Goal: Complete application form: Complete application form

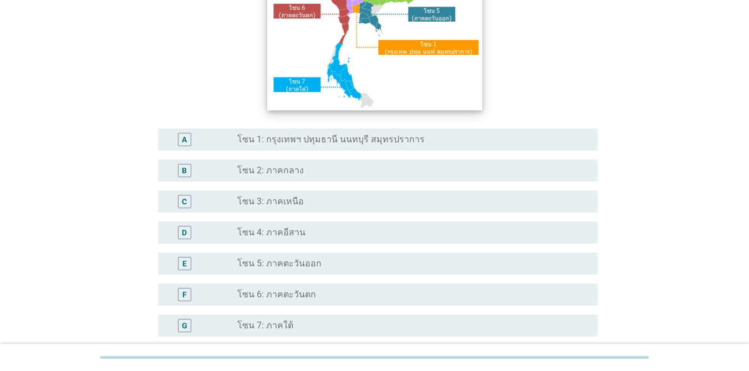
scroll to position [272, 0]
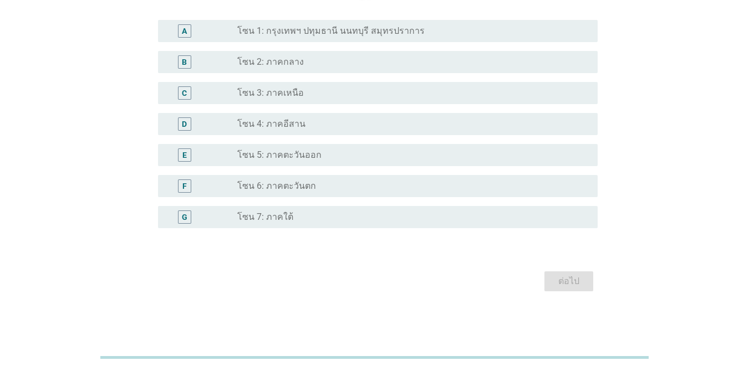
click at [345, 37] on label "โซน 1: กรุงเทพฯ ปทุมธานี นนทบุรี สมุทรปราการ" at bounding box center [330, 30] width 187 height 11
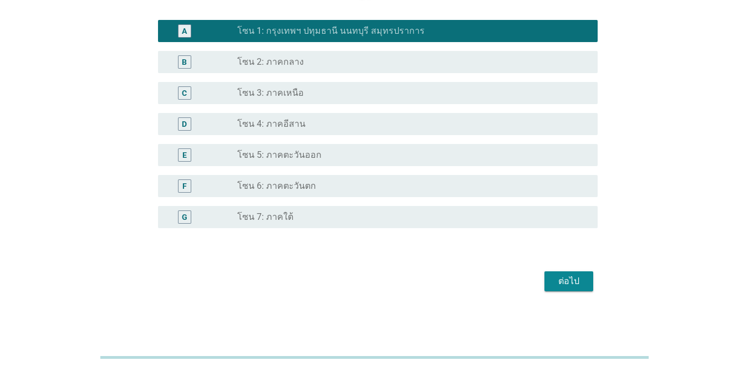
click at [564, 277] on div "ต่อไป" at bounding box center [568, 281] width 31 height 13
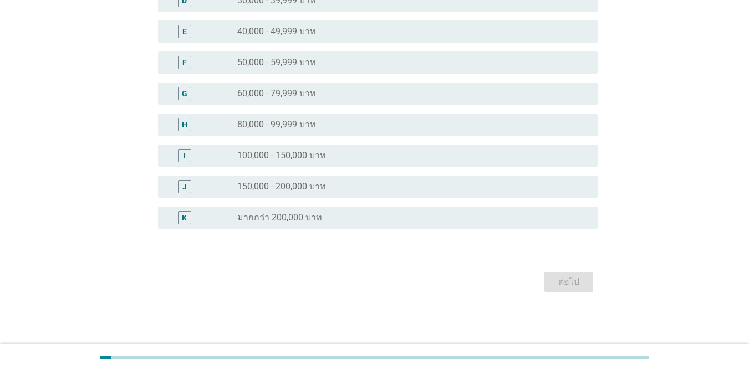
scroll to position [0, 0]
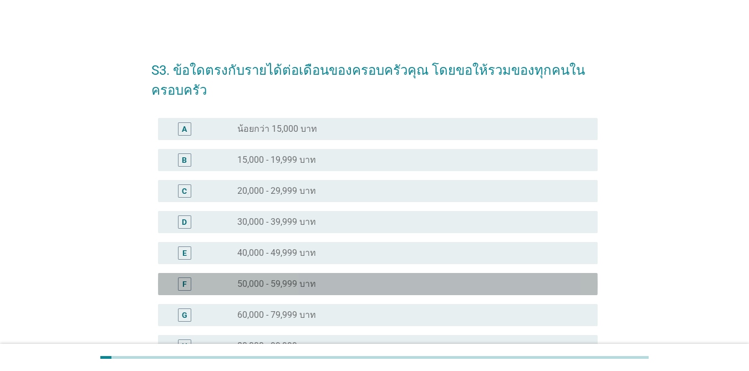
drag, startPoint x: 313, startPoint y: 283, endPoint x: 332, endPoint y: 255, distance: 33.5
click at [314, 283] on label "50,000 - 59,999 บาท" at bounding box center [276, 284] width 79 height 11
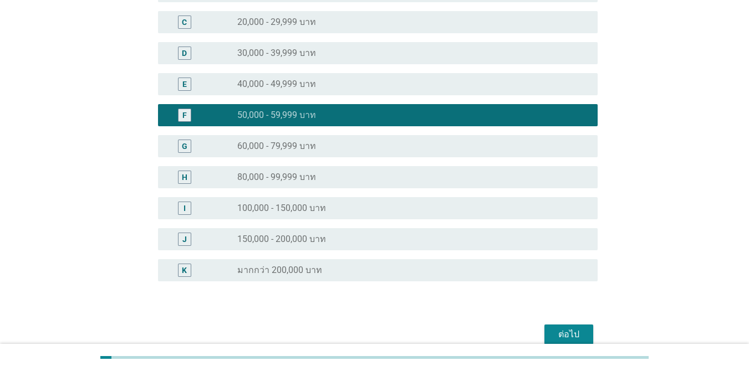
scroll to position [222, 0]
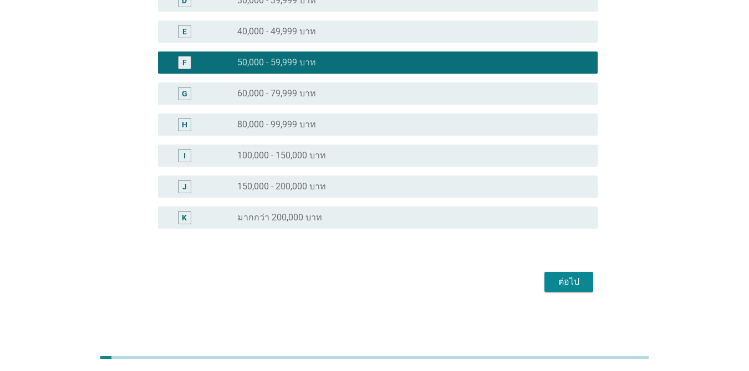
click at [553, 278] on div "ต่อไป" at bounding box center [568, 281] width 31 height 13
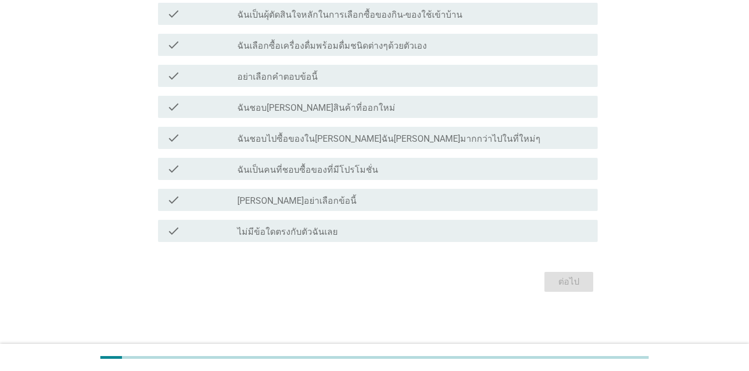
scroll to position [0, 0]
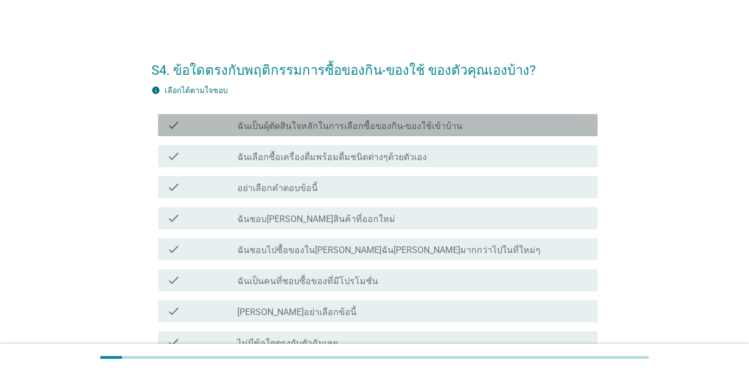
click at [341, 131] on label "ฉันเป็นผุ้ตัดสินใจหลักในการเลือกซื้อของกิน-ของใช้เข้าบ้าน" at bounding box center [349, 126] width 225 height 11
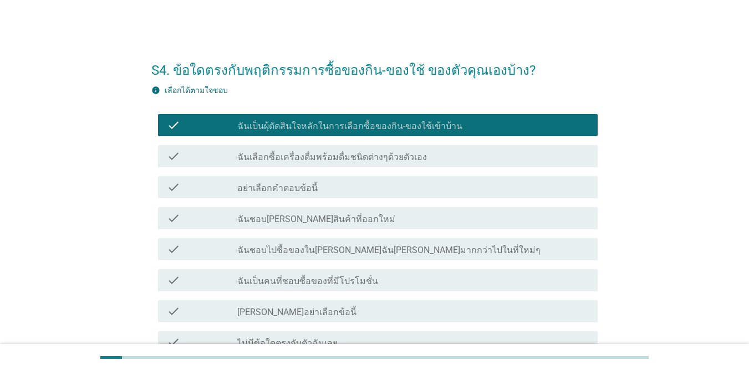
click at [336, 158] on label "ฉันเลือกซื้อเครื่องดื่มพร้อมดื่มชนิดต่างๆด้วยตัวเอง" at bounding box center [331, 157] width 189 height 11
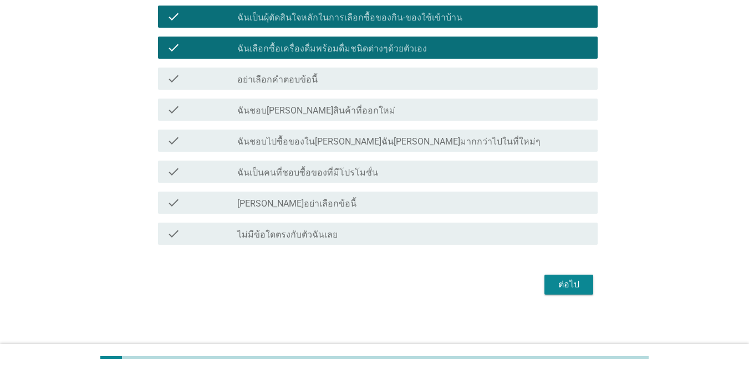
scroll to position [111, 0]
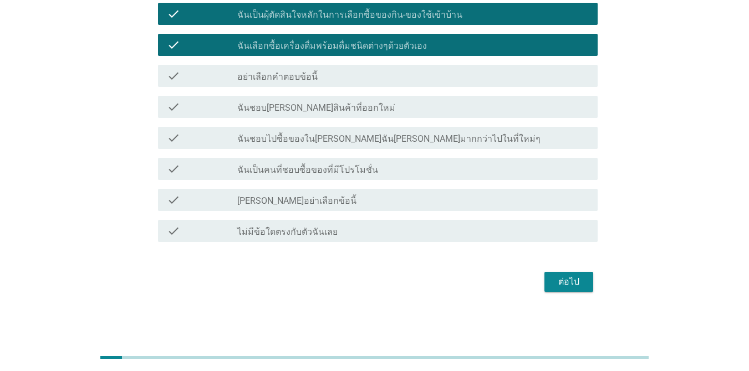
click at [368, 137] on label "ฉันชอบไปซื้อของใน[PERSON_NAME]ฉัน[PERSON_NAME]มากกว่าไปในที่ใหม่ๆ" at bounding box center [388, 139] width 303 height 11
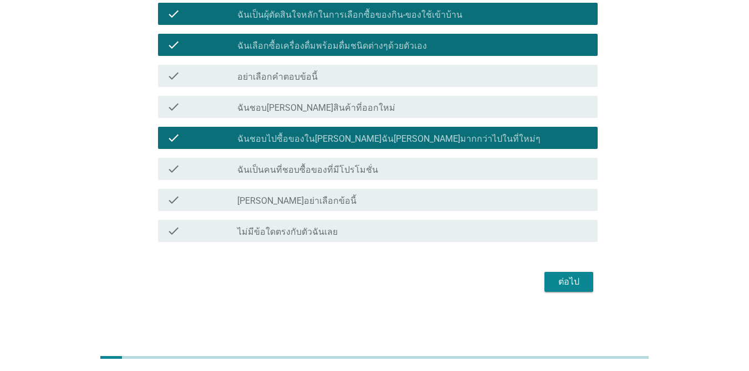
click at [544, 275] on button "ต่อไป" at bounding box center [568, 282] width 49 height 20
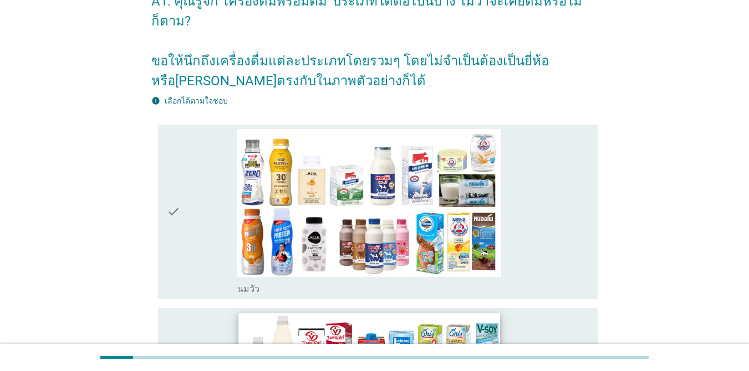
scroll to position [222, 0]
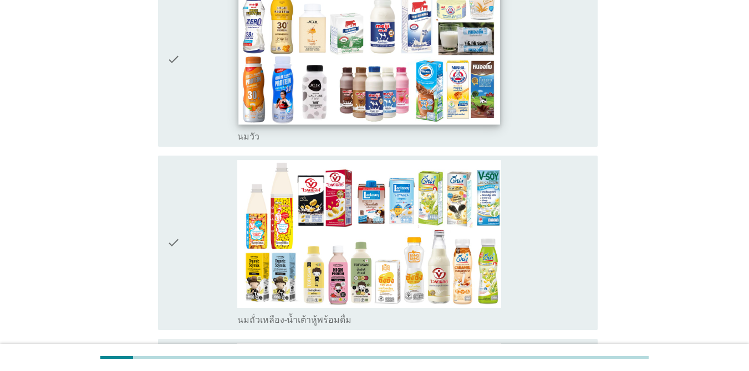
click at [299, 88] on img at bounding box center [369, 50] width 262 height 147
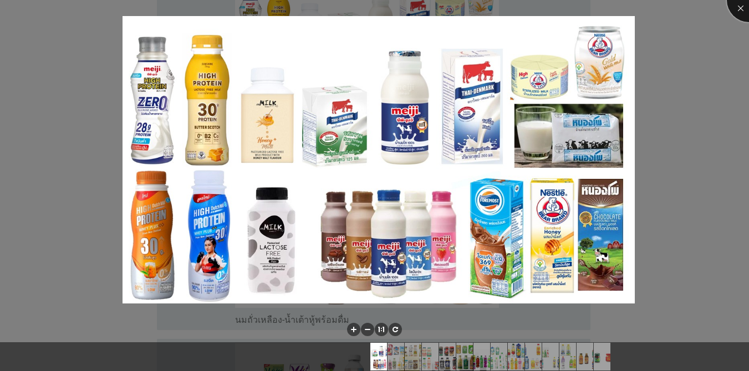
click at [734, 5] on div at bounding box center [748, 0] width 44 height 44
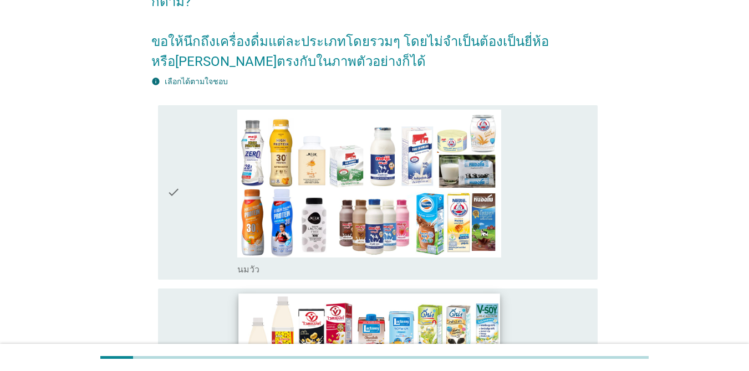
scroll to position [0, 0]
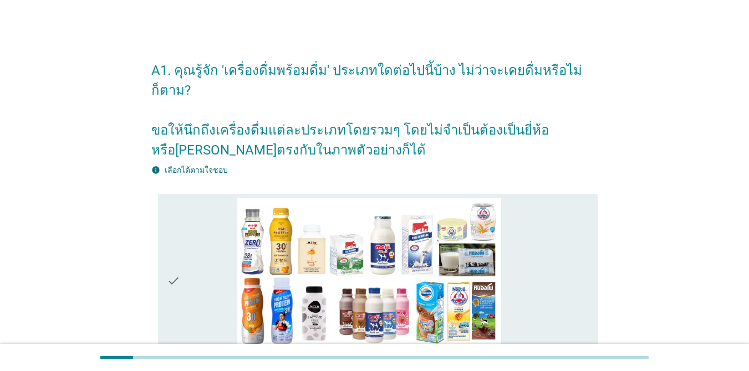
click at [186, 253] on div "check" at bounding box center [202, 281] width 70 height 166
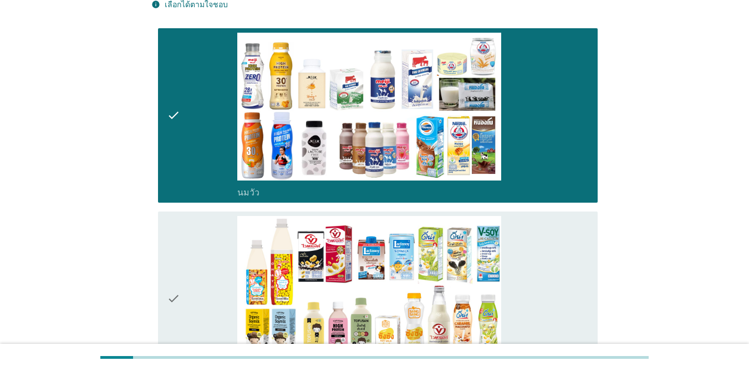
scroll to position [166, 0]
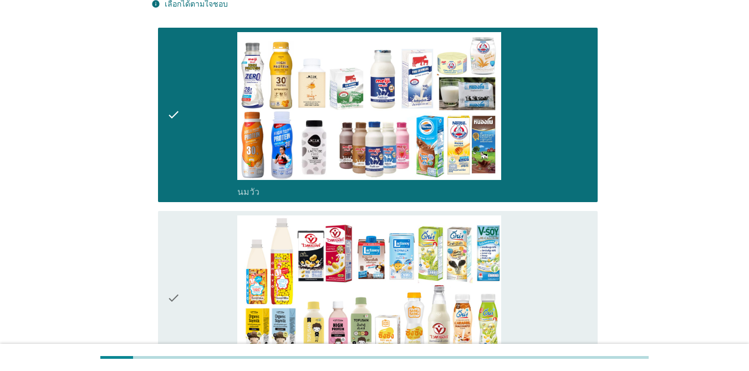
click at [186, 253] on div "check" at bounding box center [202, 299] width 70 height 166
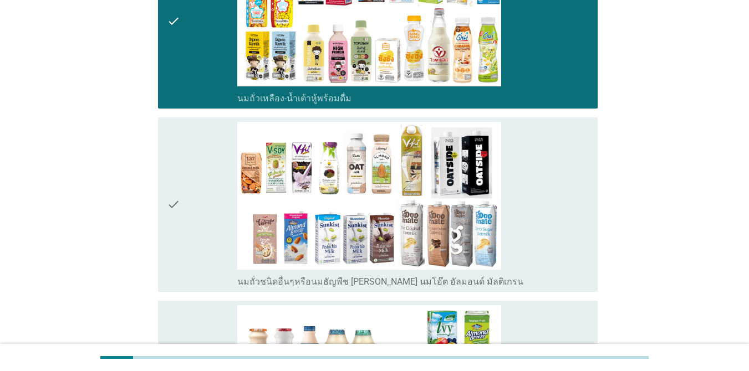
click at [202, 167] on div "check" at bounding box center [202, 205] width 70 height 166
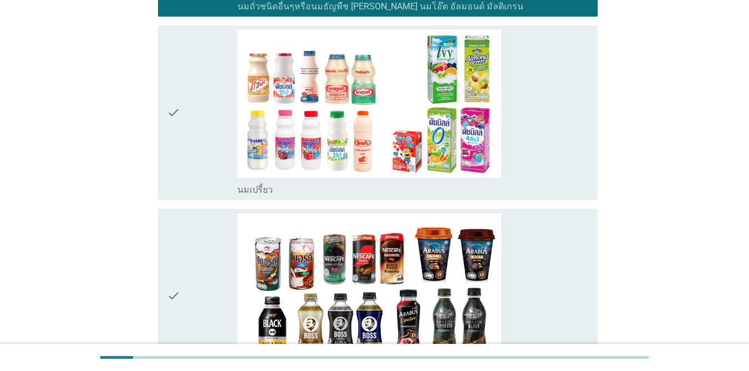
scroll to position [720, 0]
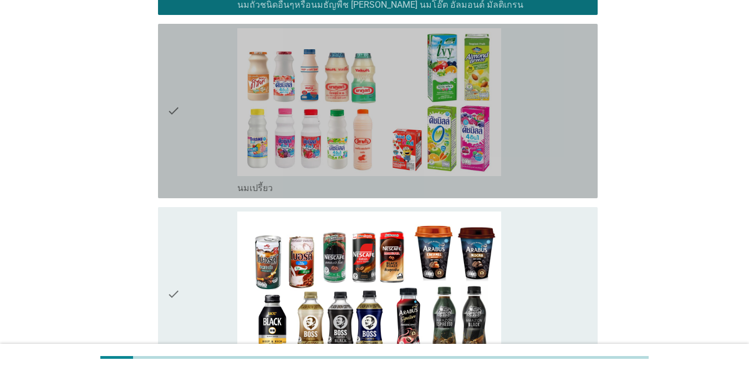
click at [180, 127] on icon "check" at bounding box center [173, 111] width 13 height 166
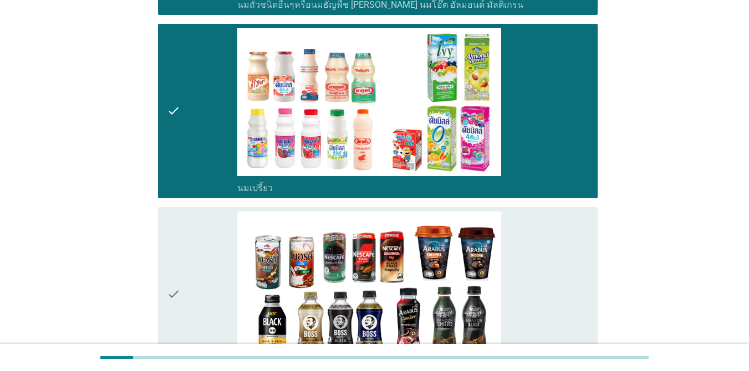
click at [206, 248] on div "check" at bounding box center [202, 295] width 70 height 166
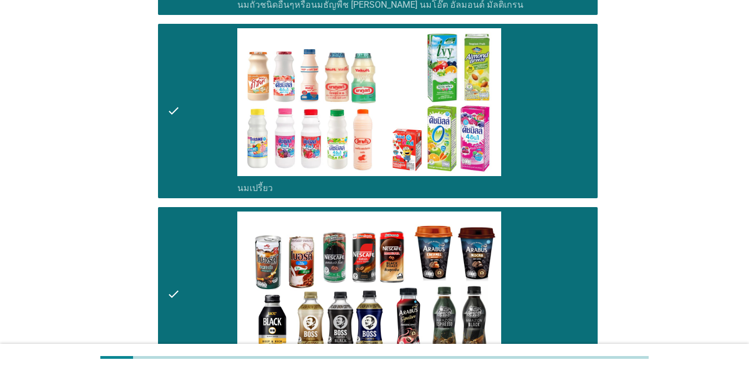
scroll to position [1053, 0]
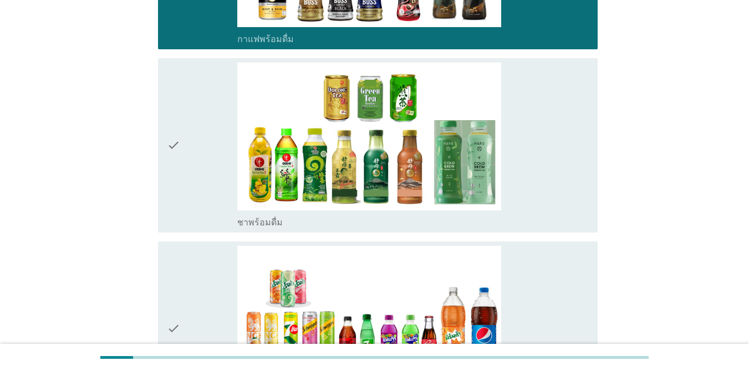
click at [194, 161] on div "check" at bounding box center [202, 146] width 70 height 166
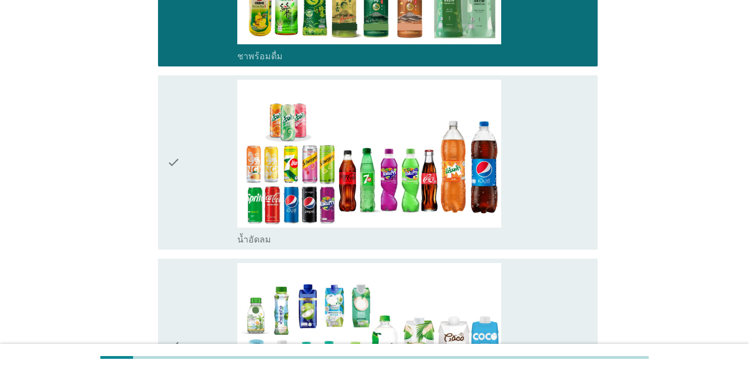
click at [194, 161] on div "check" at bounding box center [202, 163] width 70 height 166
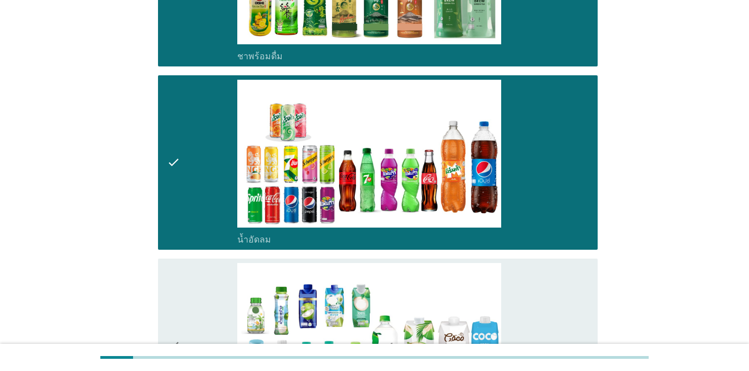
scroll to position [1441, 0]
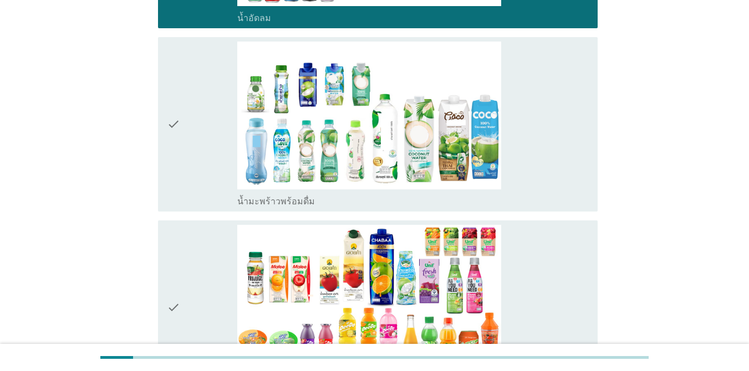
click at [198, 122] on div "check" at bounding box center [202, 125] width 70 height 166
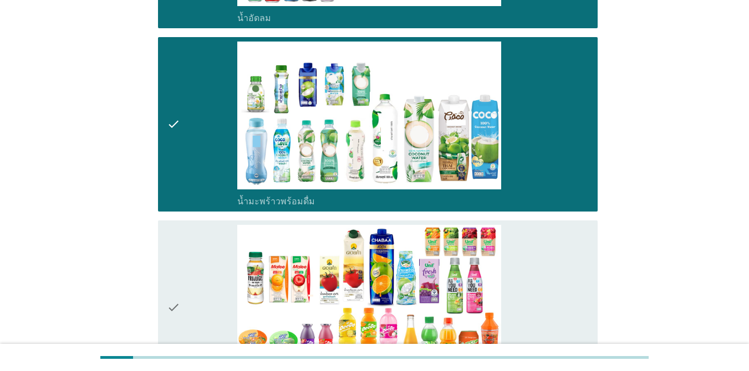
scroll to position [1607, 0]
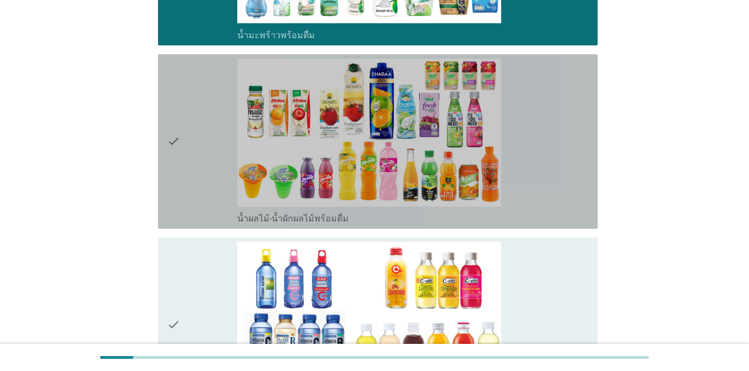
click at [193, 136] on div "check" at bounding box center [202, 142] width 70 height 166
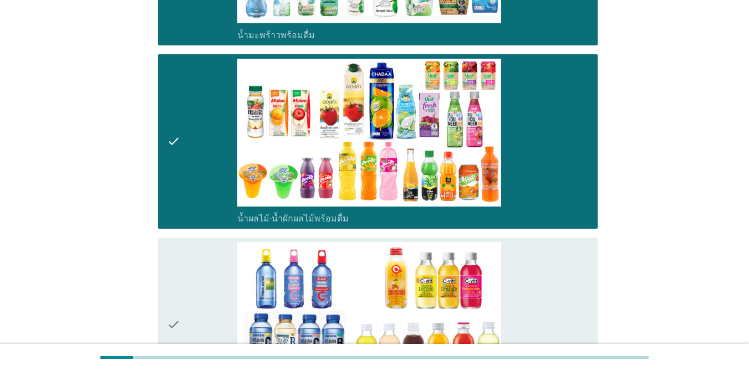
click at [205, 265] on div "check" at bounding box center [202, 325] width 70 height 166
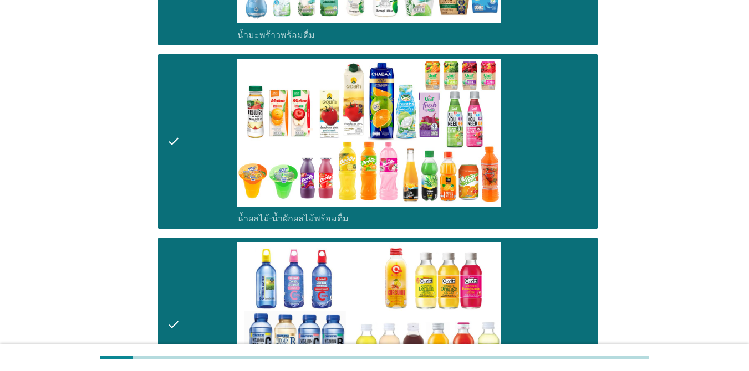
scroll to position [1995, 0]
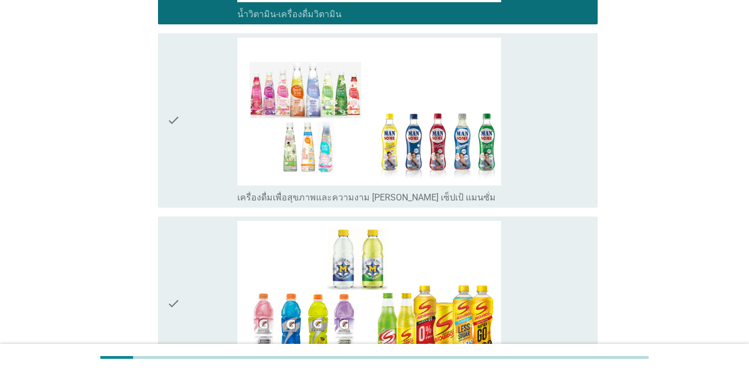
click at [172, 151] on icon "check" at bounding box center [173, 121] width 13 height 166
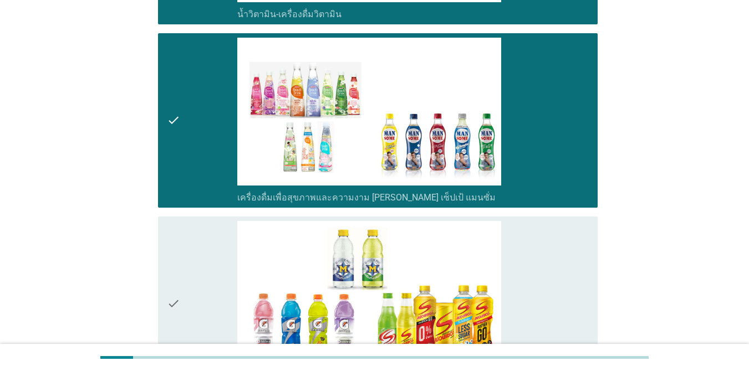
click at [198, 231] on div "check" at bounding box center [202, 304] width 70 height 166
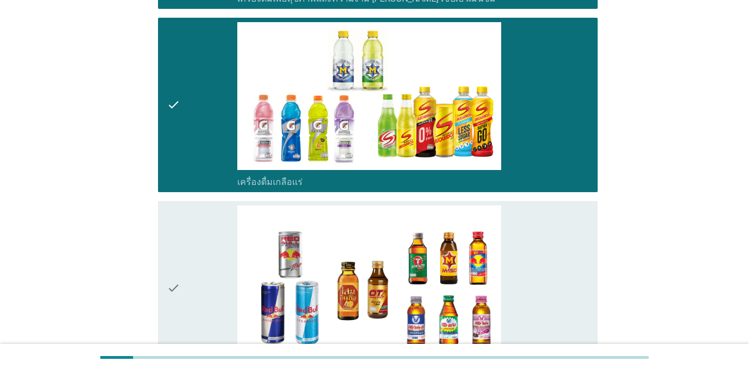
scroll to position [2327, 0]
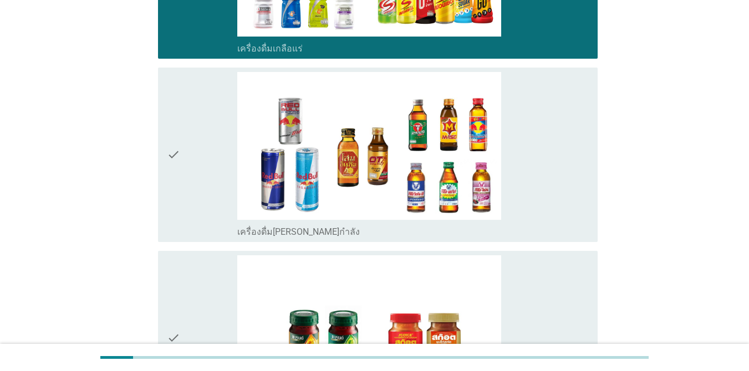
click at [179, 137] on icon "check" at bounding box center [173, 155] width 13 height 166
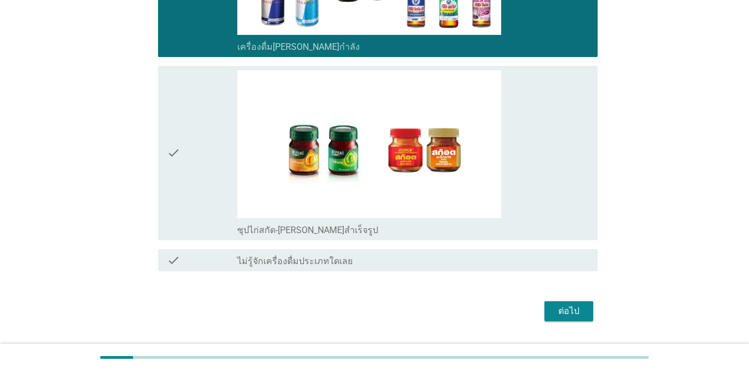
scroll to position [2522, 0]
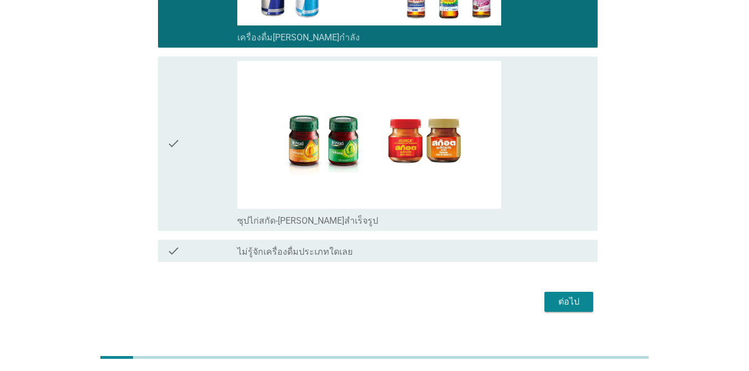
click at [180, 117] on icon "check" at bounding box center [173, 144] width 13 height 166
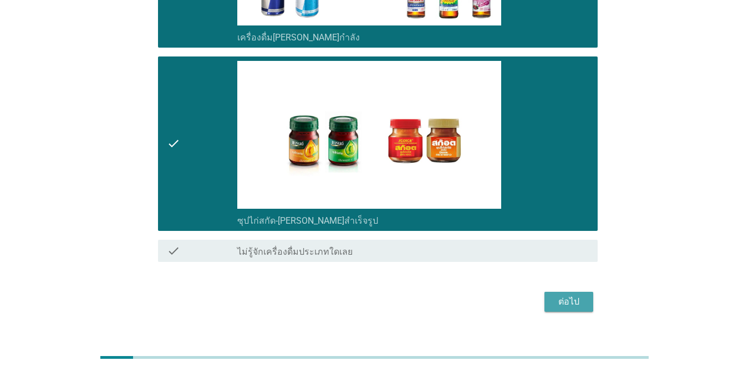
click at [566, 295] on div "ต่อไป" at bounding box center [568, 301] width 31 height 13
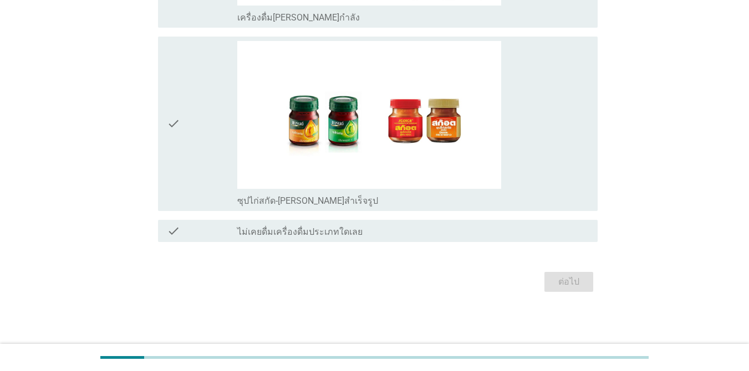
scroll to position [0, 0]
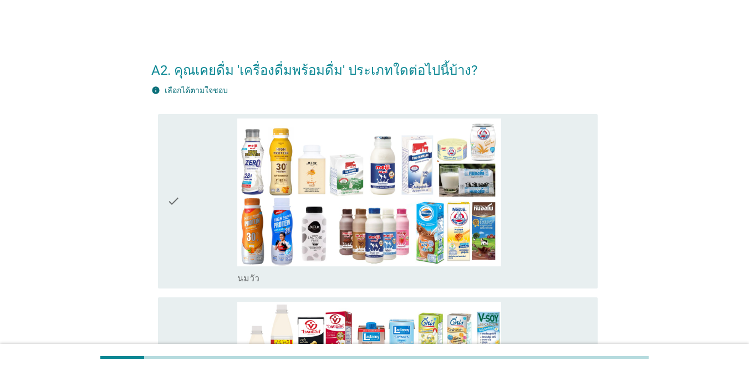
click at [200, 148] on div "check" at bounding box center [202, 202] width 70 height 166
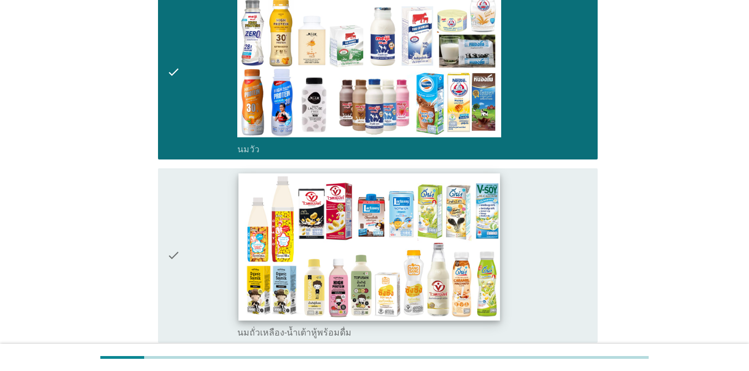
scroll to position [332, 0]
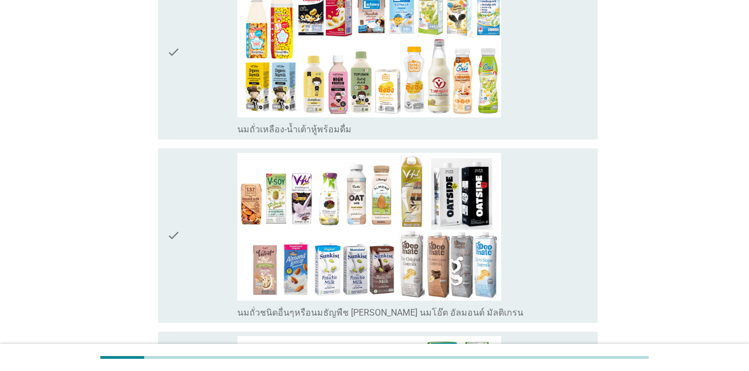
click at [209, 221] on div "check" at bounding box center [202, 236] width 70 height 166
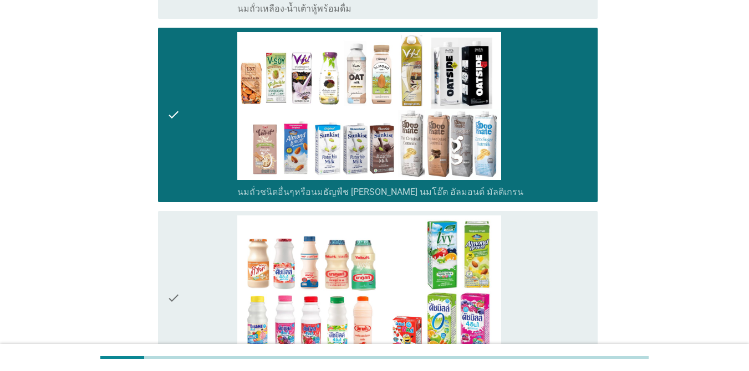
scroll to position [665, 0]
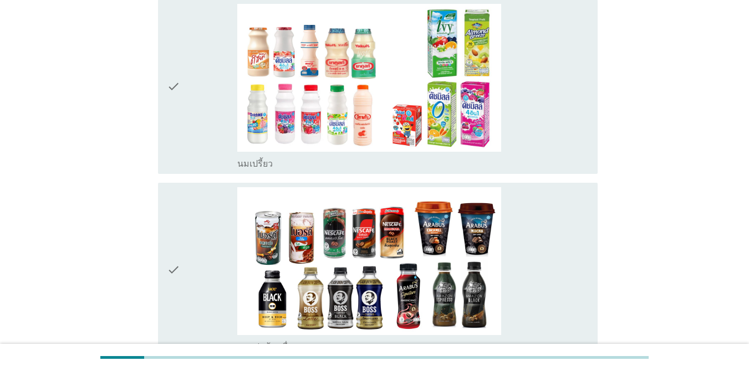
click at [189, 116] on div "check" at bounding box center [202, 87] width 70 height 166
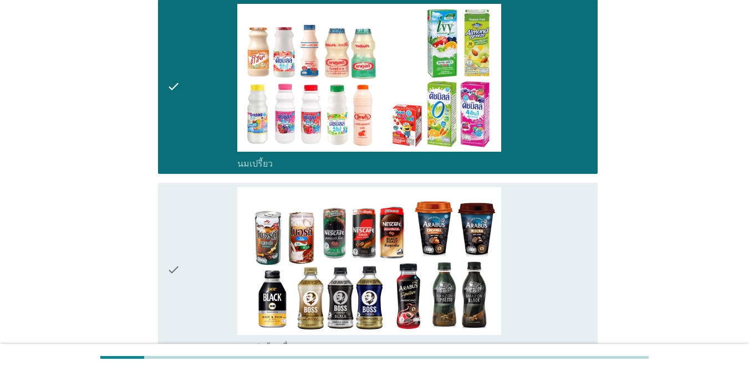
click at [192, 238] on div "check" at bounding box center [202, 270] width 70 height 166
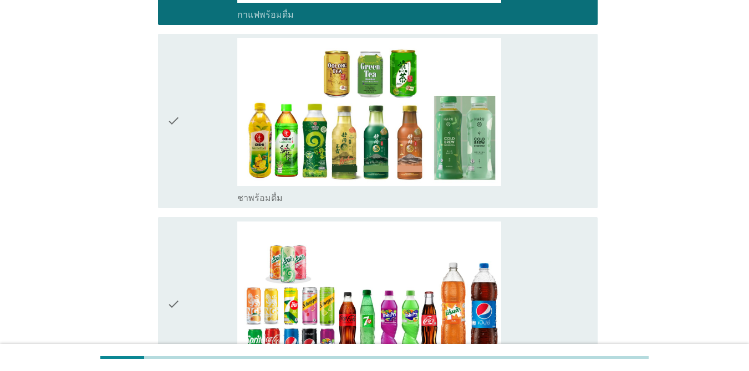
click at [191, 145] on div "check" at bounding box center [202, 121] width 70 height 166
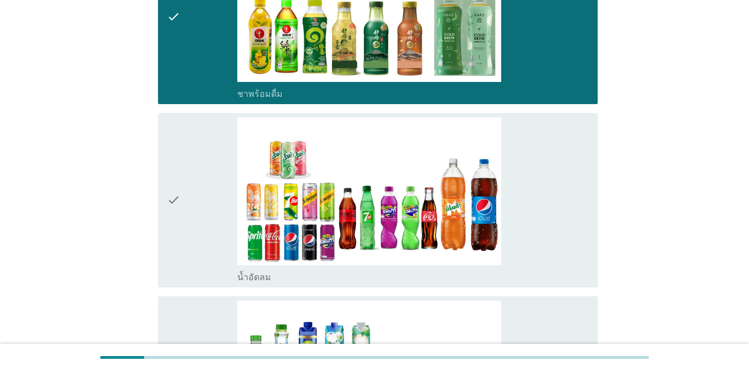
scroll to position [1219, 0]
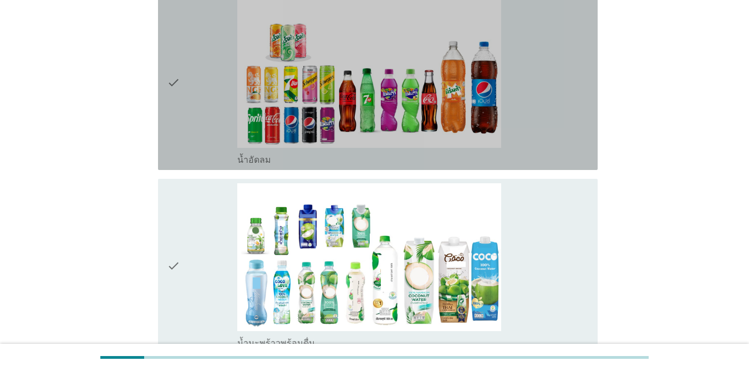
click at [196, 138] on div "check" at bounding box center [202, 83] width 70 height 166
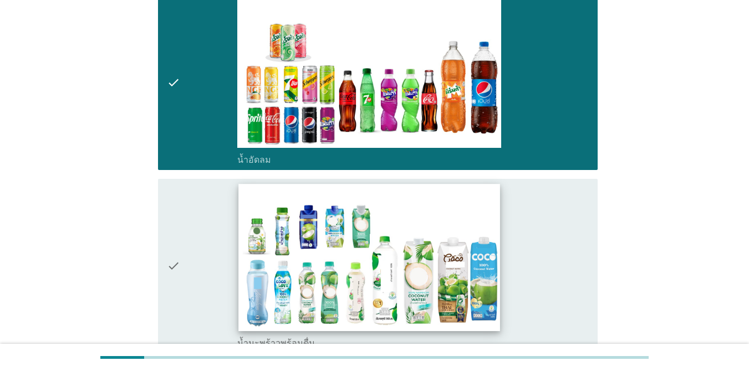
click at [243, 265] on img at bounding box center [369, 257] width 262 height 147
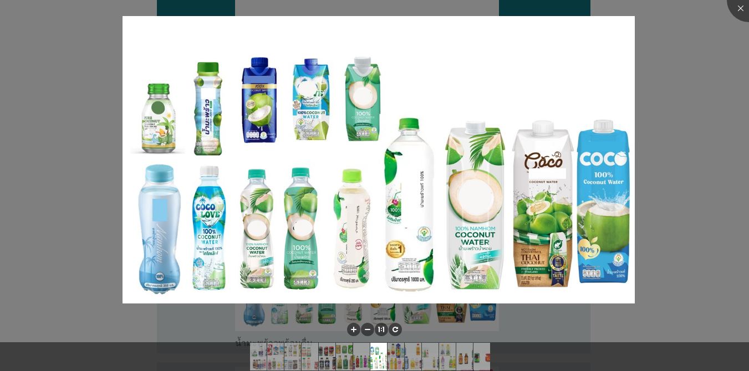
scroll to position [1551, 0]
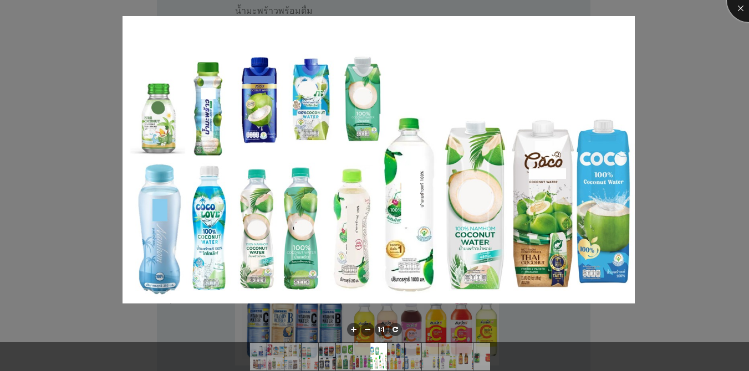
click at [737, 7] on div at bounding box center [748, 0] width 44 height 44
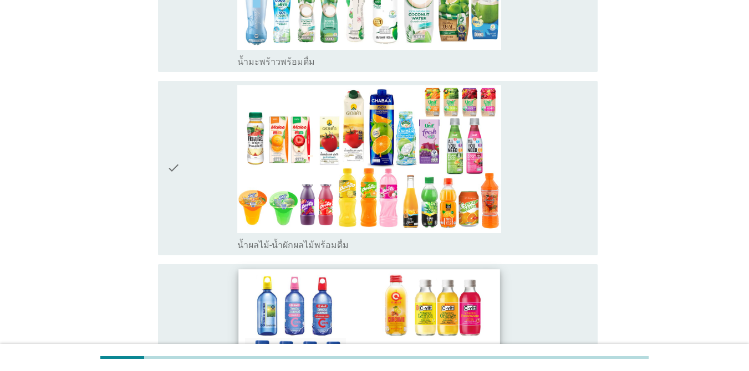
scroll to position [1330, 0]
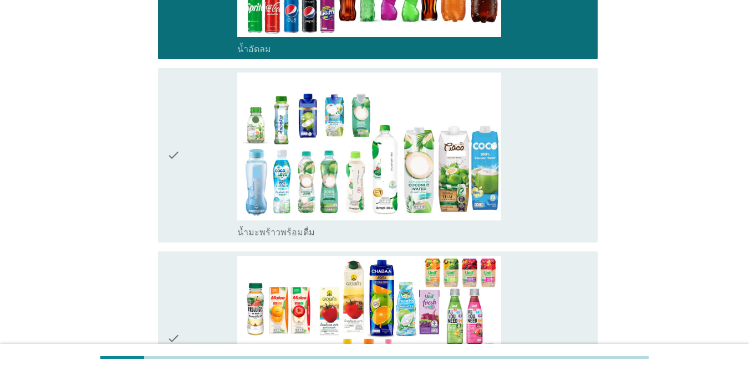
click at [178, 160] on icon "check" at bounding box center [173, 156] width 13 height 166
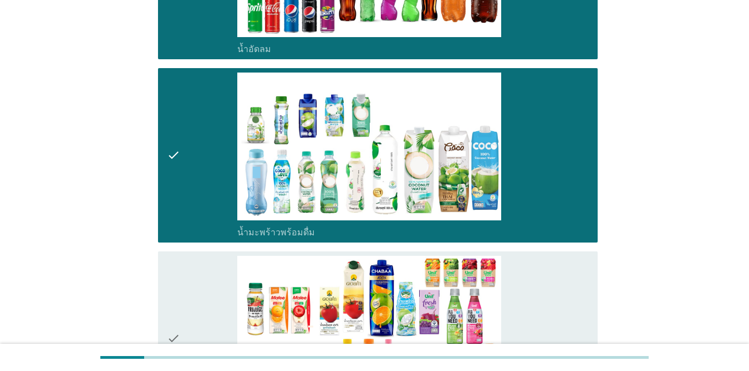
scroll to position [1551, 0]
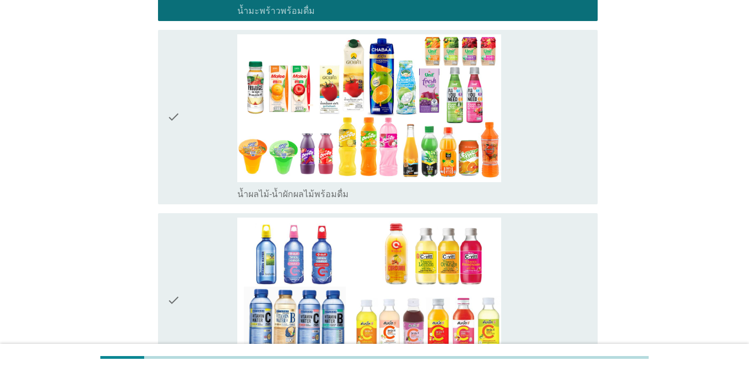
click at [172, 114] on icon "check" at bounding box center [173, 117] width 13 height 166
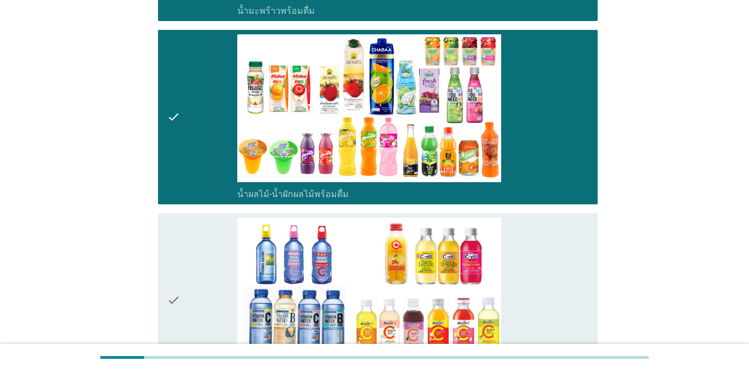
scroll to position [1884, 0]
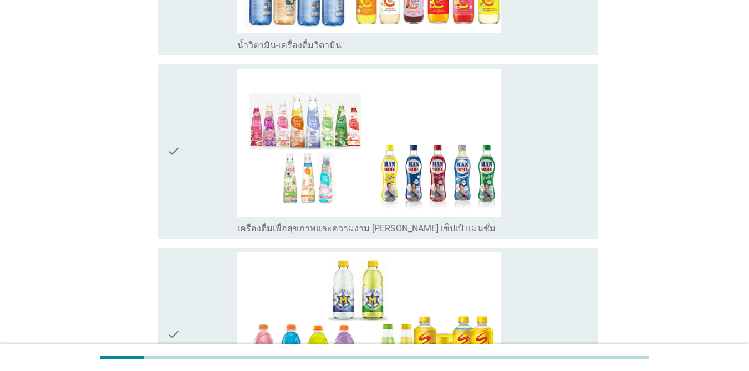
click at [172, 114] on icon "check" at bounding box center [173, 152] width 13 height 166
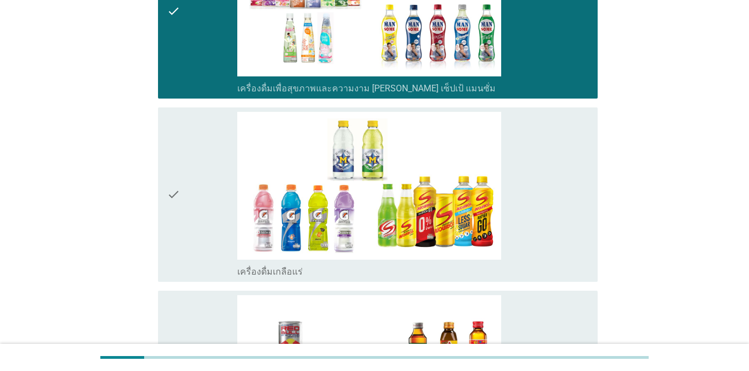
scroll to position [2106, 0]
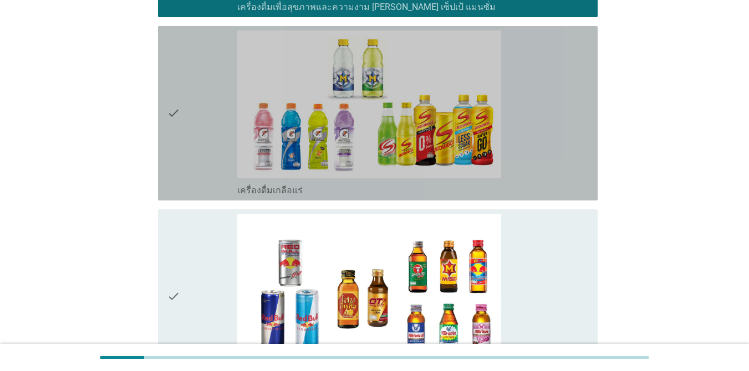
click at [171, 112] on icon "check" at bounding box center [173, 113] width 13 height 166
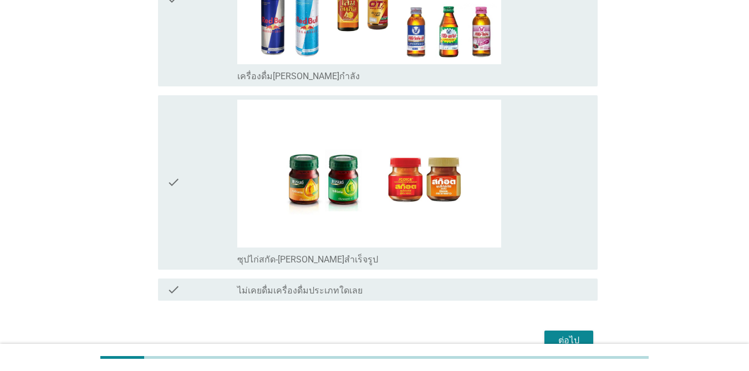
scroll to position [2462, 0]
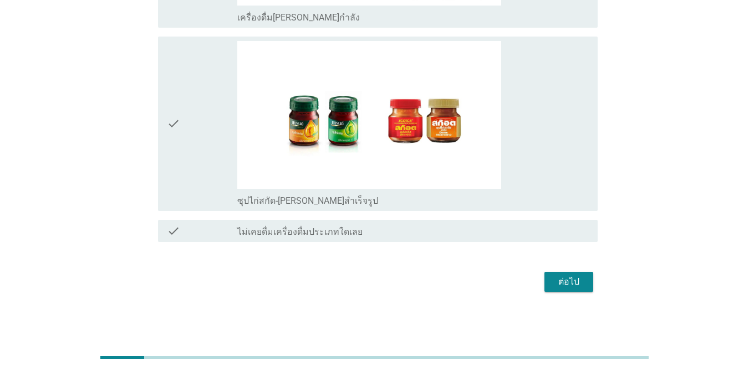
click at [571, 281] on div "ต่อไป" at bounding box center [568, 281] width 31 height 13
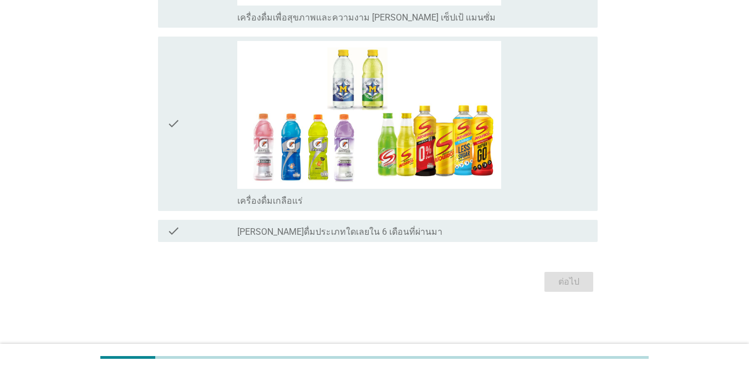
scroll to position [0, 0]
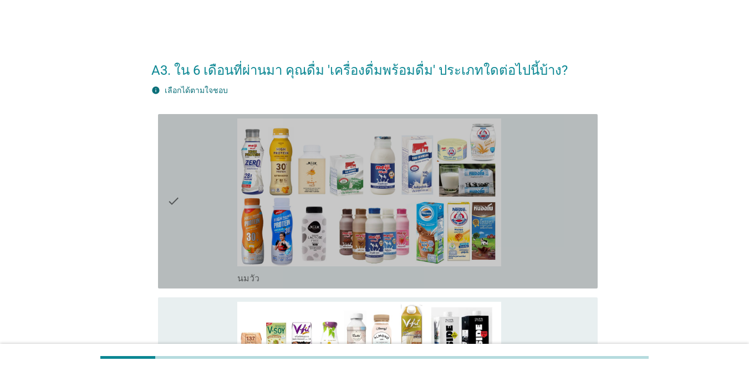
click at [220, 153] on div "check" at bounding box center [202, 202] width 70 height 166
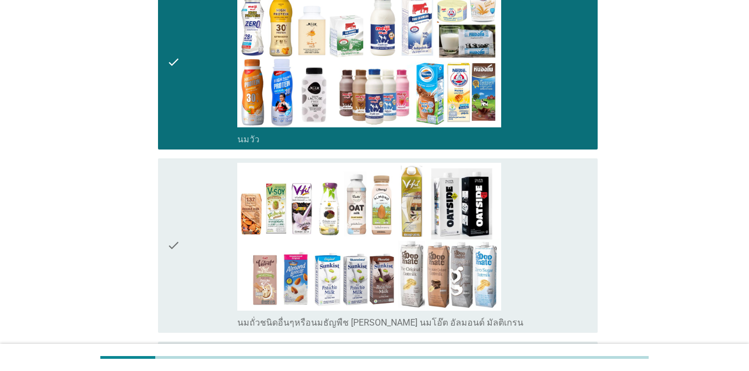
scroll to position [277, 0]
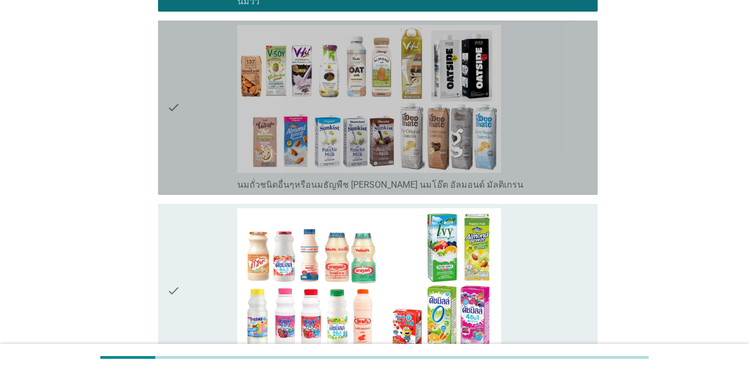
click at [201, 87] on div "check" at bounding box center [202, 108] width 70 height 166
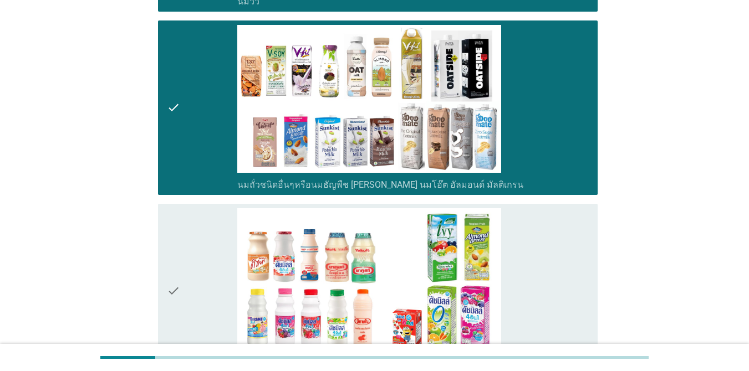
click at [201, 87] on div "check" at bounding box center [202, 108] width 70 height 166
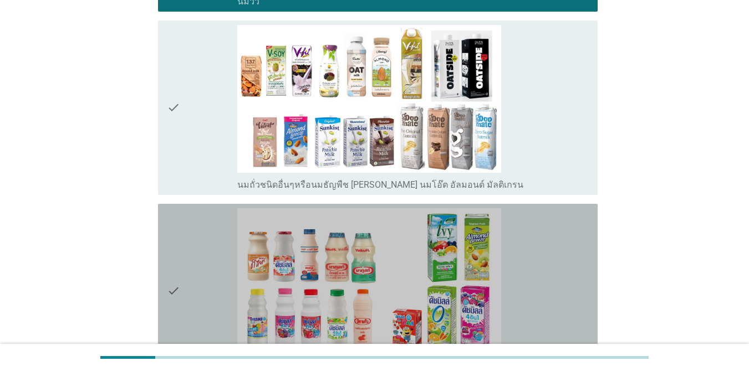
click at [194, 251] on div "check" at bounding box center [202, 291] width 70 height 166
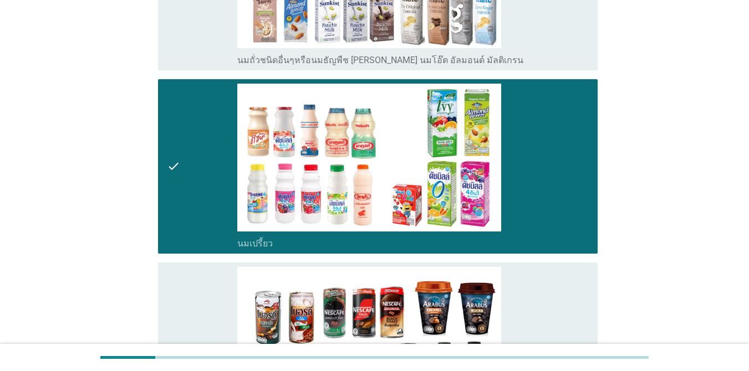
scroll to position [665, 0]
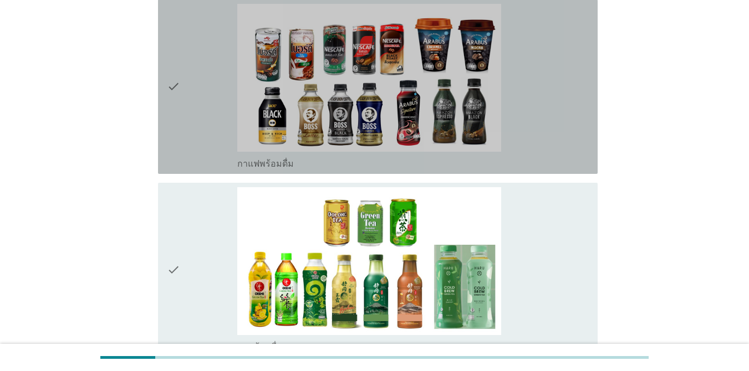
click at [221, 119] on div "check" at bounding box center [202, 87] width 70 height 166
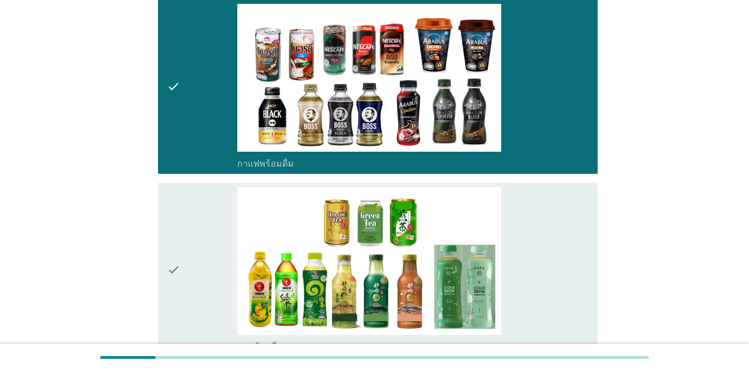
scroll to position [887, 0]
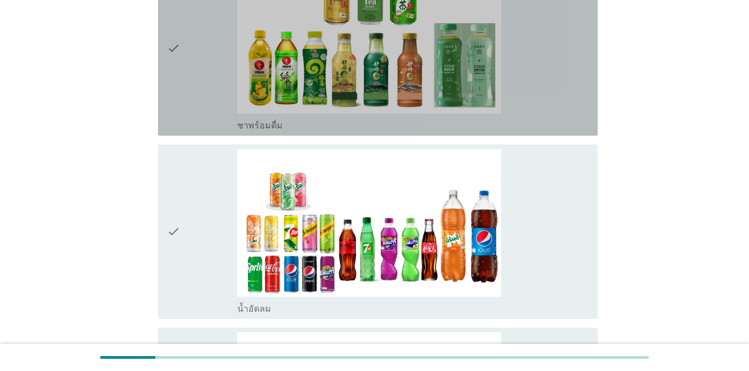
click at [161, 73] on div "check check_box ชาพร้อมดื่ม" at bounding box center [377, 48] width 439 height 175
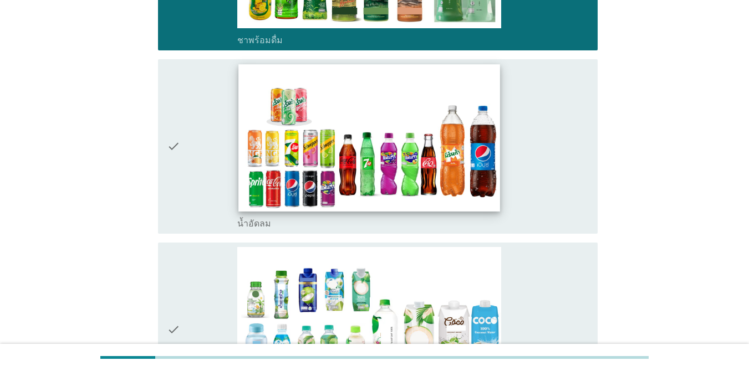
scroll to position [0, 0]
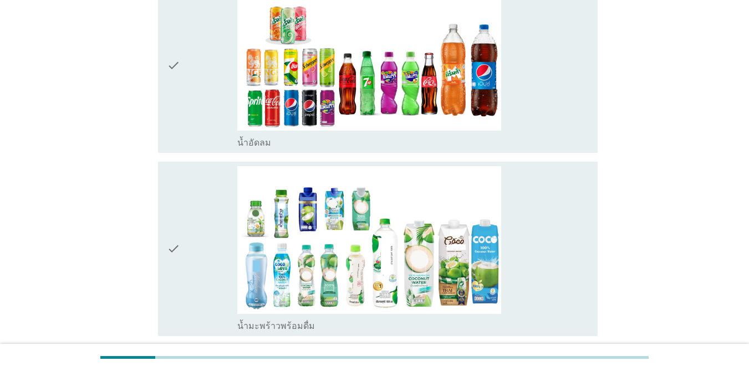
click at [203, 84] on div "check" at bounding box center [202, 66] width 70 height 166
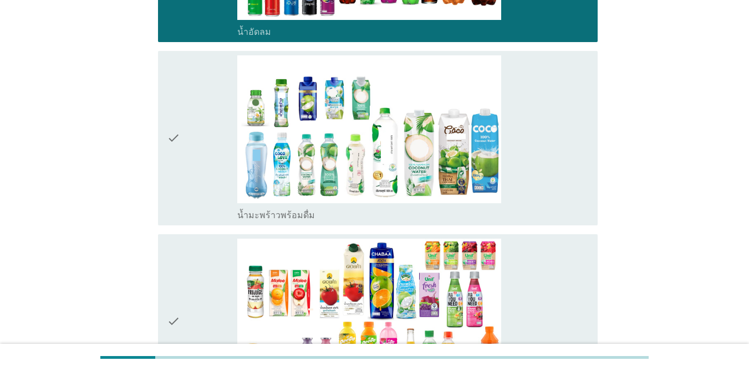
click at [203, 115] on div "check" at bounding box center [202, 138] width 70 height 166
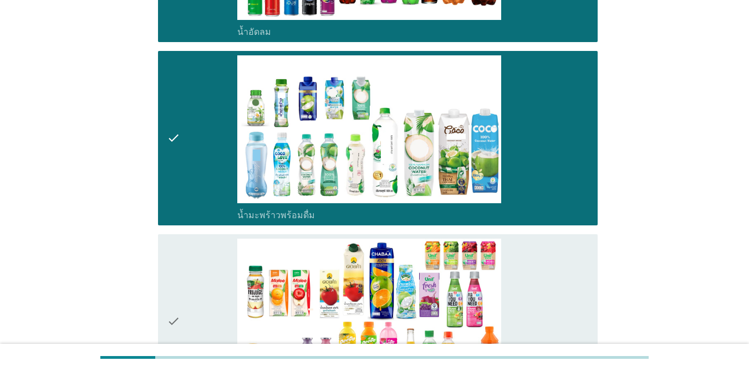
click at [168, 274] on icon "check" at bounding box center [173, 322] width 13 height 166
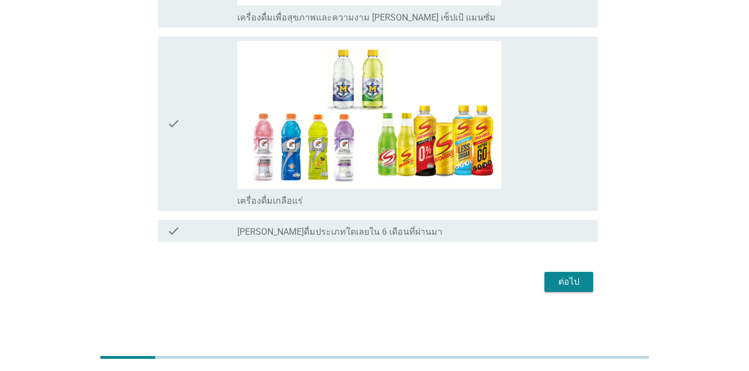
click at [581, 282] on div "ต่อไป" at bounding box center [568, 281] width 31 height 13
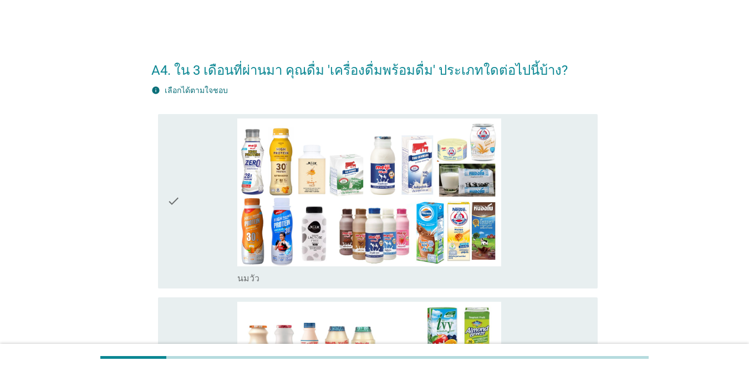
click at [193, 175] on div "check" at bounding box center [202, 202] width 70 height 166
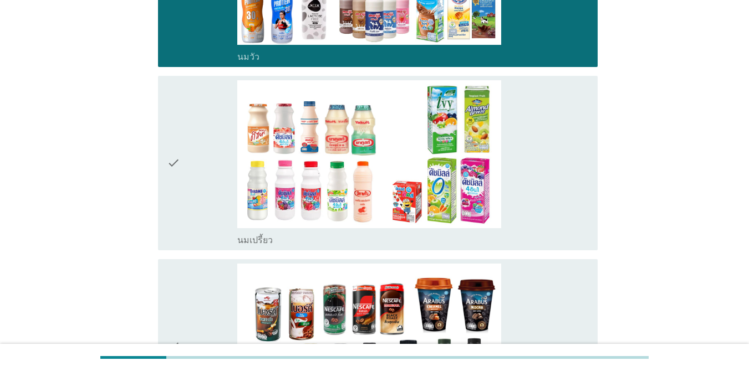
click at [179, 147] on icon "check" at bounding box center [173, 163] width 13 height 166
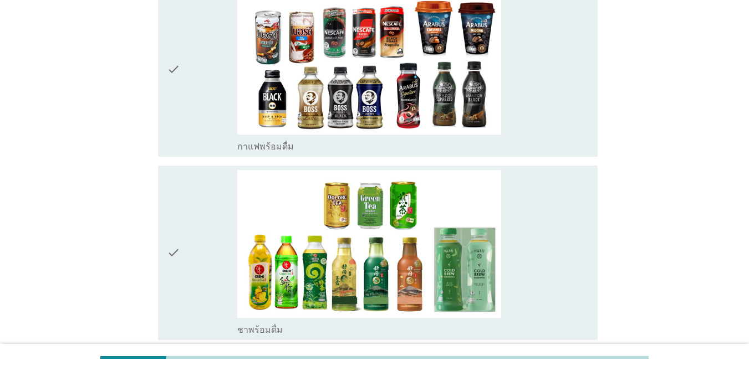
click at [195, 101] on div "check" at bounding box center [202, 70] width 70 height 166
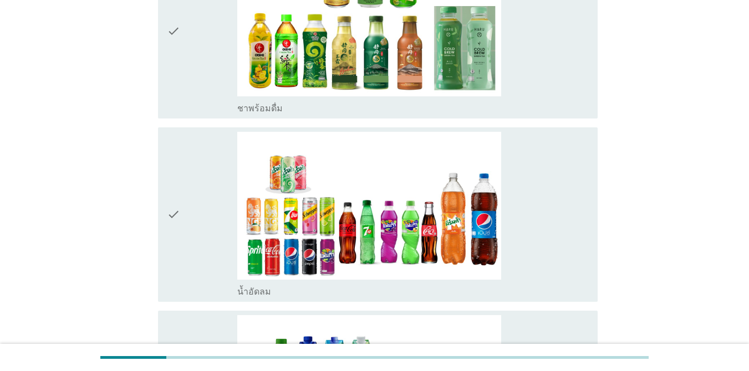
click at [197, 176] on div "check" at bounding box center [202, 215] width 70 height 166
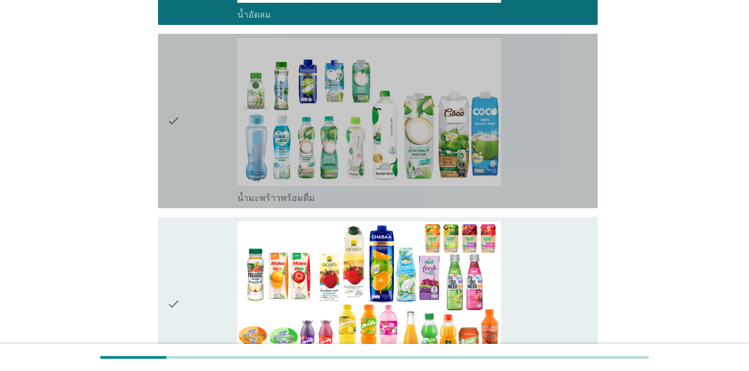
click at [202, 109] on div "check" at bounding box center [202, 121] width 70 height 166
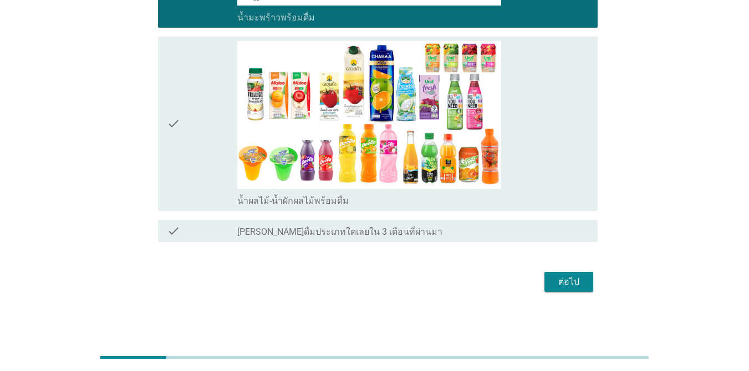
click at [200, 68] on div "check" at bounding box center [202, 124] width 70 height 166
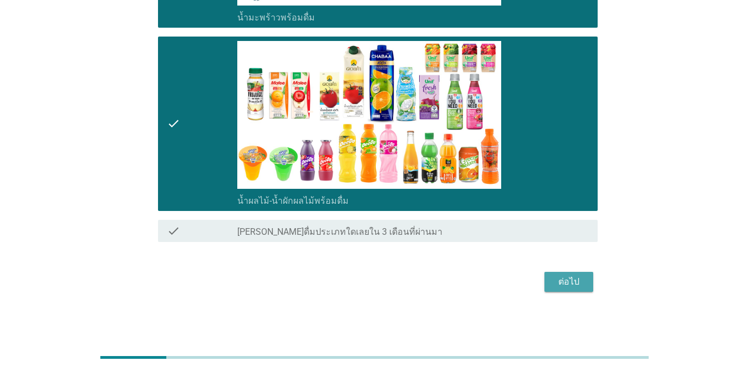
click at [562, 280] on div "ต่อไป" at bounding box center [568, 281] width 31 height 13
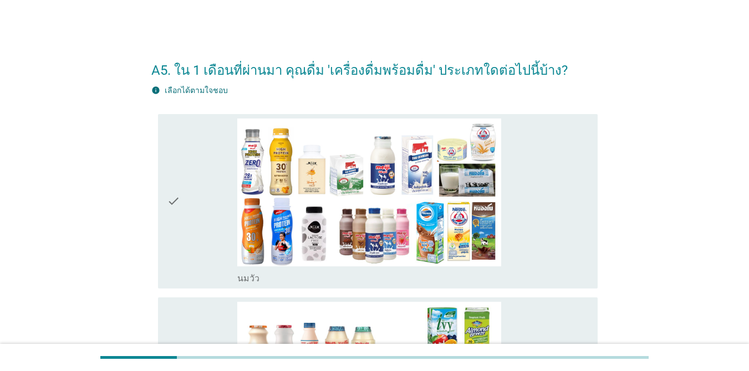
click at [212, 178] on div "check" at bounding box center [202, 202] width 70 height 166
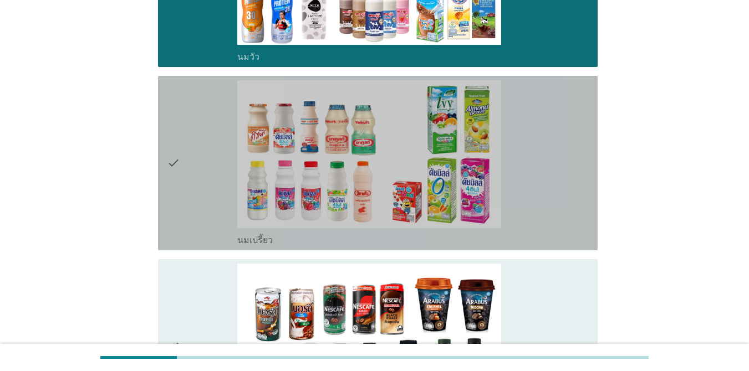
click at [198, 151] on div "check" at bounding box center [202, 163] width 70 height 166
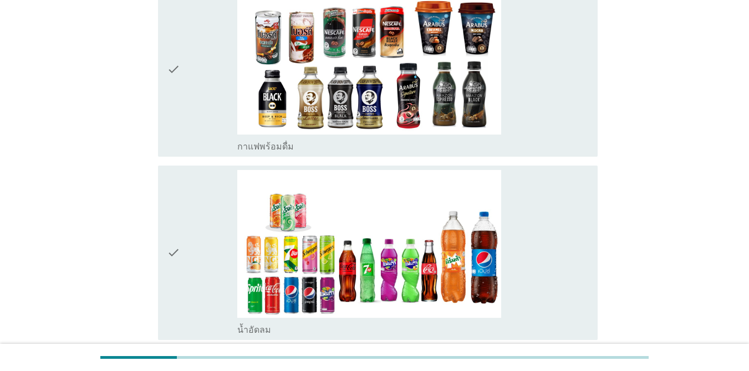
click at [189, 122] on div "check" at bounding box center [202, 70] width 70 height 166
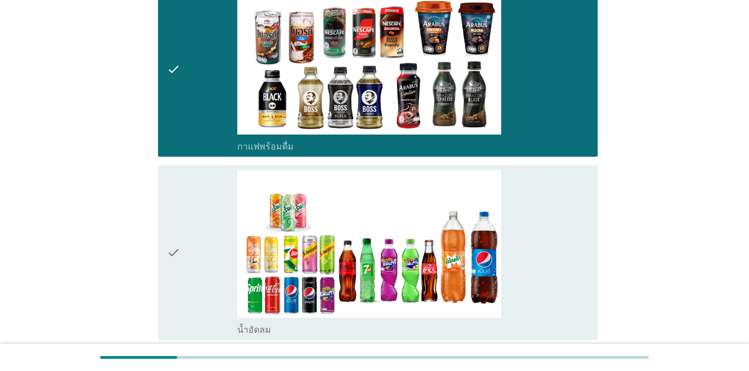
click at [204, 221] on div "check" at bounding box center [202, 253] width 70 height 166
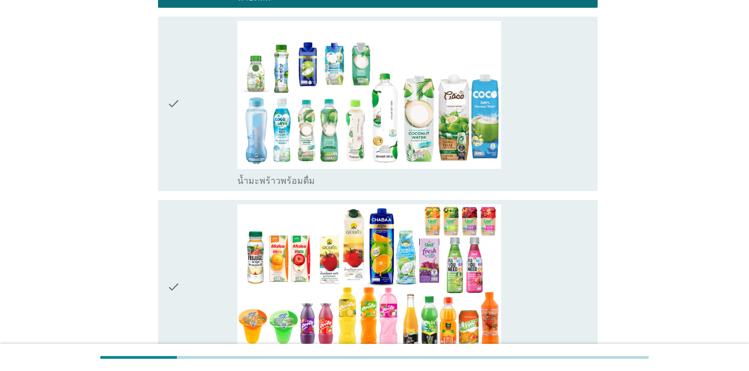
click at [192, 163] on div "check" at bounding box center [202, 104] width 70 height 166
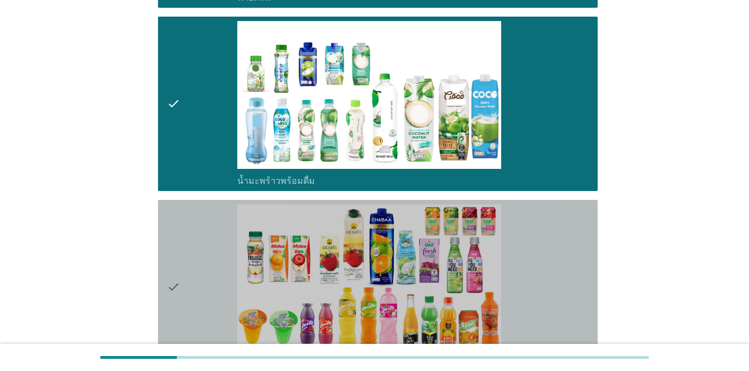
click at [207, 285] on div "check" at bounding box center [202, 287] width 70 height 166
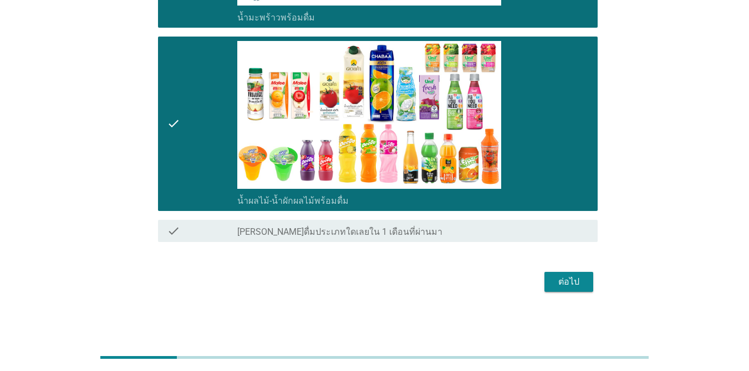
click at [557, 279] on div "ต่อไป" at bounding box center [568, 281] width 31 height 13
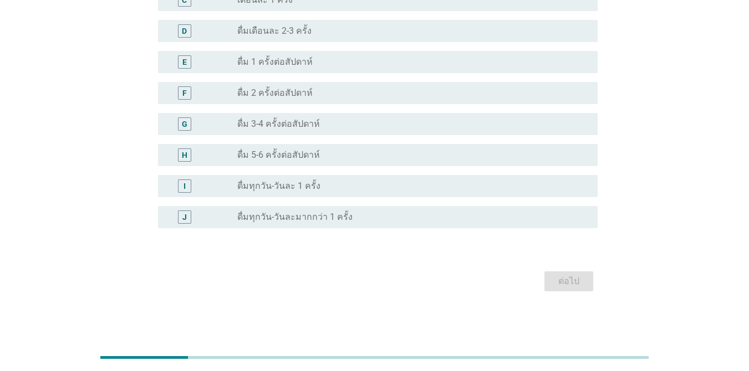
click at [308, 34] on div "radio_button_unchecked ดื่มเดือนละ 2-3 ครั้ง" at bounding box center [408, 30] width 342 height 11
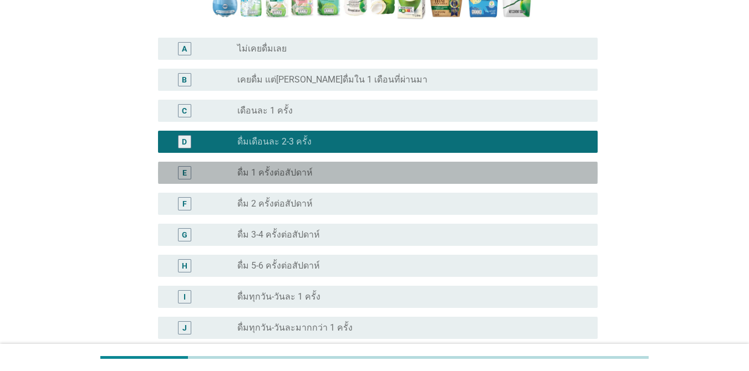
click at [335, 167] on div "radio_button_unchecked ดื่ม 1 ครั้งต่อสัปดาห์" at bounding box center [412, 172] width 351 height 13
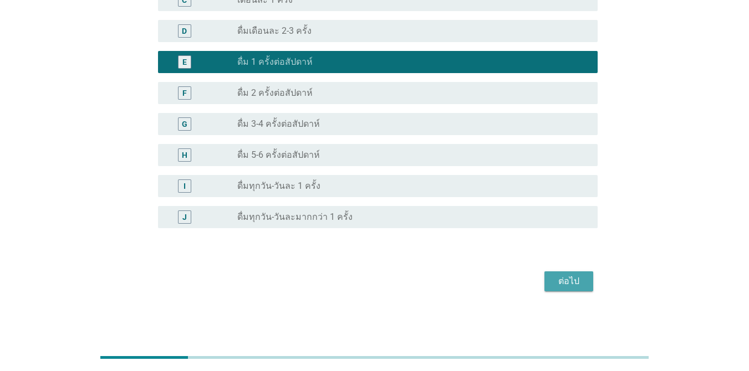
click at [572, 284] on div "ต่อไป" at bounding box center [568, 281] width 31 height 13
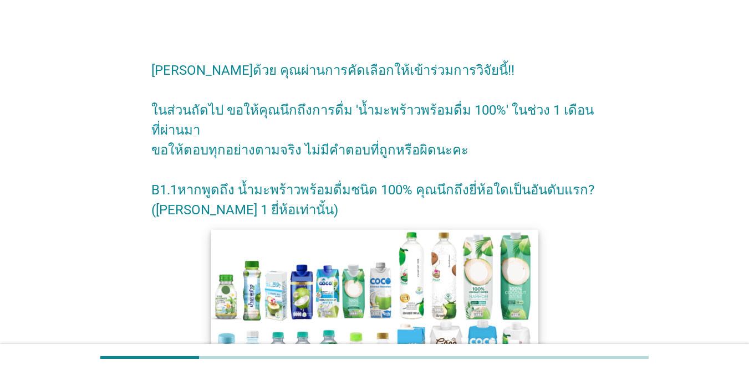
click at [236, 286] on img at bounding box center [374, 321] width 327 height 184
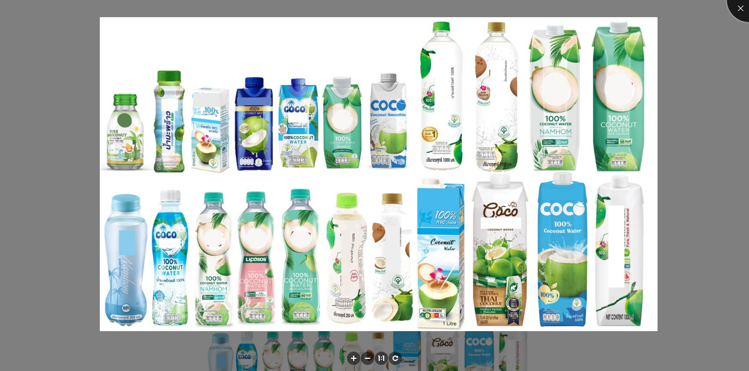
click at [734, 6] on div at bounding box center [748, 0] width 44 height 44
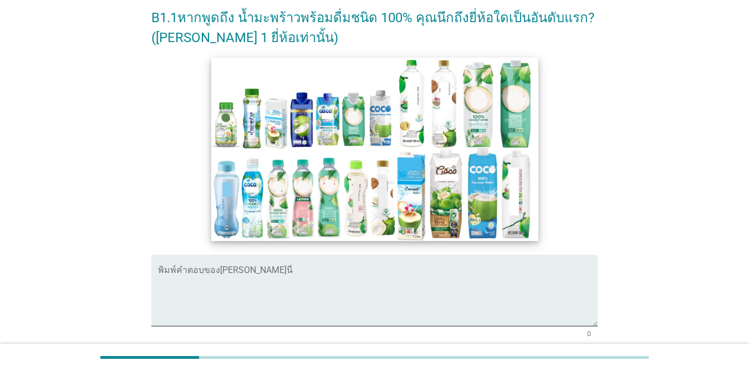
scroll to position [268, 0]
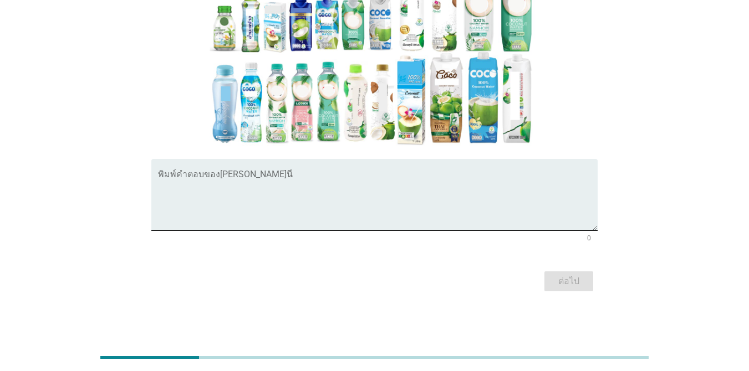
click at [226, 183] on textarea "พิมพ์คำตอบของคุณ ที่นี่" at bounding box center [377, 201] width 439 height 58
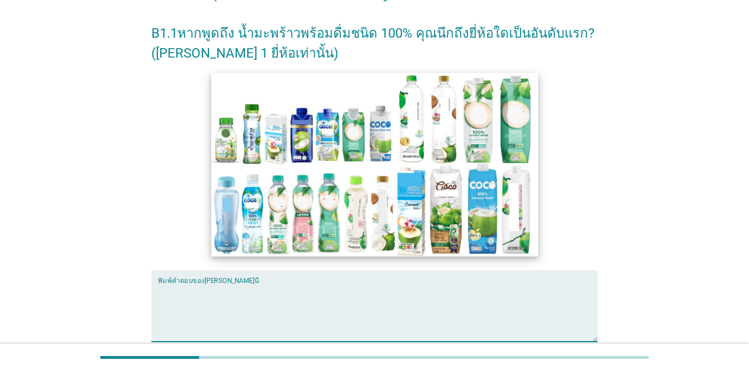
scroll to position [157, 0]
type textarea ","
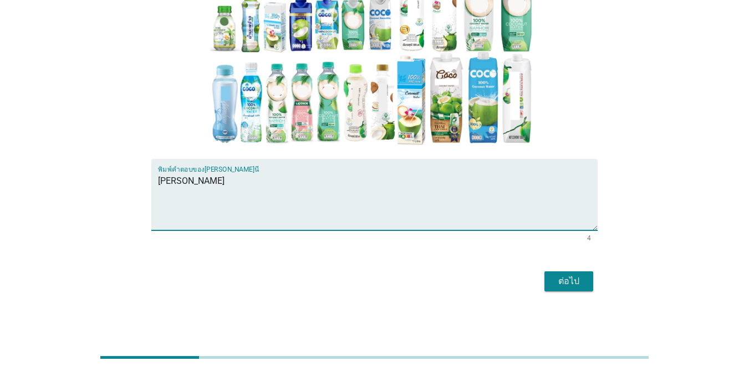
type textarea "[PERSON_NAME]"
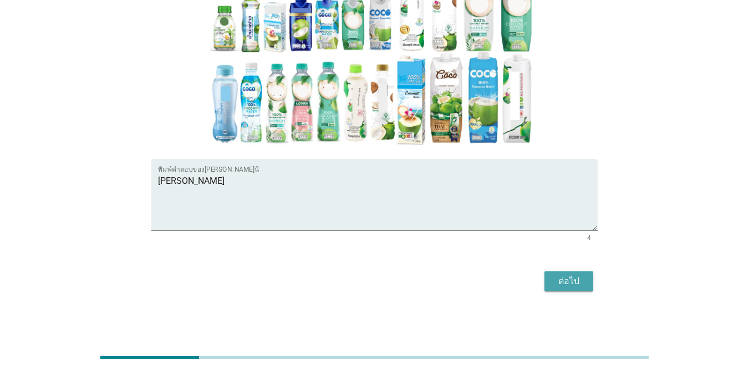
click at [575, 275] on div "ต่อไป" at bounding box center [568, 281] width 31 height 13
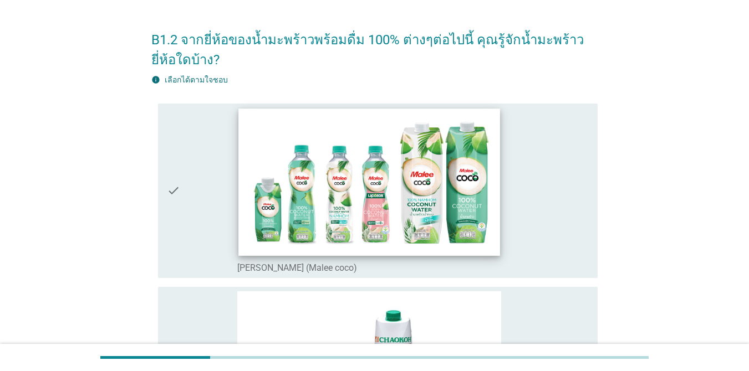
scroll to position [55, 0]
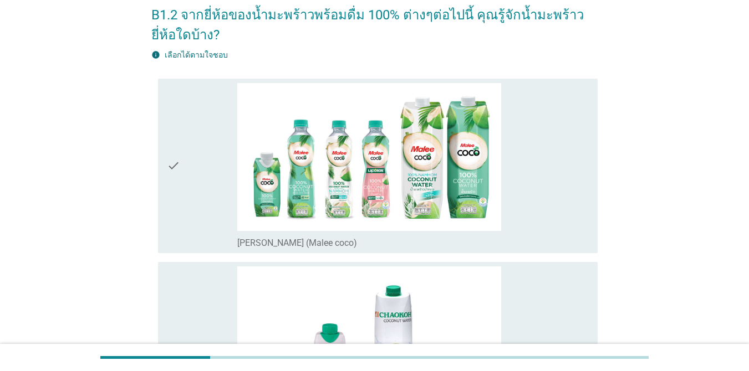
click at [222, 181] on div "check" at bounding box center [202, 166] width 70 height 166
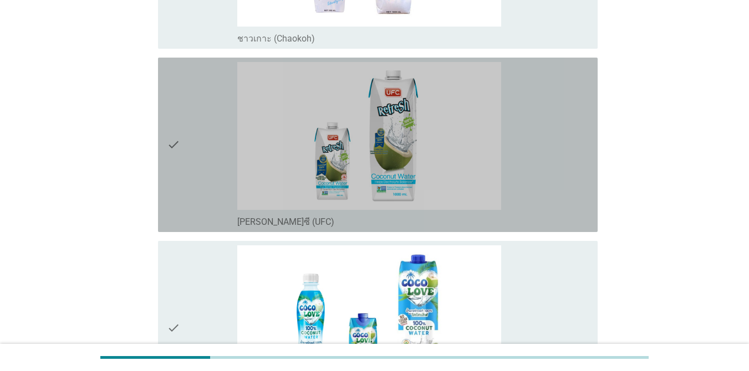
click at [202, 138] on div "check" at bounding box center [202, 145] width 70 height 166
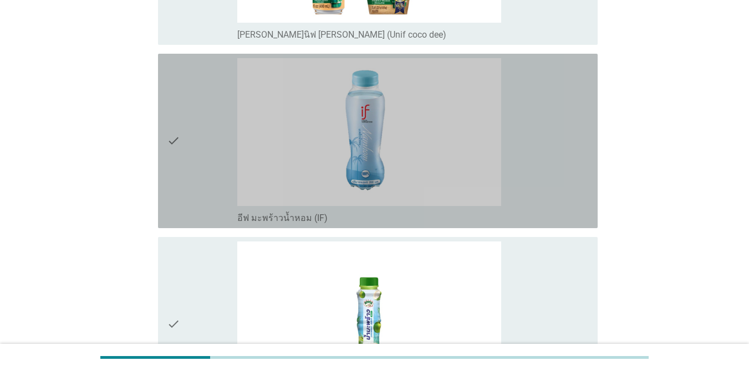
click at [199, 127] on div "check" at bounding box center [202, 141] width 70 height 166
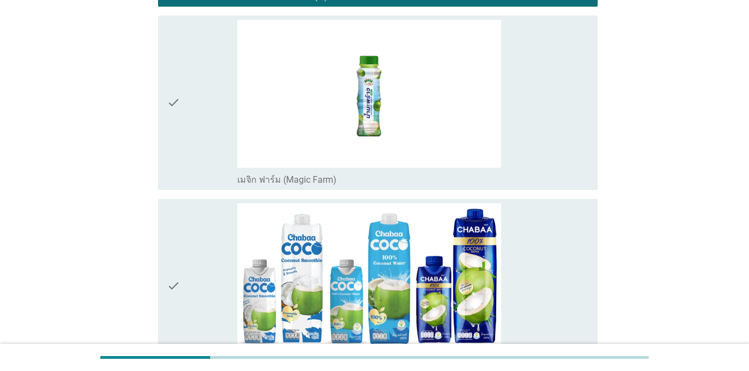
scroll to position [1551, 0]
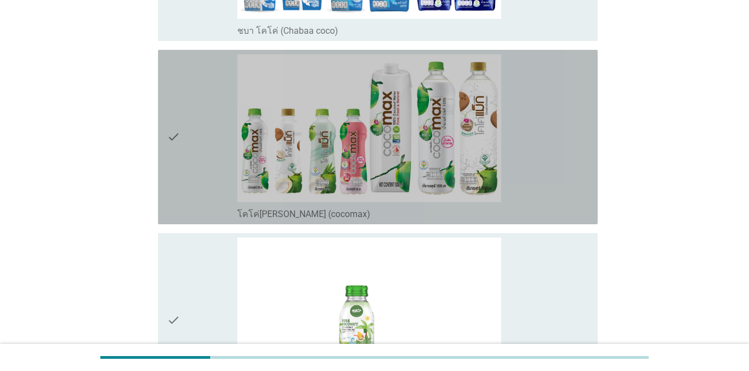
click at [183, 114] on div "check" at bounding box center [202, 137] width 70 height 166
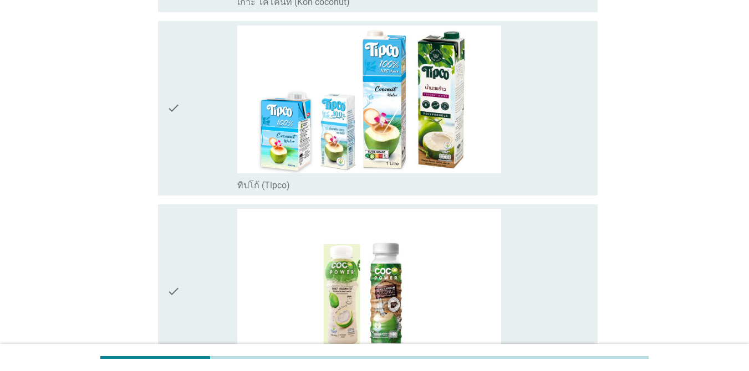
scroll to position [2216, 0]
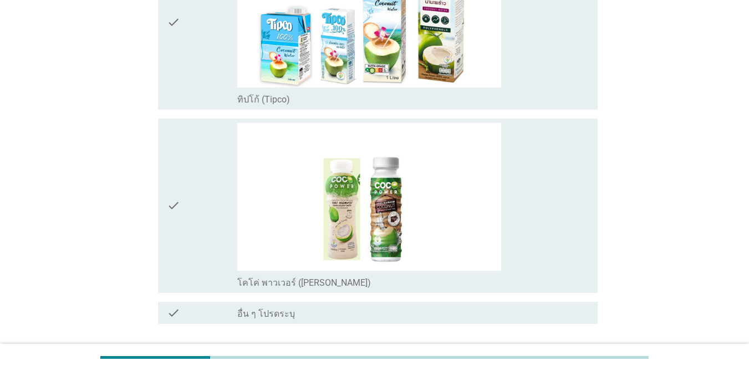
click at [191, 58] on div "check" at bounding box center [202, 23] width 70 height 166
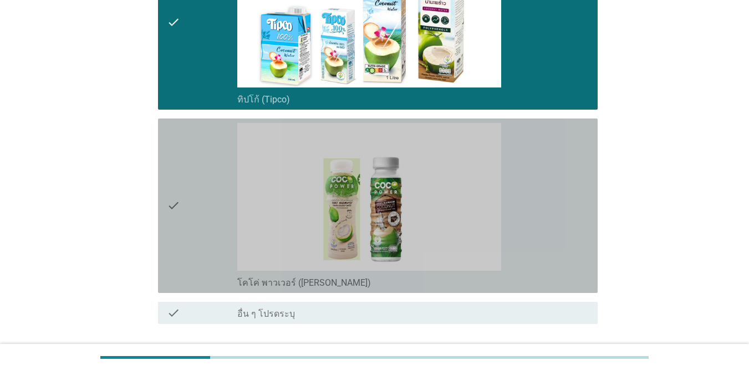
click at [180, 176] on icon "check" at bounding box center [173, 206] width 13 height 166
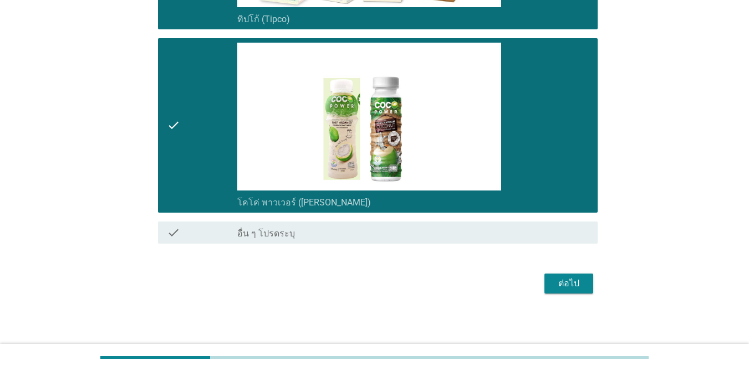
scroll to position [2298, 0]
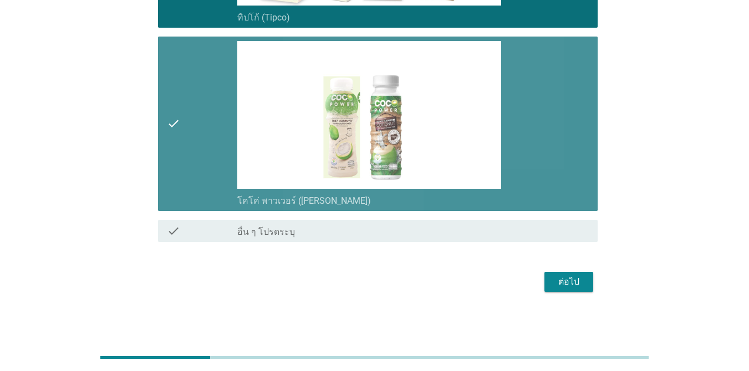
click at [206, 135] on div "check" at bounding box center [202, 124] width 70 height 166
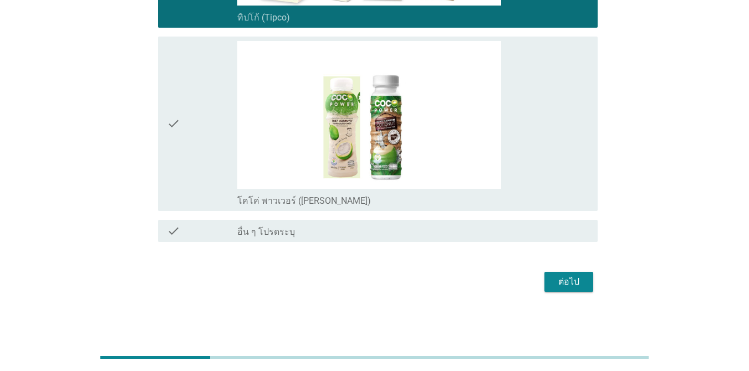
click at [572, 289] on button "ต่อไป" at bounding box center [568, 282] width 49 height 20
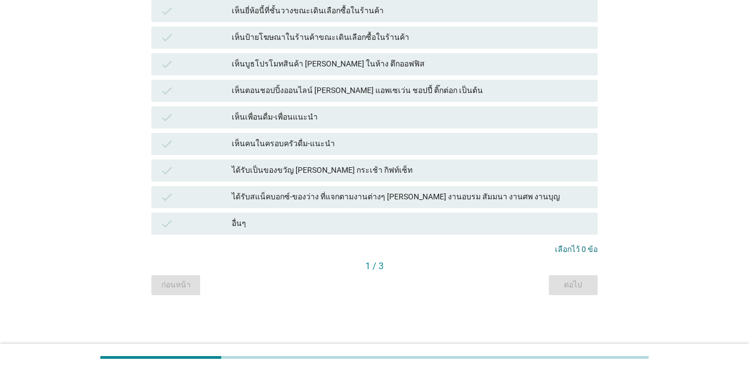
scroll to position [0, 0]
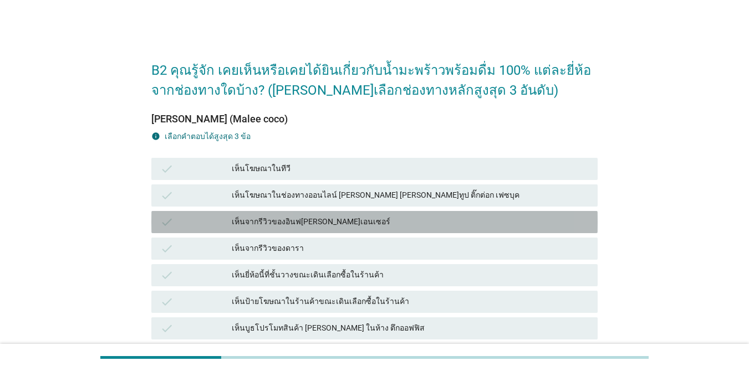
click at [232, 217] on div "เห็นจากรีวิวของอินฟ[PERSON_NAME]เอนเซอร์" at bounding box center [410, 222] width 357 height 13
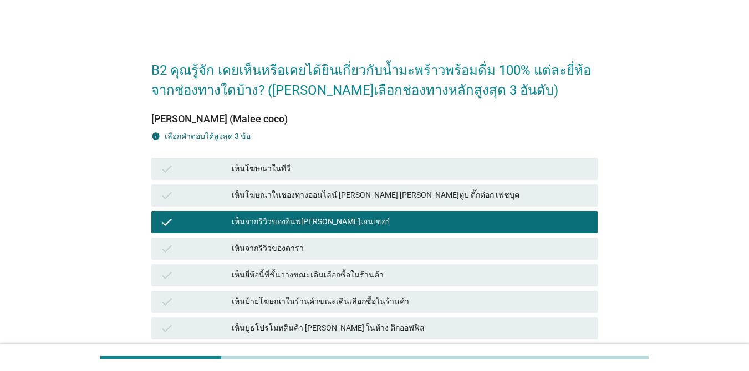
click at [291, 267] on div "check เห็นยี่ห้อนี้ที่ชั้นวางขณะเดินเลือกซื้อในร้านค้า" at bounding box center [374, 275] width 446 height 22
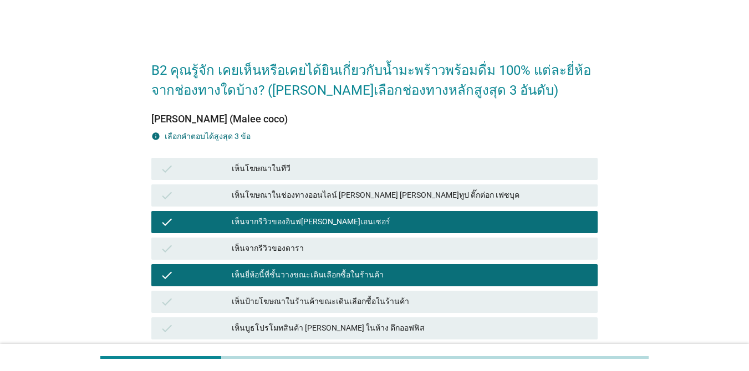
scroll to position [222, 0]
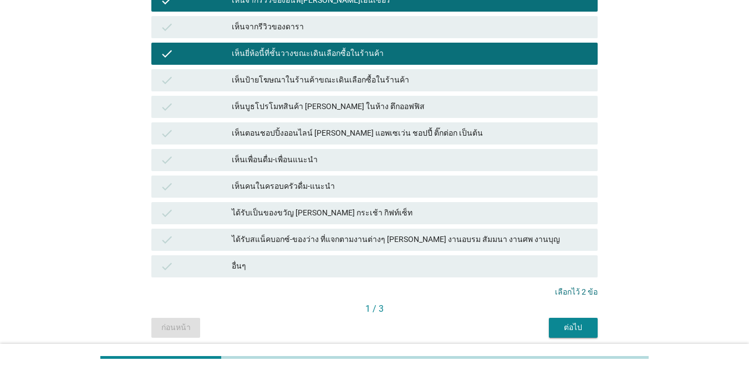
drag, startPoint x: 296, startPoint y: 165, endPoint x: 385, endPoint y: 197, distance: 94.1
click at [296, 166] on div "เห็นเพื่อนดื่ม-เพื่อนแนะนำ" at bounding box center [410, 159] width 357 height 13
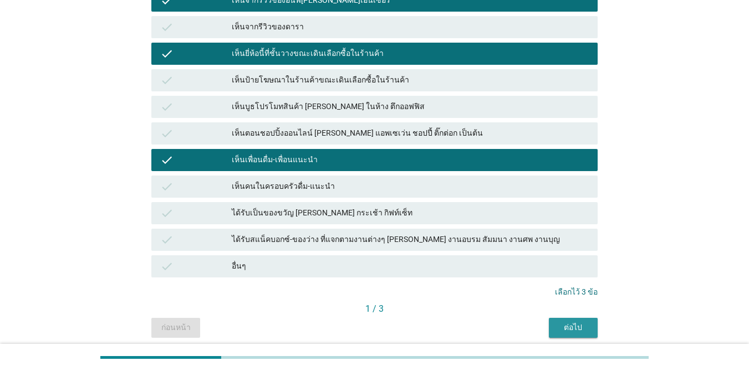
click at [585, 327] on div "ต่อไป" at bounding box center [572, 328] width 31 height 12
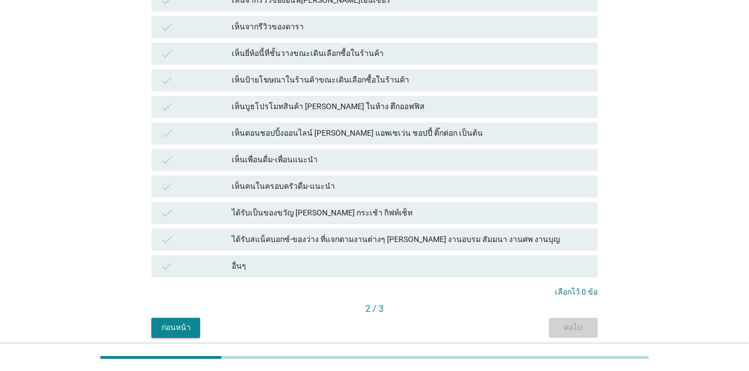
scroll to position [0, 0]
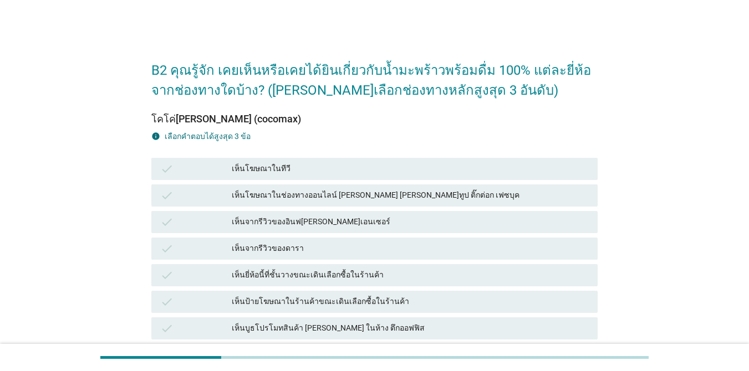
click at [310, 197] on div "เห็นโฆษณาในช่องทางออนไลน์ [PERSON_NAME] [PERSON_NAME]ทูป ติ๊กต่อก เฟซบุค" at bounding box center [410, 195] width 357 height 13
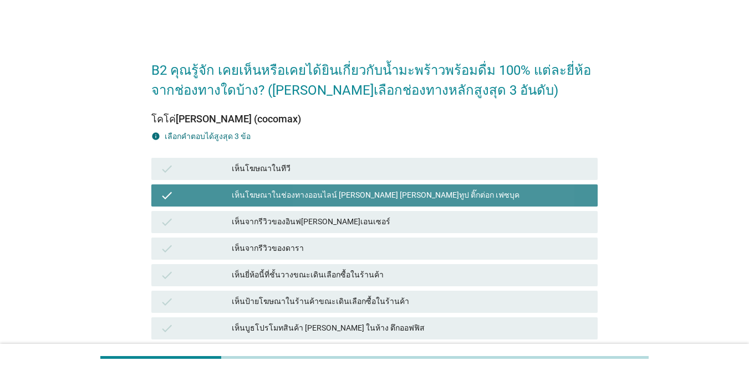
click at [335, 250] on div "เห็นจากรีวิวของดารา" at bounding box center [410, 248] width 357 height 13
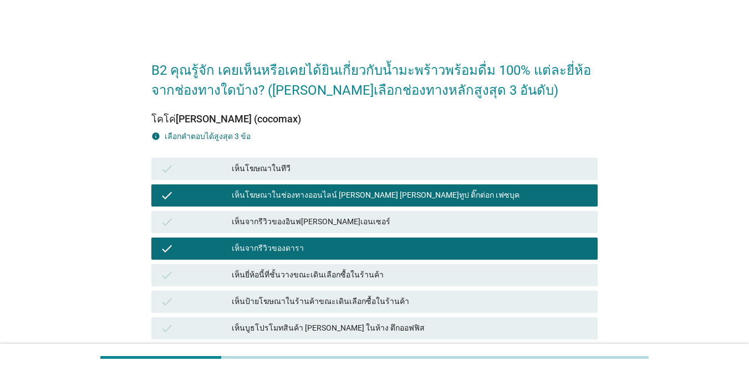
click at [401, 281] on div "เห็นยี่ห้อนี้ที่ชั้นวางขณะเดินเลือกซื้อในร้านค้า" at bounding box center [410, 275] width 357 height 13
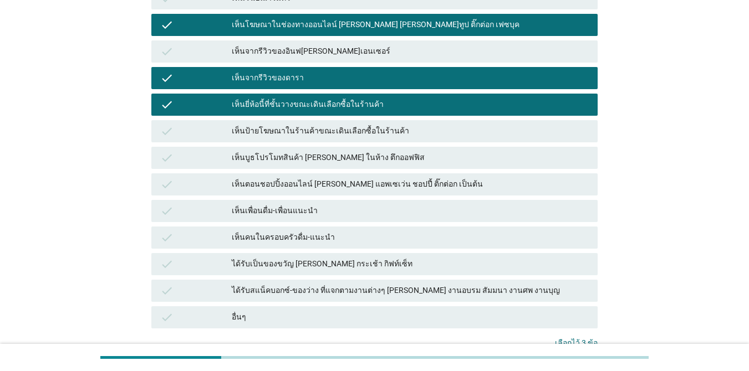
scroll to position [264, 0]
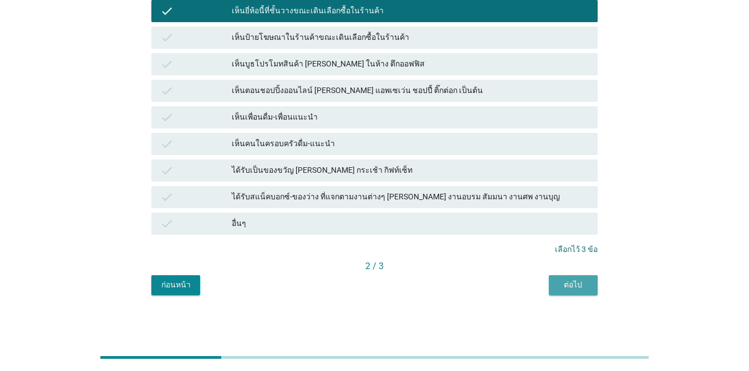
click at [567, 290] on div "ต่อไป" at bounding box center [572, 285] width 31 height 12
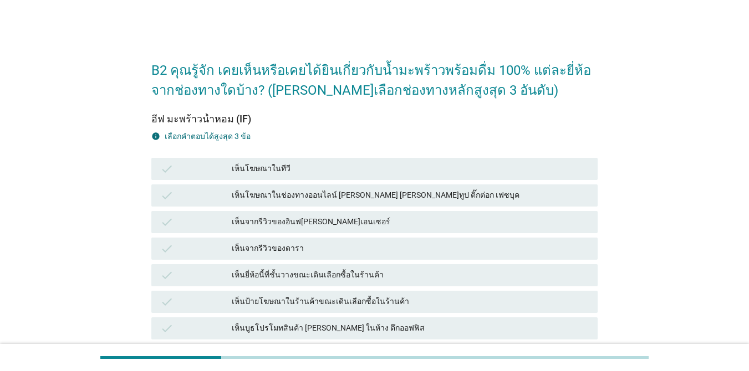
click at [279, 209] on div "check เห็นจากรีวิวของอินฟ[PERSON_NAME]เอนเซอร์" at bounding box center [374, 222] width 450 height 27
click at [315, 285] on div "check เห็นยี่ห้อนี้ที่ชั้นวางขณะเดินเลือกซื้อในร้านค้า" at bounding box center [374, 275] width 446 height 22
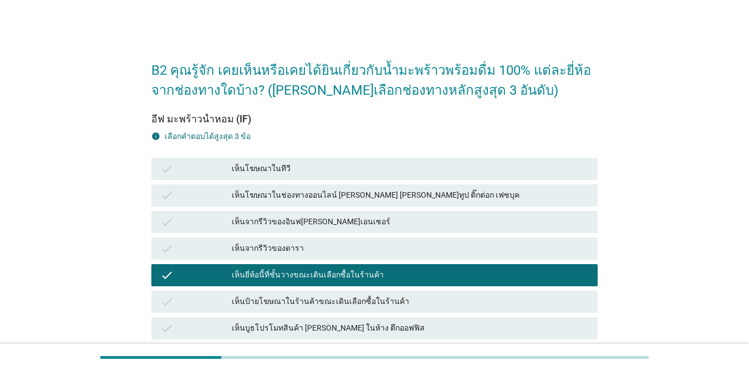
click at [316, 197] on div "เห็นโฆษณาในช่องทางออนไลน์ [PERSON_NAME] [PERSON_NAME]ทูป ติ๊กต่อก เฟซบุค" at bounding box center [410, 195] width 357 height 13
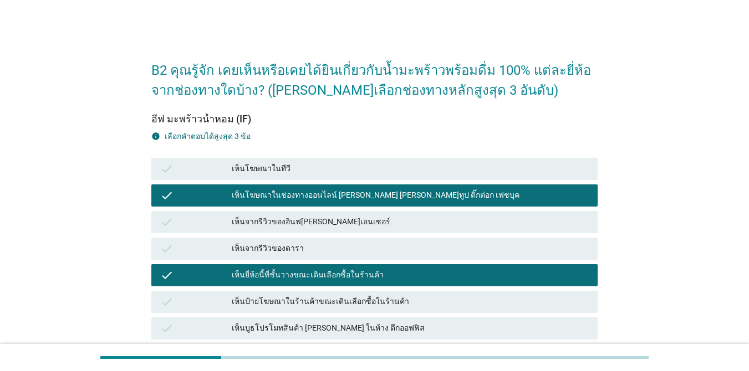
click at [332, 171] on div "เห็นโฆษณาในทีวี" at bounding box center [410, 168] width 357 height 13
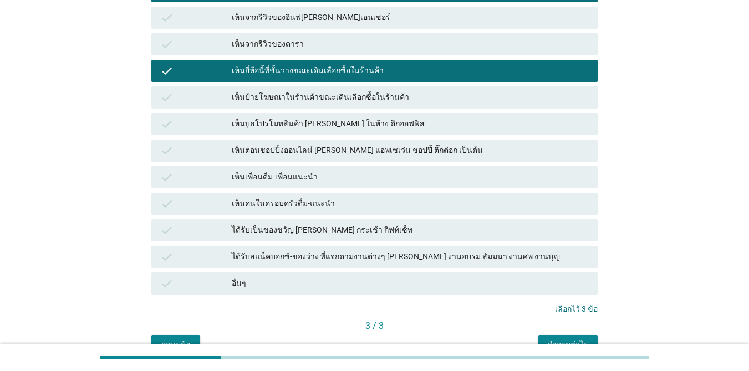
scroll to position [264, 0]
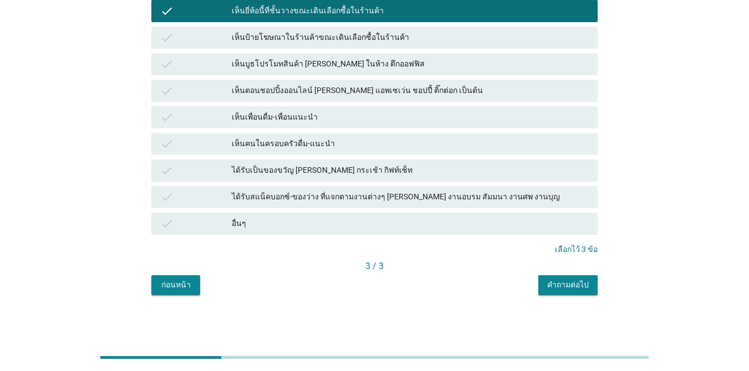
click at [576, 281] on div "คำถามต่อไป" at bounding box center [568, 285] width 42 height 12
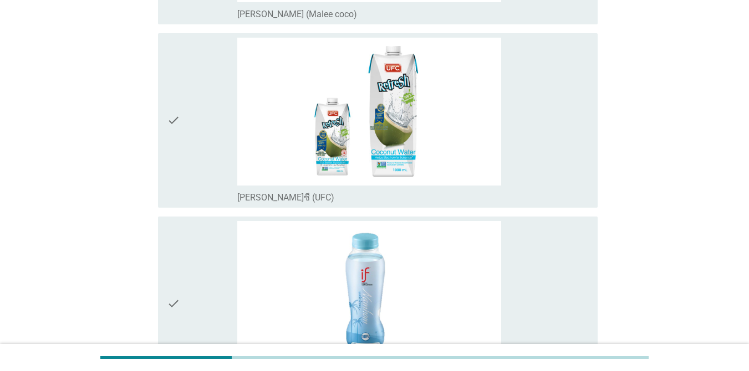
scroll to position [0, 0]
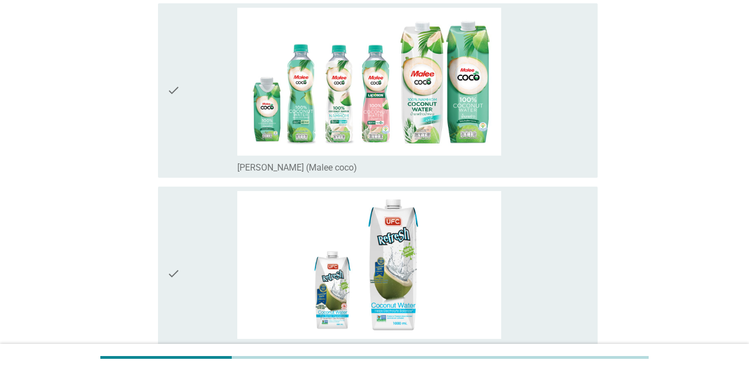
click at [182, 121] on div "check" at bounding box center [202, 91] width 70 height 166
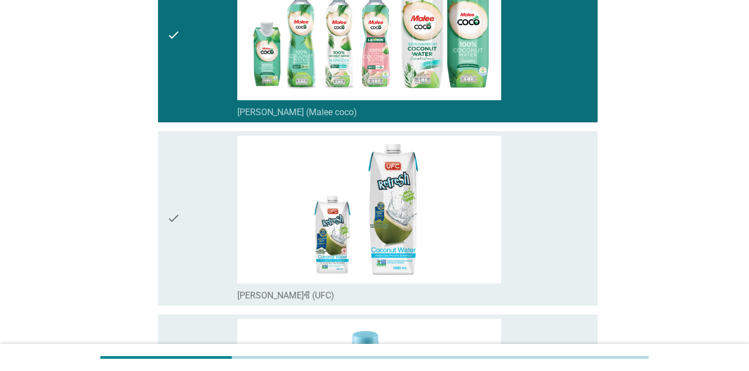
click at [189, 180] on div "check" at bounding box center [202, 219] width 70 height 166
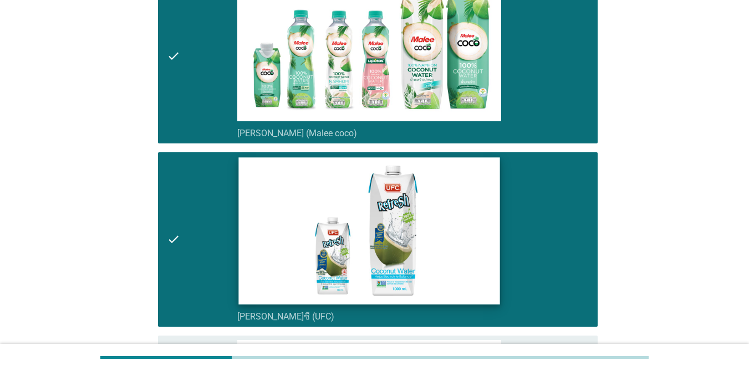
scroll to position [332, 0]
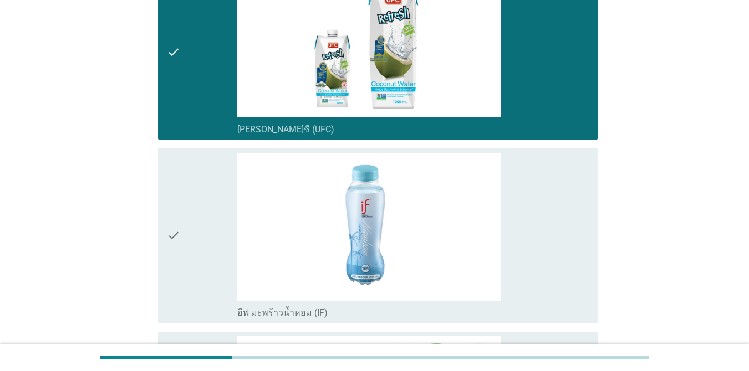
click at [148, 231] on div "B3. คุณเคยดื่มน้ำมะพร้าวพร้อมดื่ม 100% ยี่ห้อใดบ้าง? info เลือกได้ตามใจชอบ chec…" at bounding box center [374, 245] width 464 height 1075
click at [192, 202] on div "check" at bounding box center [202, 236] width 70 height 166
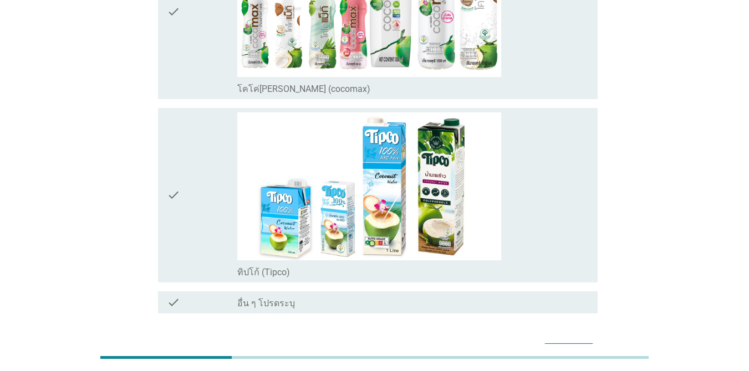
scroll to position [645, 0]
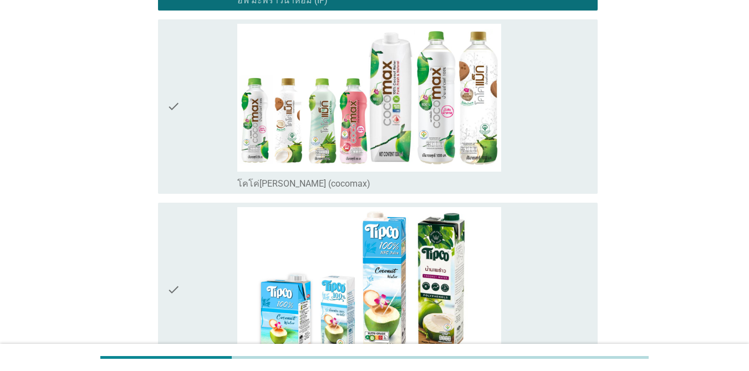
click at [184, 83] on div "check" at bounding box center [202, 107] width 70 height 166
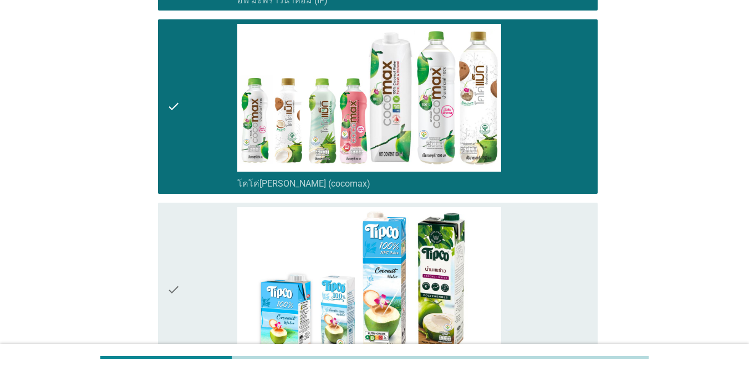
click at [237, 272] on div "check_box_outline_blank ทิปโก้ (Tipco)" at bounding box center [412, 290] width 351 height 166
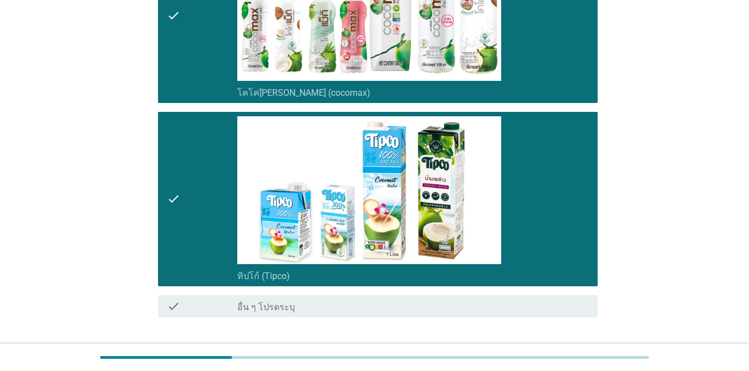
scroll to position [811, 0]
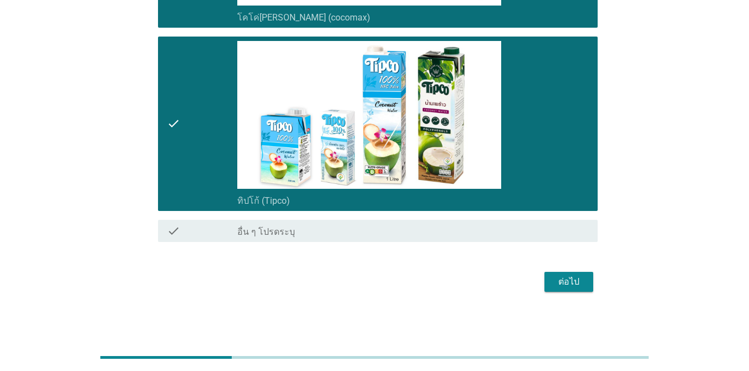
click at [569, 281] on div "ต่อไป" at bounding box center [568, 281] width 31 height 13
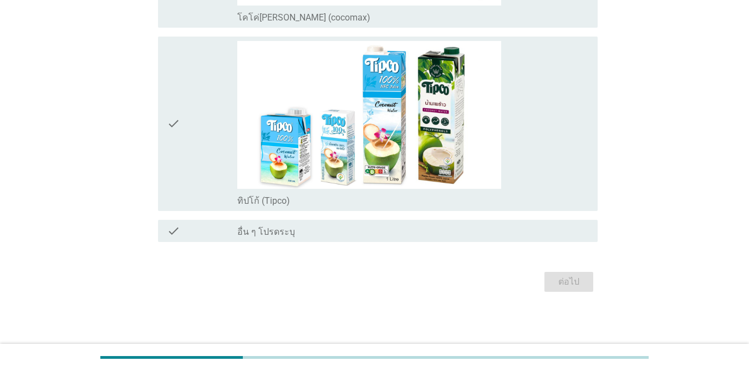
scroll to position [0, 0]
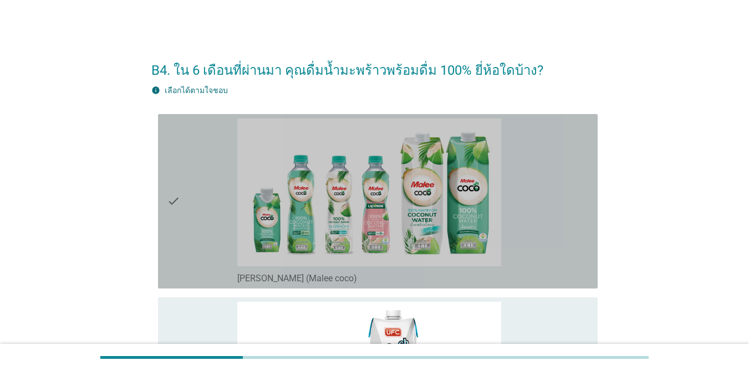
click at [198, 144] on div "check" at bounding box center [202, 202] width 70 height 166
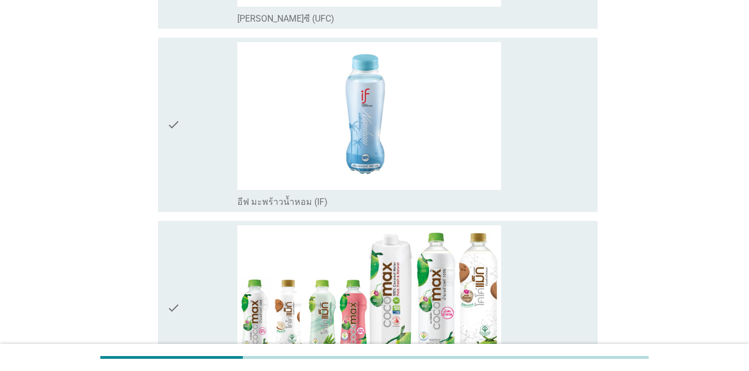
click at [181, 124] on div "check" at bounding box center [202, 125] width 70 height 166
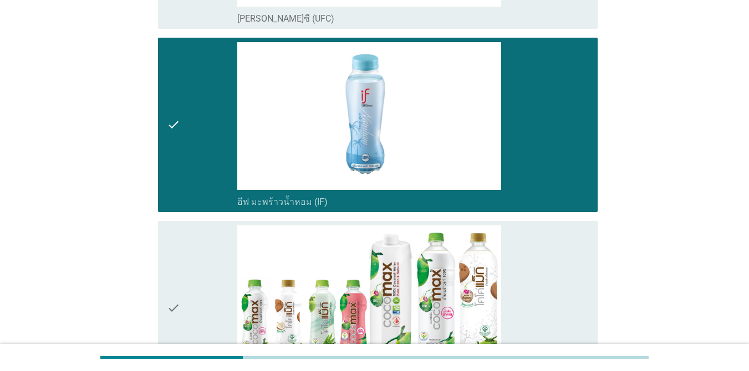
scroll to position [665, 0]
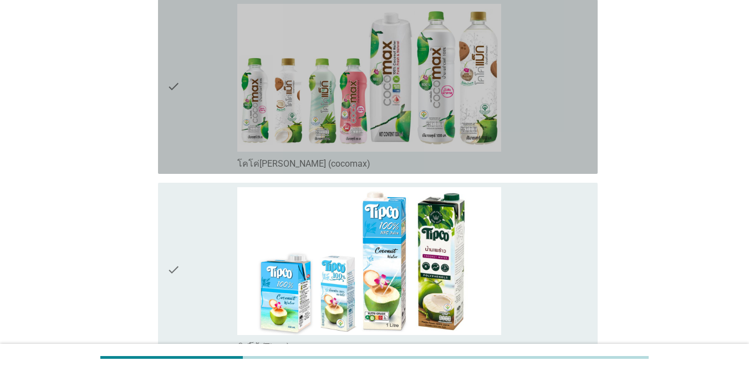
click at [188, 71] on div "check" at bounding box center [202, 87] width 70 height 166
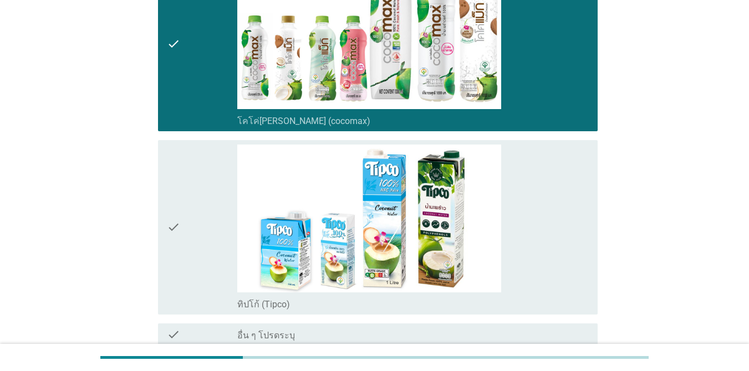
scroll to position [811, 0]
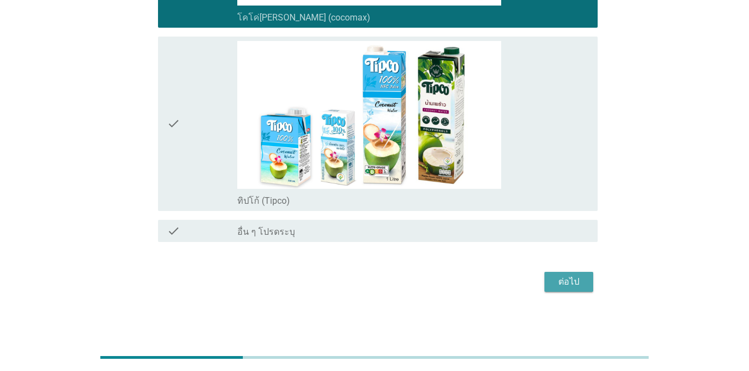
click at [560, 275] on div "ต่อไป" at bounding box center [568, 281] width 31 height 13
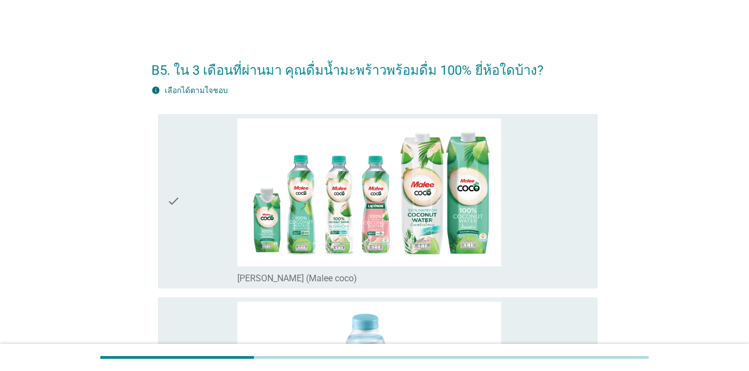
click at [205, 181] on div "check" at bounding box center [202, 202] width 70 height 166
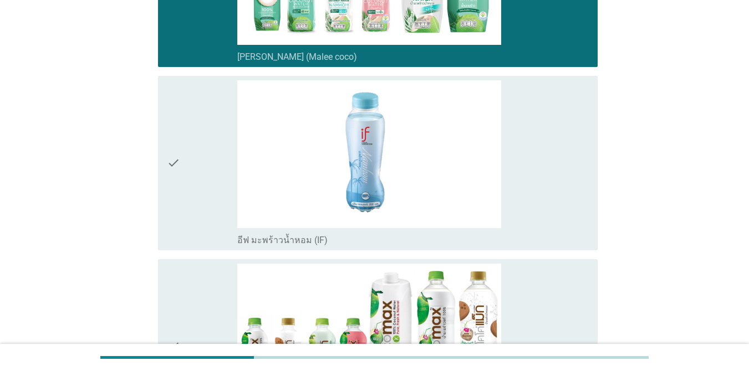
click at [208, 188] on div "check" at bounding box center [202, 163] width 70 height 166
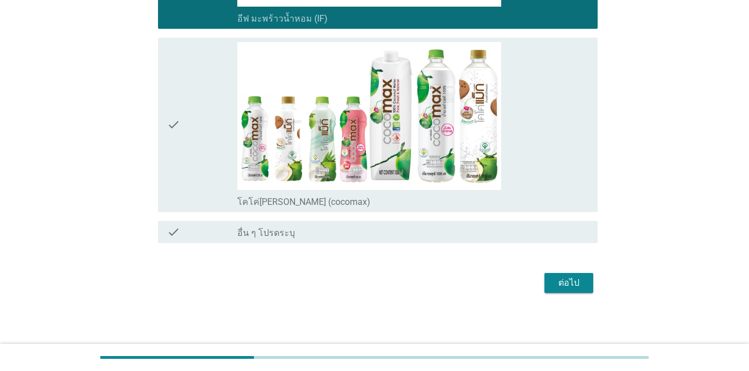
scroll to position [444, 0]
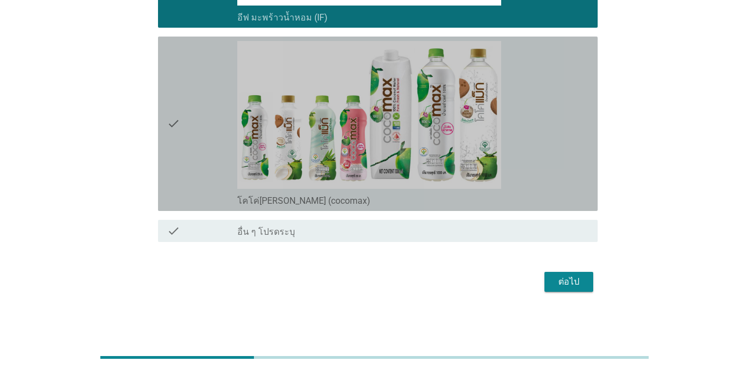
click at [189, 169] on div "check" at bounding box center [202, 124] width 70 height 166
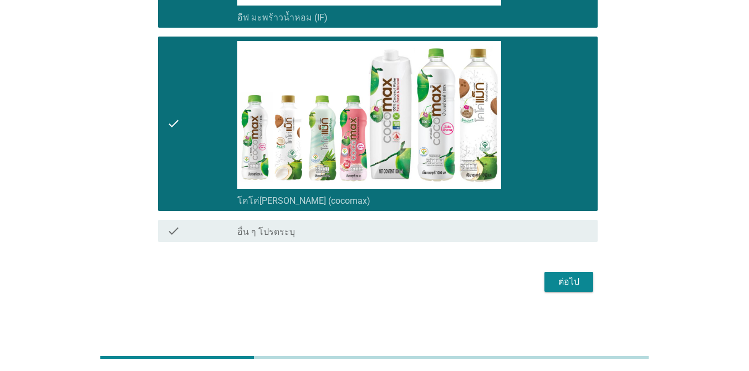
click at [565, 277] on div "ต่อไป" at bounding box center [568, 281] width 31 height 13
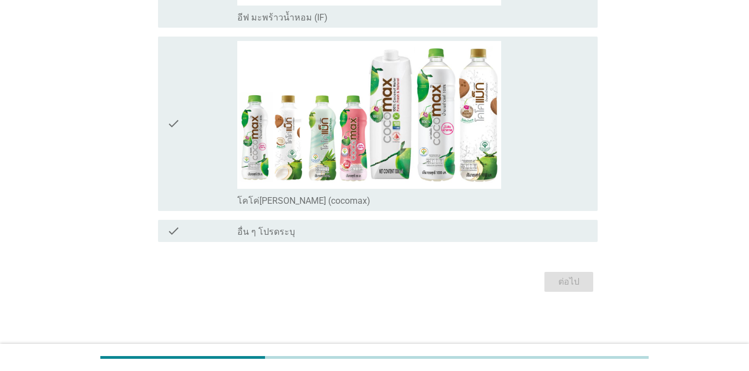
scroll to position [0, 0]
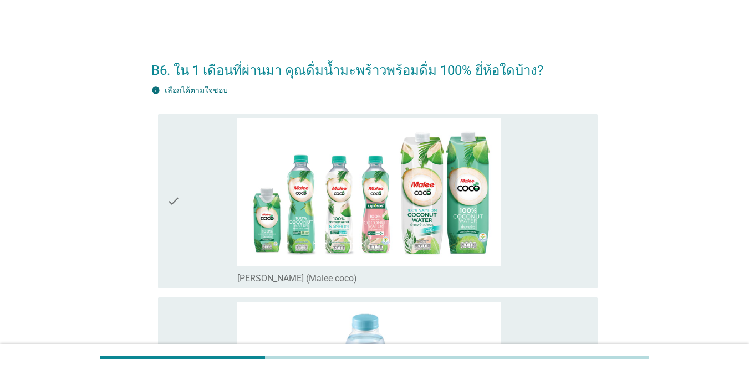
click at [214, 198] on div "check" at bounding box center [202, 202] width 70 height 166
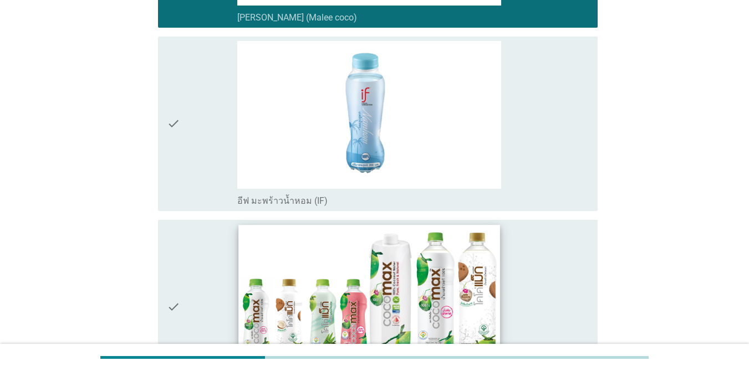
scroll to position [277, 0]
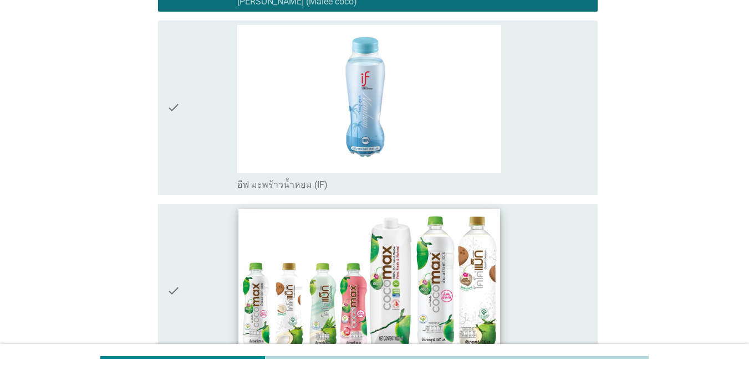
drag, startPoint x: 196, startPoint y: 249, endPoint x: 387, endPoint y: 218, distance: 193.7
click at [197, 249] on div "check" at bounding box center [202, 291] width 70 height 166
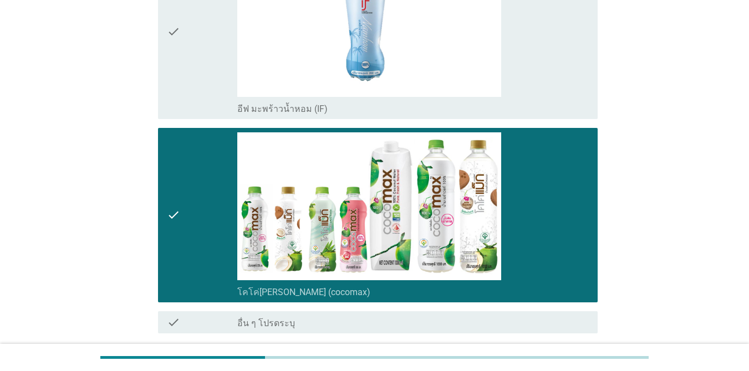
scroll to position [444, 0]
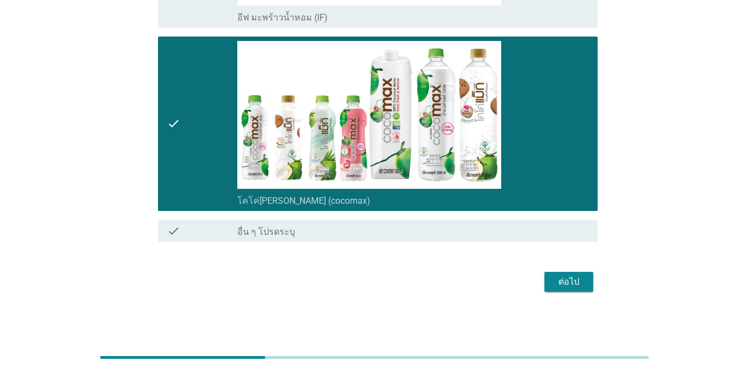
click at [578, 283] on div "ต่อไป" at bounding box center [568, 281] width 31 height 13
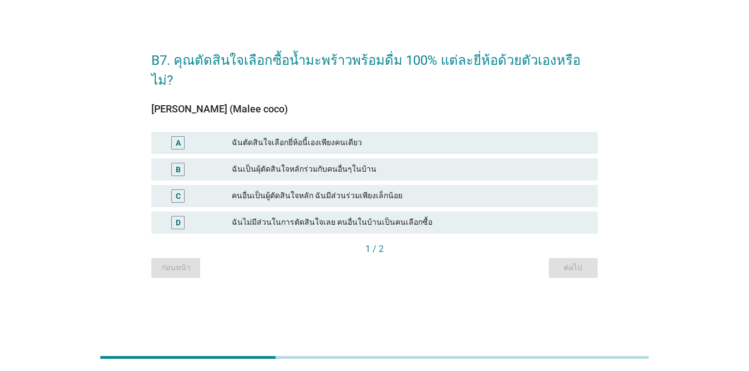
scroll to position [0, 0]
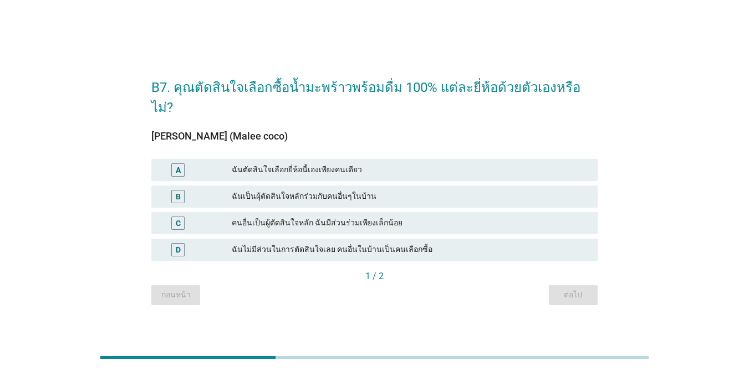
click at [329, 157] on div "A ฉันตัดสินใจเลือกยี่ห้อนี้เองเพียงคนเดียว" at bounding box center [374, 170] width 450 height 27
click at [328, 159] on div "A ฉันตัดสินใจเลือกยี่ห้อนี้เองเพียงคนเดียว" at bounding box center [374, 170] width 446 height 22
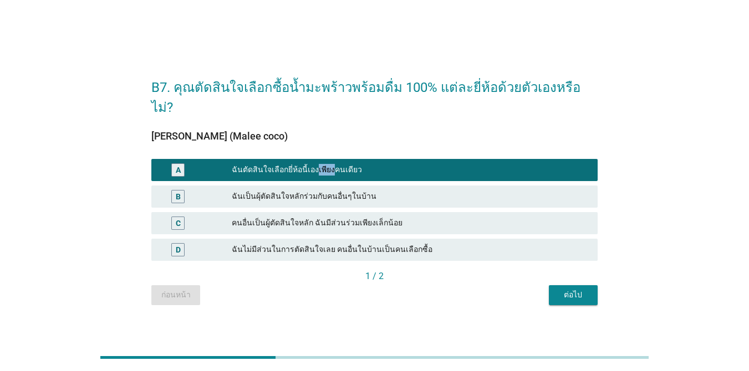
click at [576, 290] on div "ต่อไป" at bounding box center [572, 295] width 31 height 12
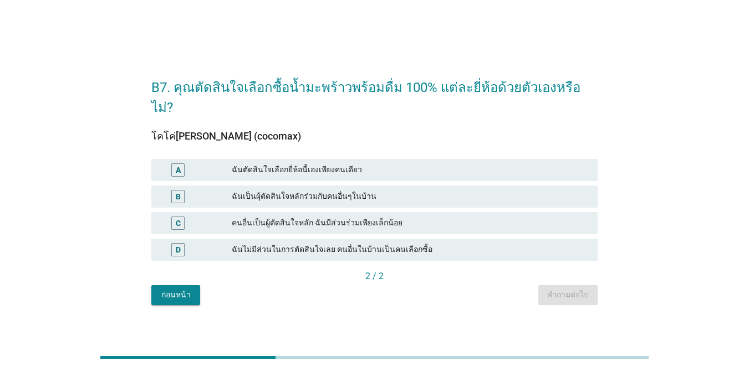
click at [345, 163] on div "ฉันตัดสินใจเลือกยี่ห้อนี้เองเพียงคนเดียว" at bounding box center [410, 169] width 357 height 13
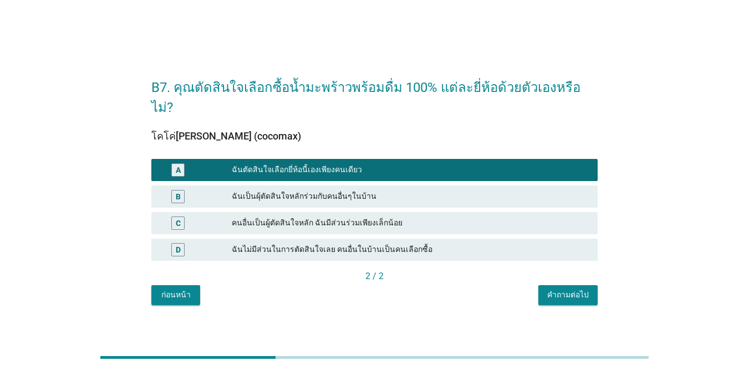
click at [554, 289] on div "คำถามต่อไป" at bounding box center [568, 295] width 42 height 12
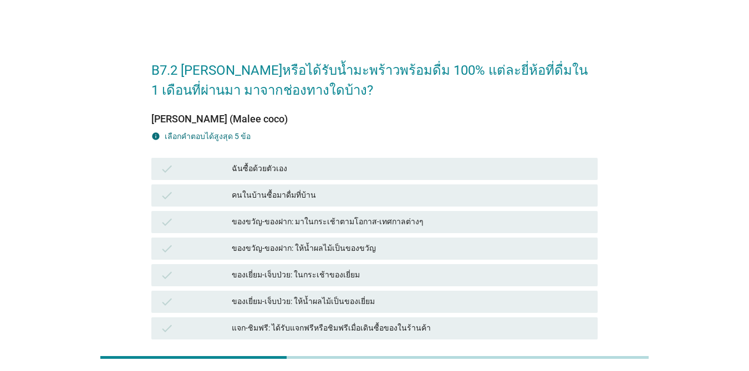
click at [327, 169] on div "ฉันซื้อด้วยตัวเอง" at bounding box center [410, 168] width 357 height 13
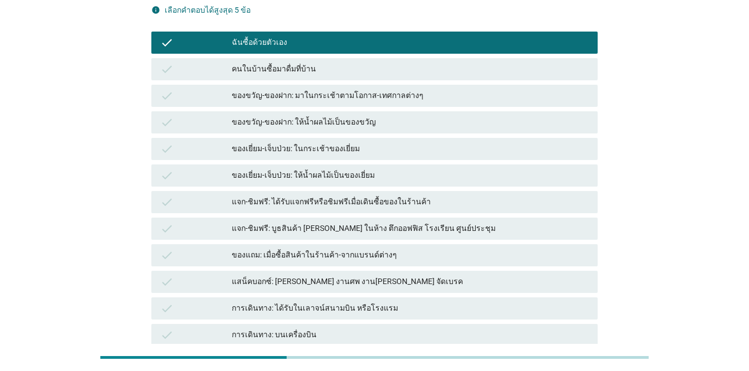
scroll to position [222, 0]
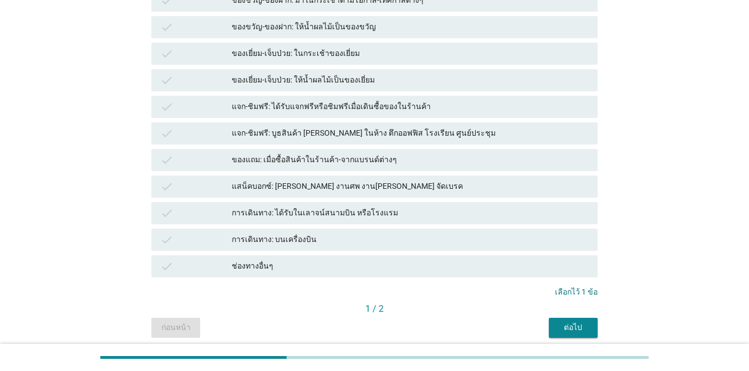
click at [585, 326] on div "ต่อไป" at bounding box center [572, 328] width 31 height 12
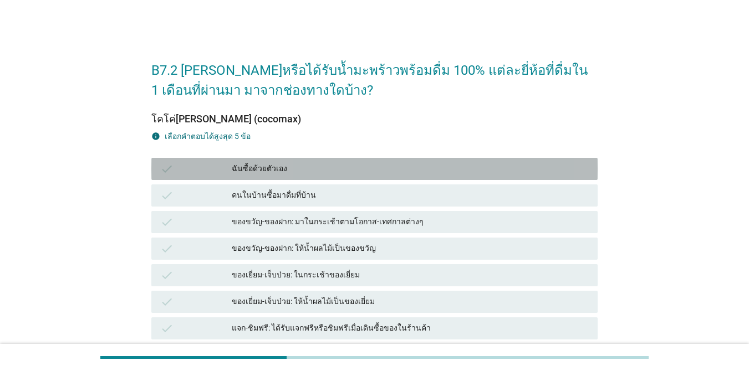
click at [330, 165] on div "ฉันซื้อด้วยตัวเอง" at bounding box center [410, 168] width 357 height 13
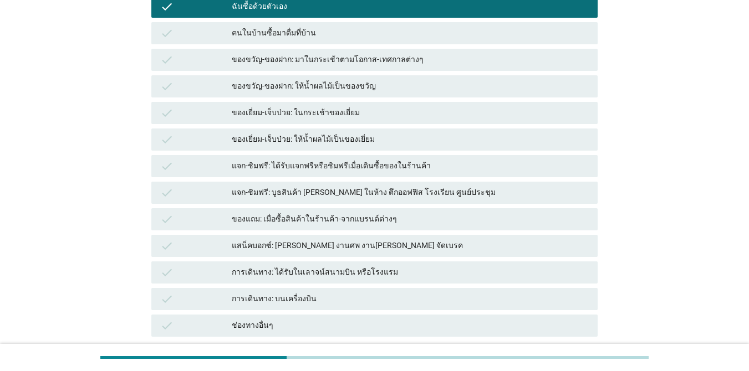
scroll to position [264, 0]
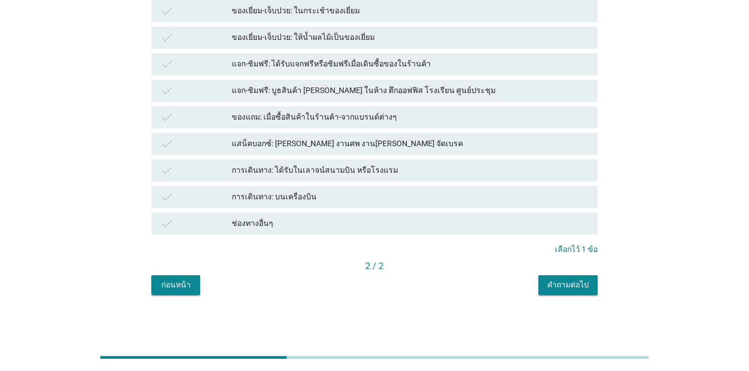
click at [592, 283] on button "คำถามต่อไป" at bounding box center [567, 285] width 59 height 20
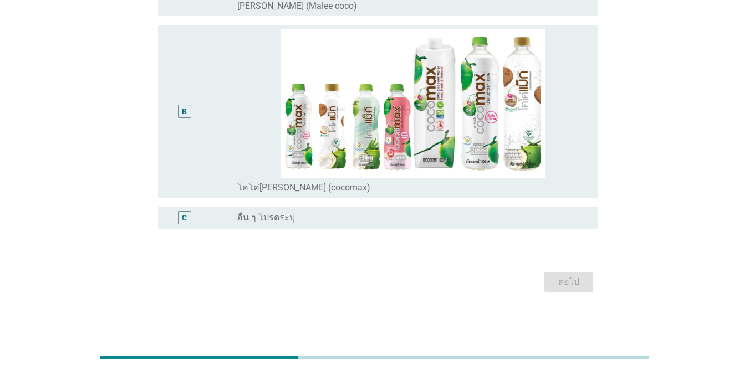
scroll to position [0, 0]
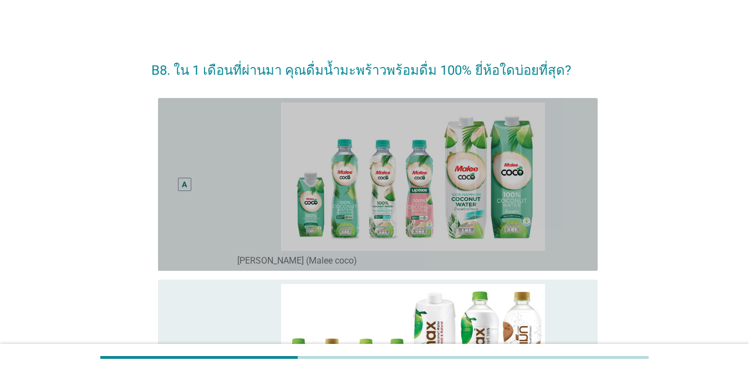
click at [188, 165] on div "A" at bounding box center [184, 185] width 35 height 164
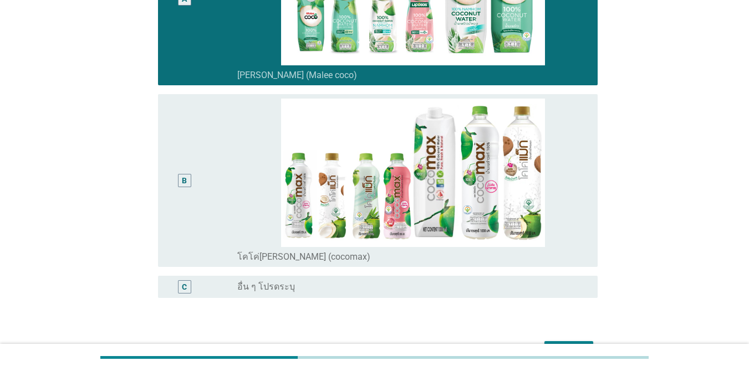
scroll to position [255, 0]
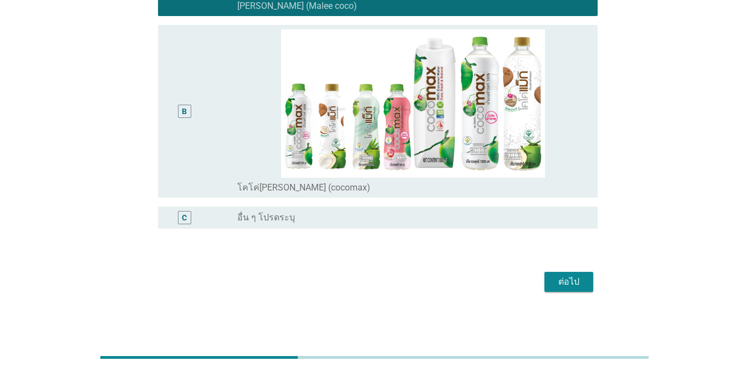
click at [572, 281] on div "ต่อไป" at bounding box center [568, 281] width 31 height 13
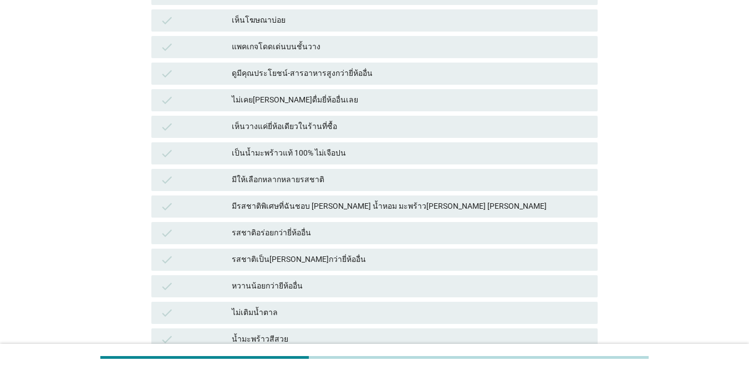
scroll to position [0, 0]
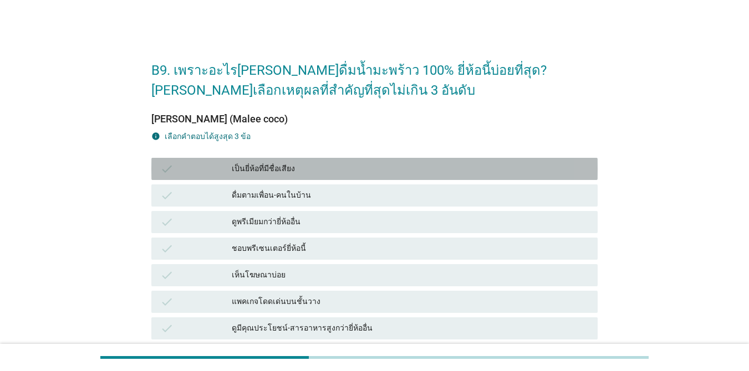
click at [301, 164] on div "เป็นยี่ห้อที่มีชื่อเสียง" at bounding box center [410, 168] width 357 height 13
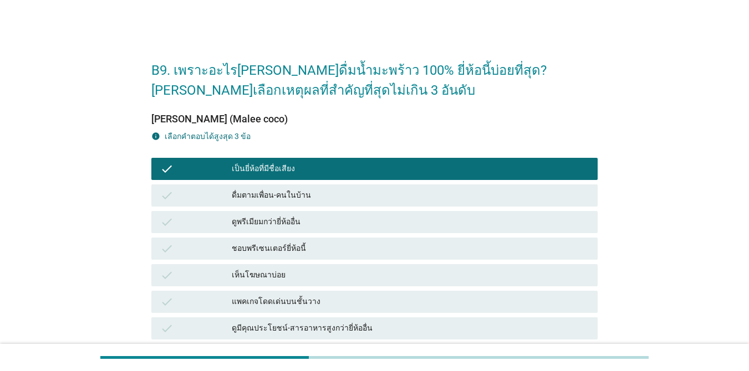
click at [336, 211] on div "check ดูพรีเมียมกว่ายี่ห้ออื่น" at bounding box center [374, 222] width 446 height 22
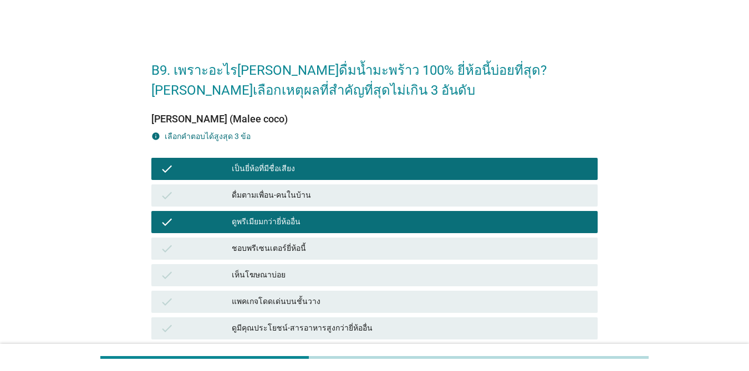
click at [338, 266] on div "check เห็นโฆษณาบ่อย" at bounding box center [374, 275] width 446 height 22
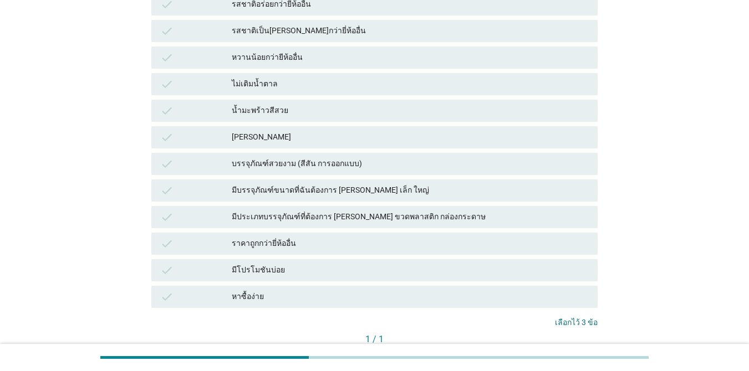
scroll to position [557, 0]
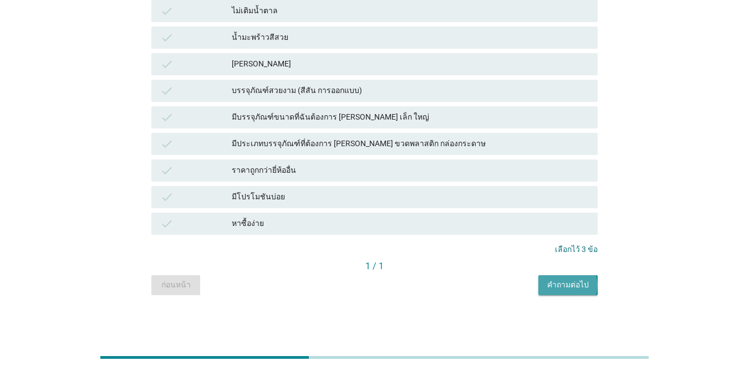
click at [575, 280] on div "คำถามต่อไป" at bounding box center [568, 285] width 42 height 12
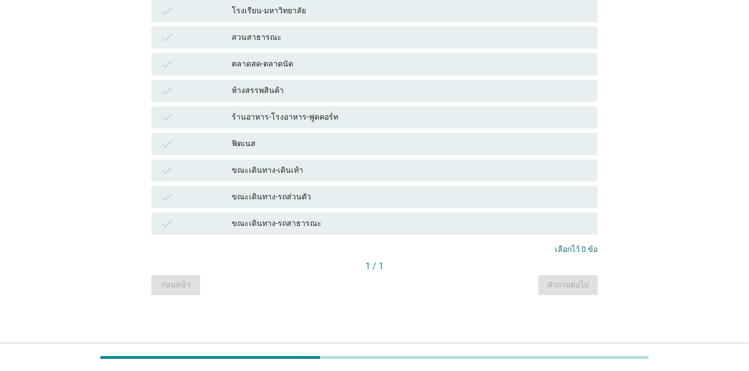
scroll to position [0, 0]
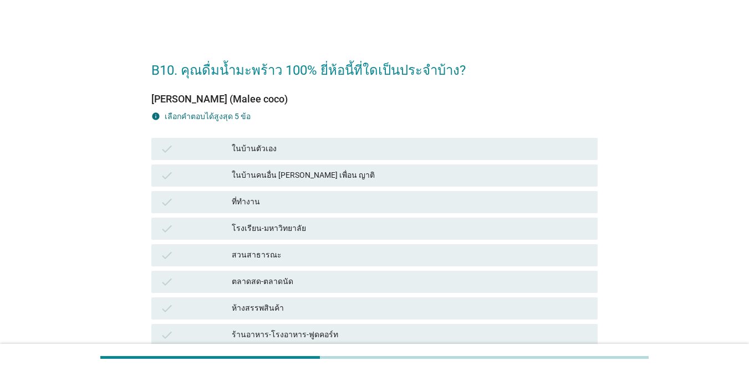
click at [301, 240] on div "check โรงเรียน-มหาวิทยาลัย" at bounding box center [374, 229] width 450 height 27
click at [335, 285] on div "ตลาดสด-ตลาดนัด" at bounding box center [410, 281] width 357 height 13
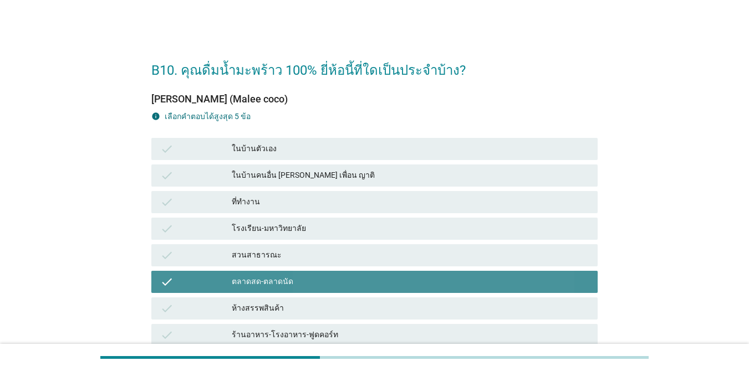
click at [307, 167] on div "check ในบ้านคนอื่น [PERSON_NAME] เพื่อน ญาติ" at bounding box center [374, 176] width 446 height 22
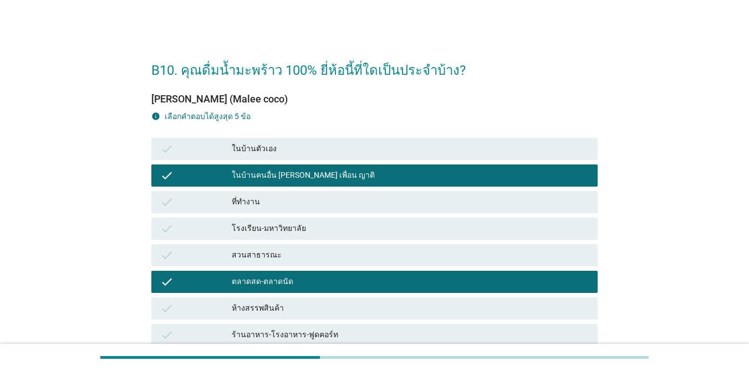
click at [432, 229] on div "โรงเรียน-มหาวิทยาลัย" at bounding box center [410, 228] width 357 height 13
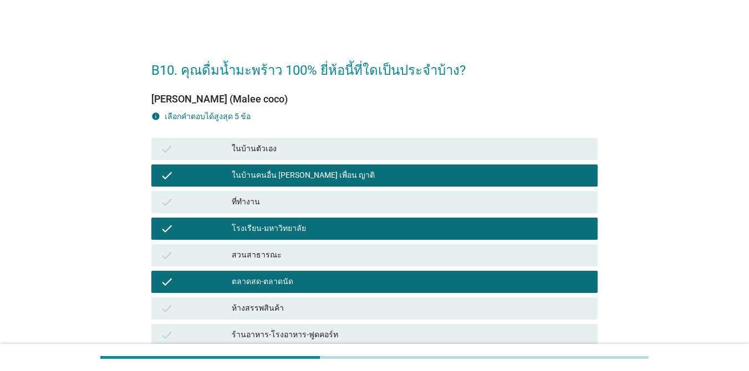
click at [468, 229] on div "โรงเรียน-มหาวิทยาลัย" at bounding box center [410, 228] width 357 height 13
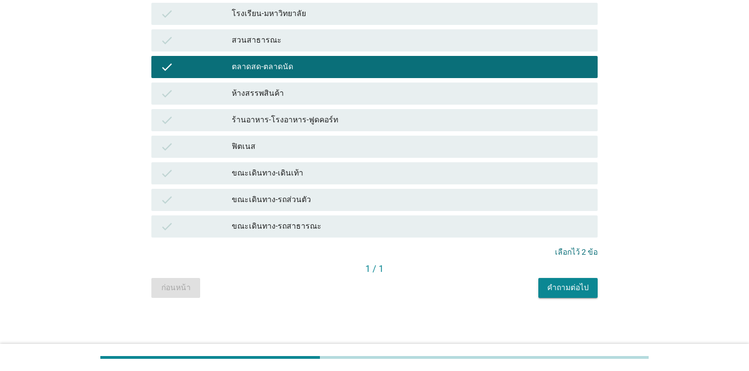
scroll to position [218, 0]
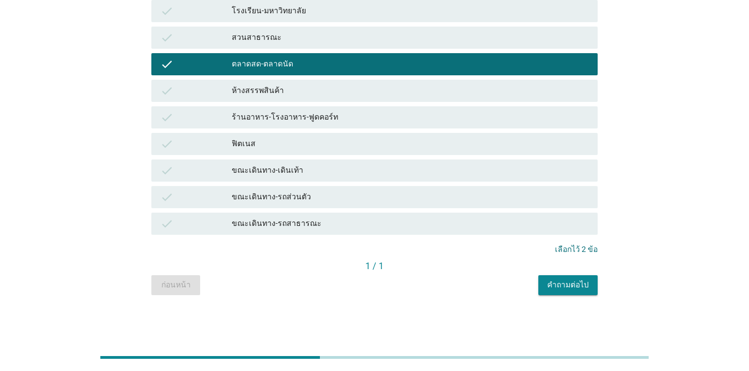
click at [322, 89] on div "ห้างสรรพสินค้า" at bounding box center [410, 90] width 357 height 13
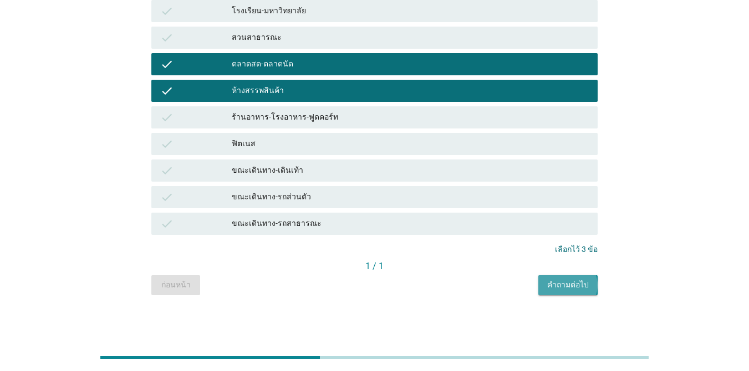
click at [562, 286] on div "คำถามต่อไป" at bounding box center [568, 285] width 42 height 12
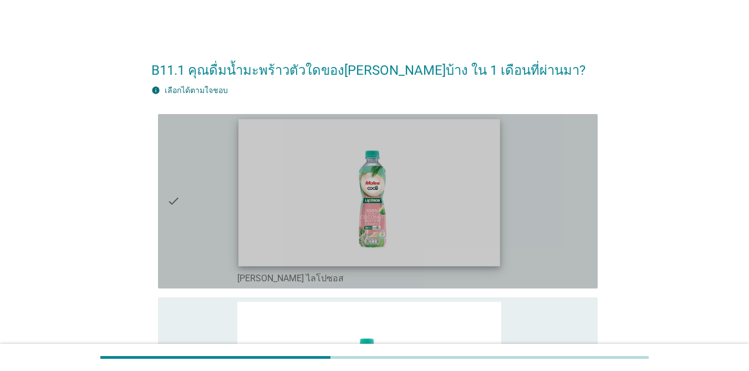
drag, startPoint x: 168, startPoint y: 180, endPoint x: 279, endPoint y: 203, distance: 113.1
click at [168, 180] on icon "check" at bounding box center [173, 202] width 13 height 166
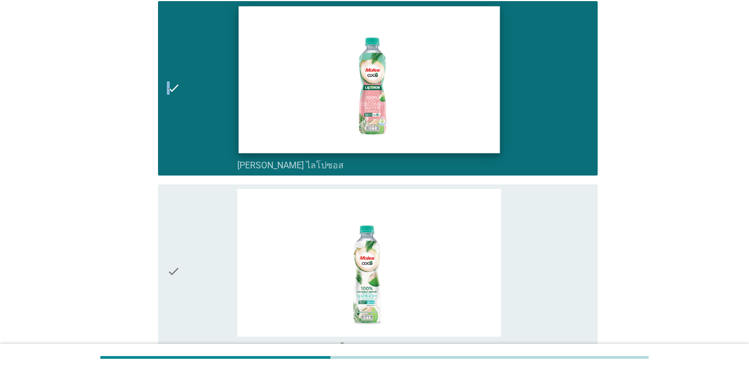
scroll to position [277, 0]
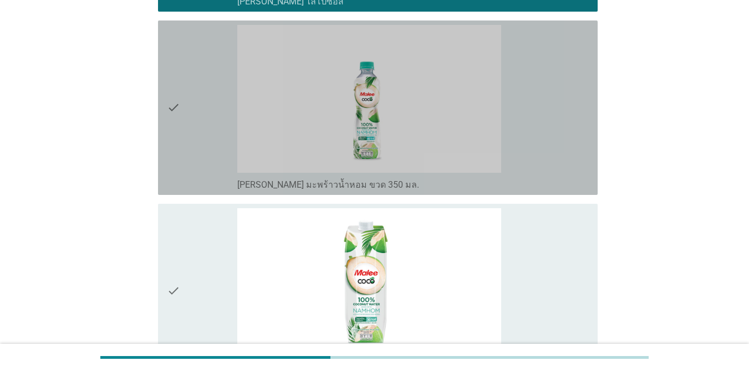
click at [189, 136] on div "check" at bounding box center [202, 108] width 70 height 166
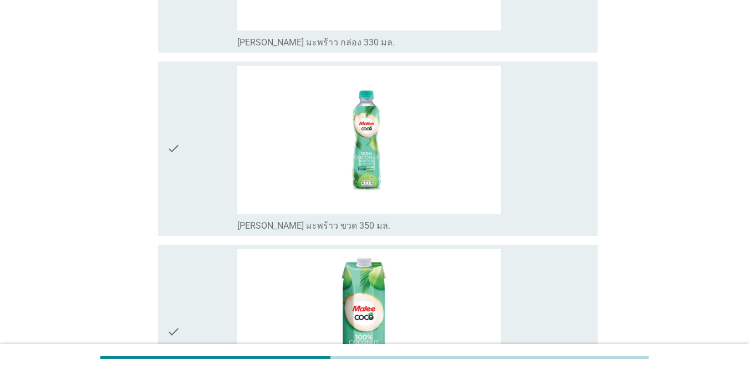
scroll to position [964, 0]
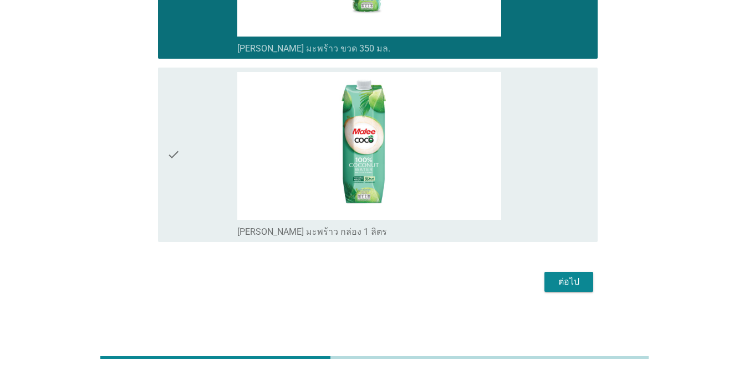
click at [548, 278] on button "ต่อไป" at bounding box center [568, 282] width 49 height 20
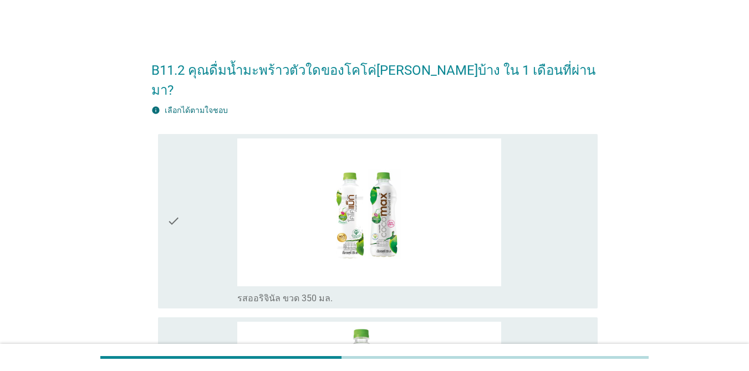
click at [192, 188] on div "check" at bounding box center [202, 222] width 70 height 166
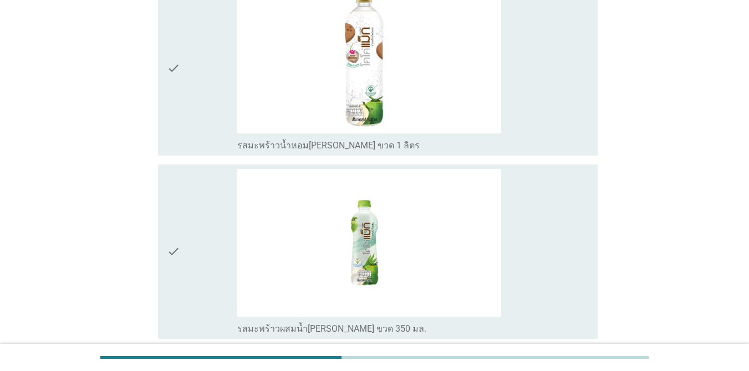
scroll to position [995, 0]
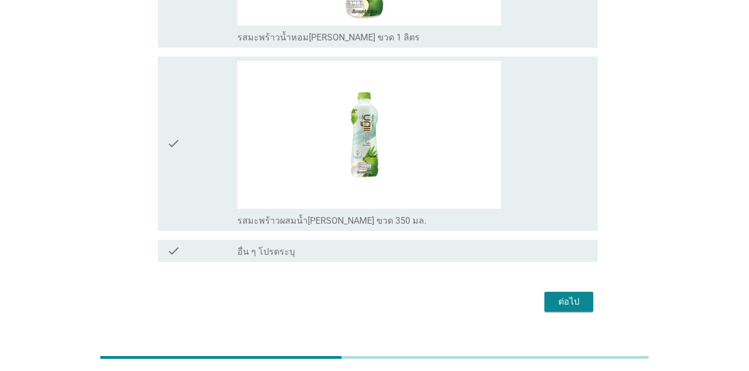
drag, startPoint x: 601, startPoint y: 306, endPoint x: 576, endPoint y: 275, distance: 39.5
click at [576, 295] on div "ต่อไป" at bounding box center [568, 301] width 31 height 13
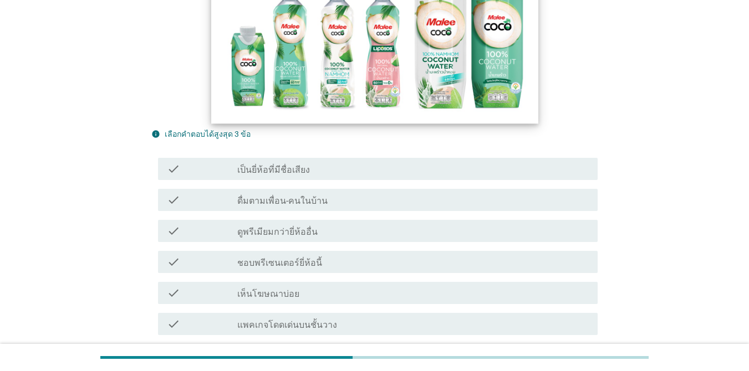
scroll to position [277, 0]
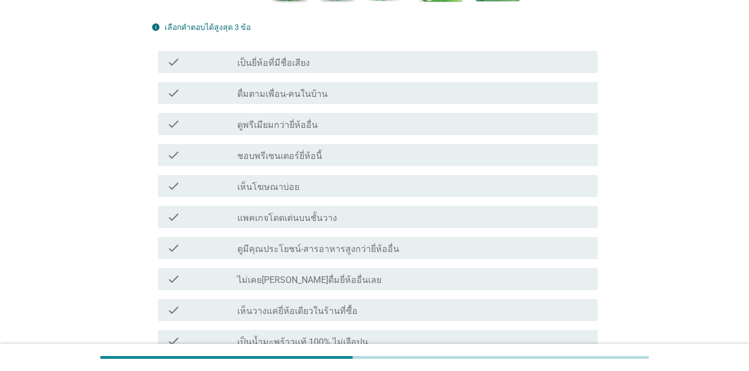
click at [308, 68] on div "check_box_outline_blank เป็นยี่ห้อที่มีชื่อเสียง" at bounding box center [412, 61] width 351 height 13
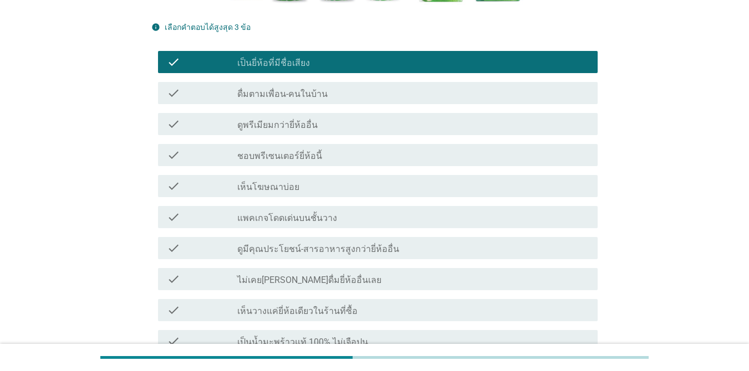
click at [309, 122] on label "ดูพรีเมียมกว่ายี่ห้ออื่น" at bounding box center [277, 125] width 80 height 11
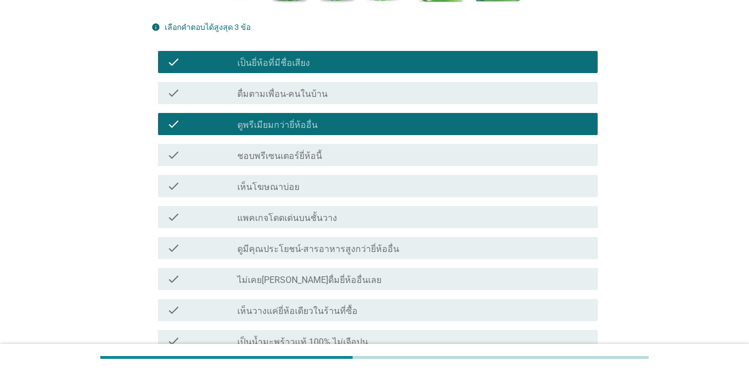
click at [316, 193] on div "check_box_outline_blank เห็นโฆษณาบ่อย" at bounding box center [412, 186] width 351 height 13
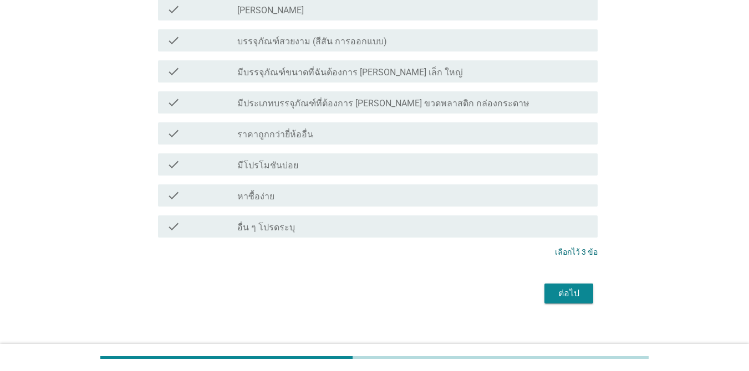
scroll to position [869, 0]
click at [565, 286] on div "ต่อไป" at bounding box center [568, 292] width 31 height 13
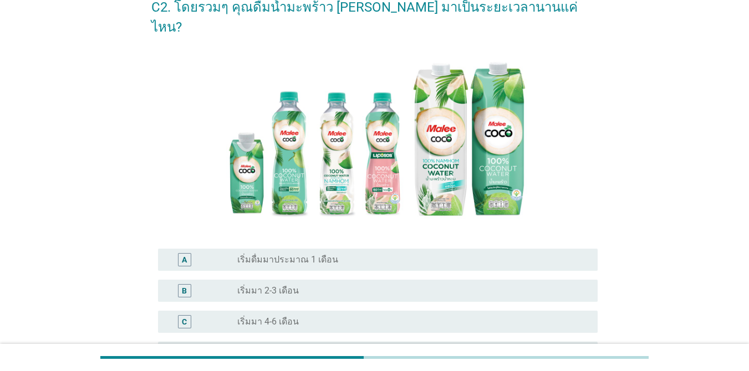
scroll to position [166, 0]
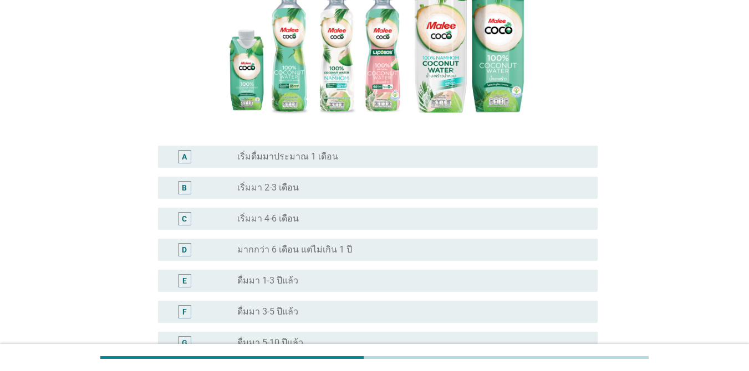
click at [289, 177] on div "B radio_button_unchecked เริ่มมา 2-3 เดือน" at bounding box center [377, 188] width 439 height 22
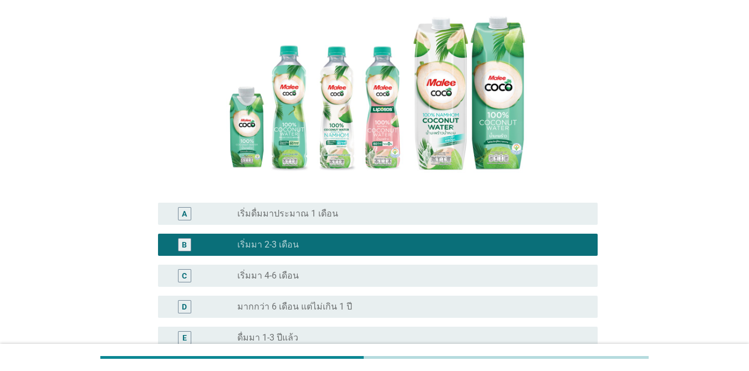
scroll to position [277, 0]
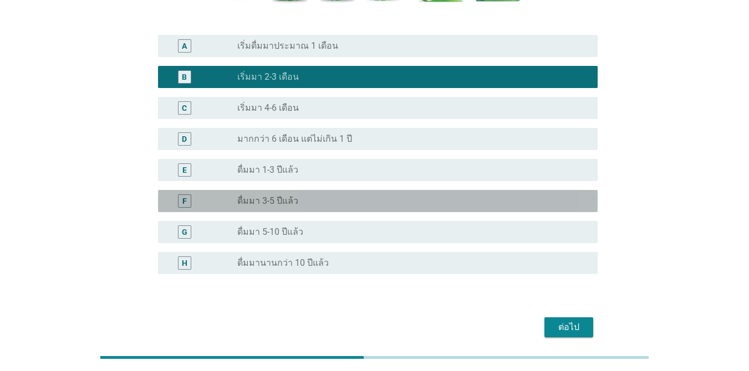
click at [337, 196] on div "radio_button_unchecked ดื่มมา 3-5 ปีแล้ว" at bounding box center [408, 201] width 342 height 11
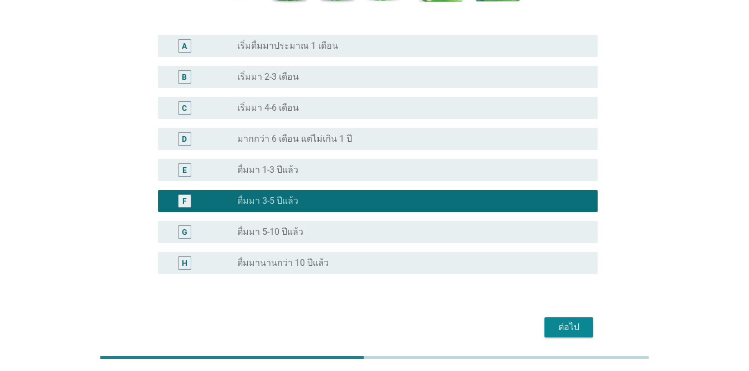
click at [562, 321] on div "ต่อไป" at bounding box center [568, 327] width 31 height 13
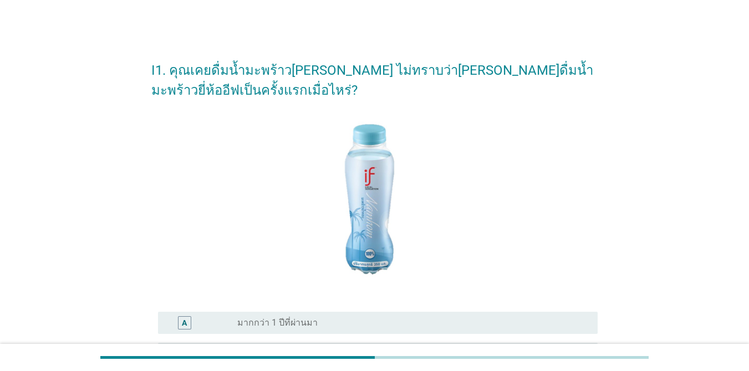
scroll to position [261, 0]
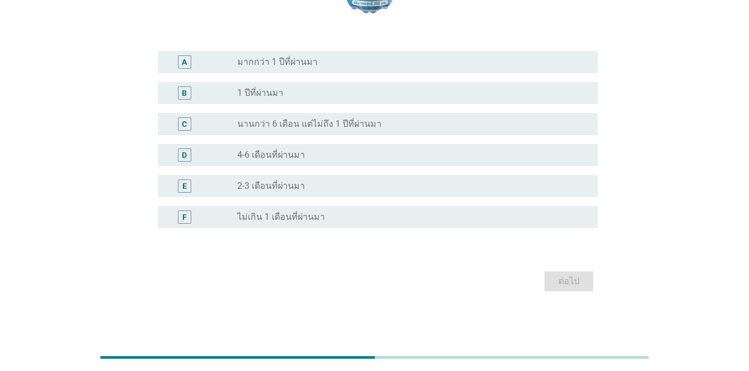
click at [289, 103] on div "B radio_button_unchecked 1 ปีที่ผ่านมา" at bounding box center [377, 93] width 439 height 22
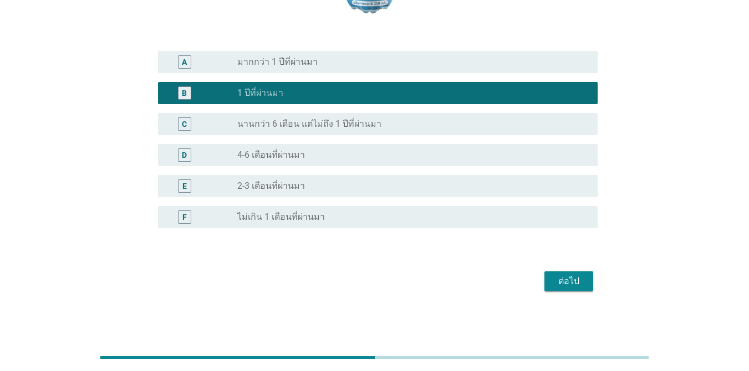
click at [571, 281] on div "ต่อไป" at bounding box center [568, 281] width 31 height 13
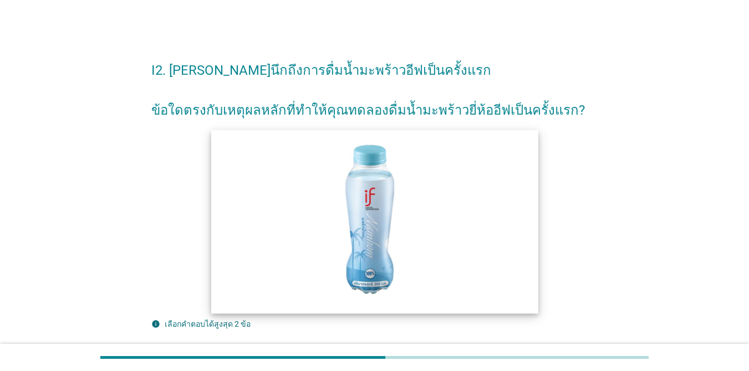
scroll to position [332, 0]
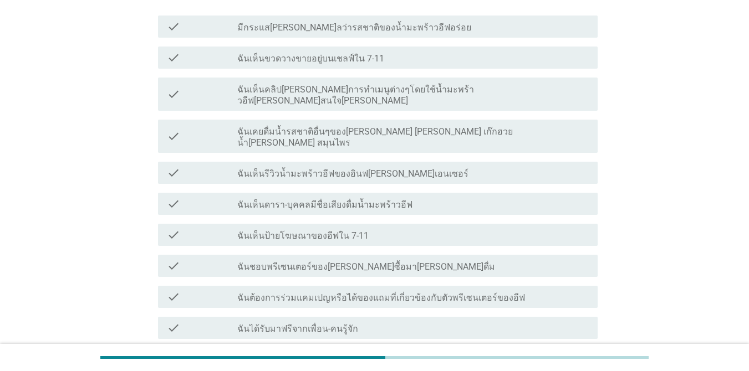
click at [324, 219] on div "check check_box_outline_blank ฉันเห็นป้ายโฆษณาของอีฟใน 7-11" at bounding box center [374, 234] width 446 height 31
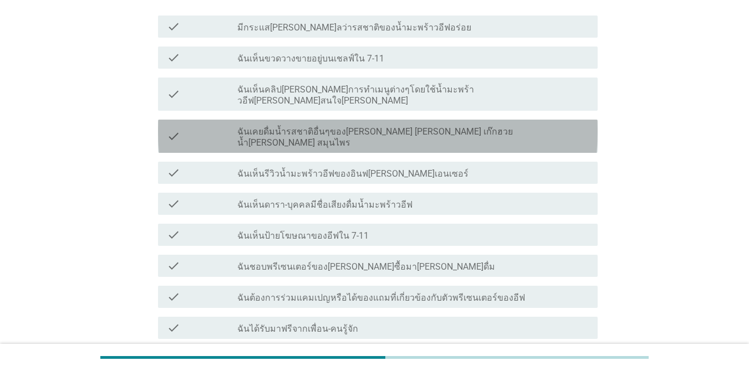
click at [320, 126] on label "ฉันเคยดื่มน้ำรสชาติอื่นๆของ[PERSON_NAME] [PERSON_NAME] เก๊กฮวย น้ำ[PERSON_NAME]…" at bounding box center [412, 137] width 351 height 22
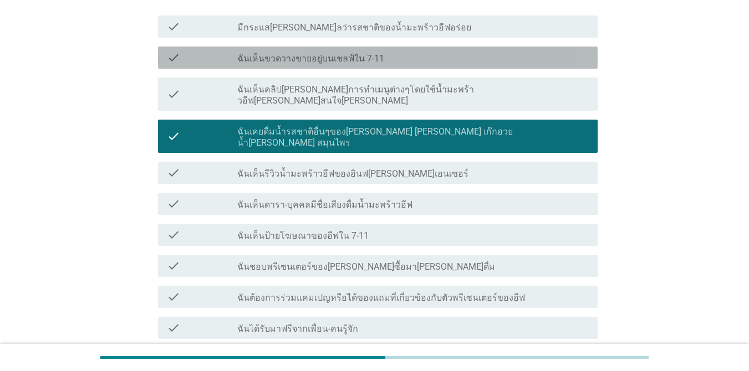
click at [315, 59] on label "ฉันเห็นขวดวางขายอยู่บนเชลฟ์ใน 7-11" at bounding box center [310, 58] width 147 height 11
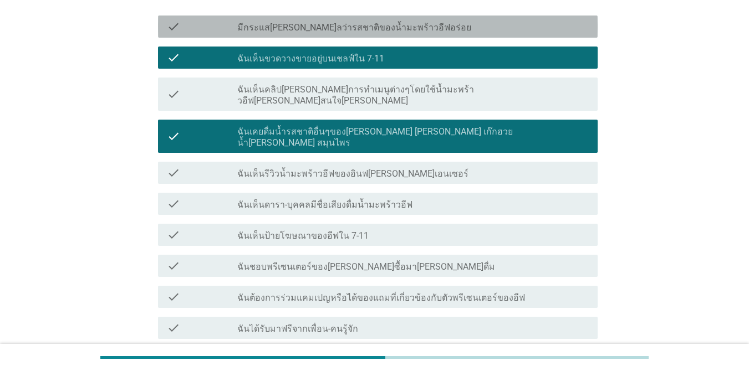
click at [330, 30] on label "มีกระแส[PERSON_NAME]ลว่ารสชาติของน้ำมะพร้าวอีฟอร่อย" at bounding box center [354, 27] width 234 height 11
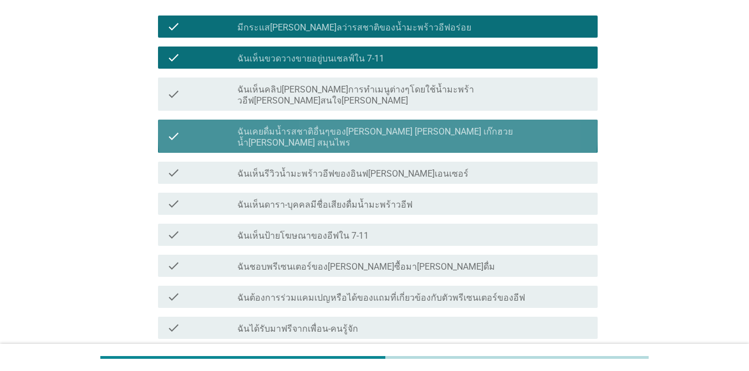
click at [429, 126] on label "ฉันเคยดื่มน้ำรสชาติอื่นๆของ[PERSON_NAME] [PERSON_NAME] เก๊กฮวย น้ำ[PERSON_NAME]…" at bounding box center [412, 137] width 351 height 22
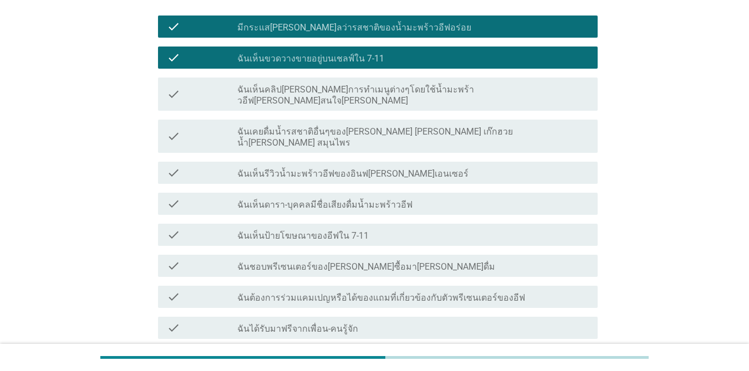
scroll to position [548, 0]
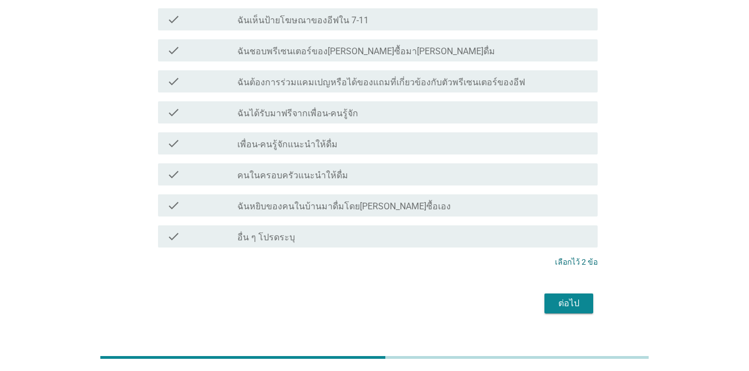
click at [564, 290] on div "ต่อไป" at bounding box center [374, 303] width 446 height 27
click at [565, 297] on div "ต่อไป" at bounding box center [568, 303] width 31 height 13
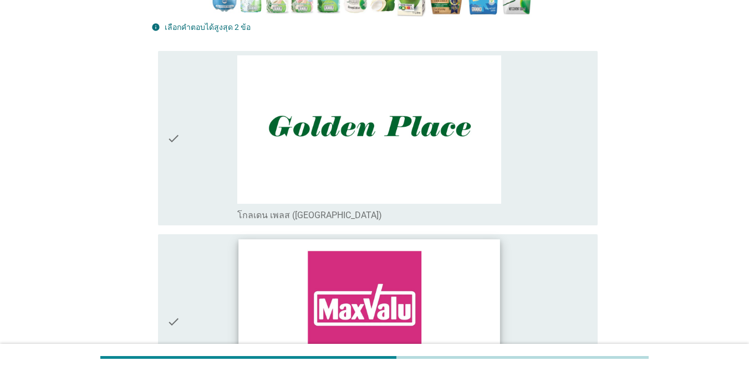
scroll to position [609, 0]
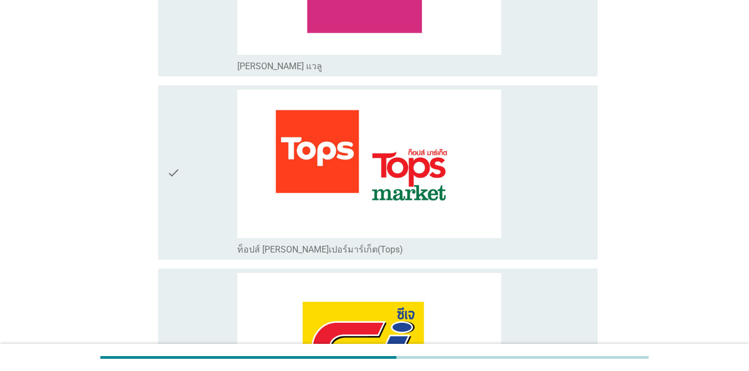
click at [178, 142] on icon "check" at bounding box center [173, 173] width 13 height 166
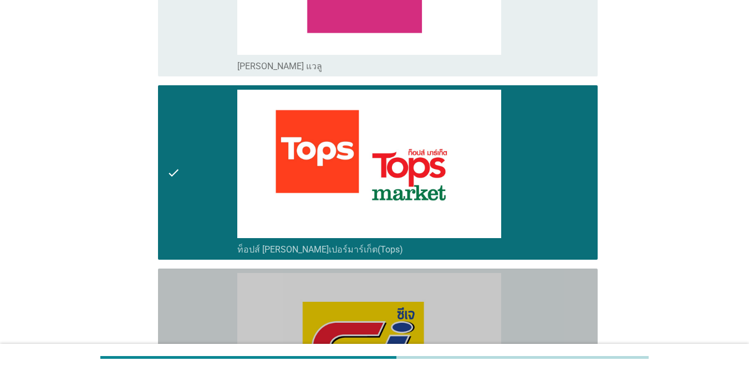
click at [193, 299] on div "check" at bounding box center [202, 356] width 70 height 166
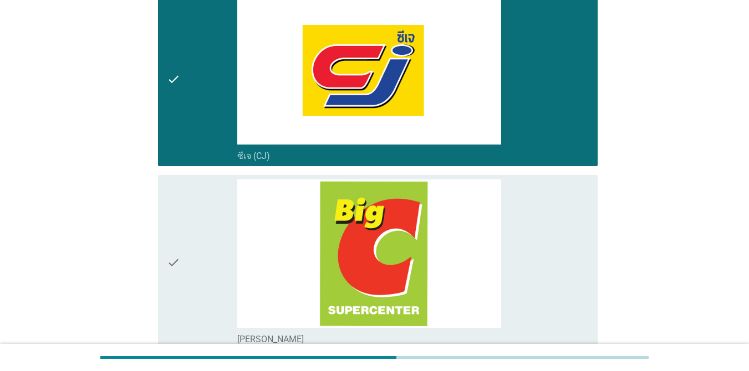
click at [188, 225] on div "check" at bounding box center [202, 263] width 70 height 166
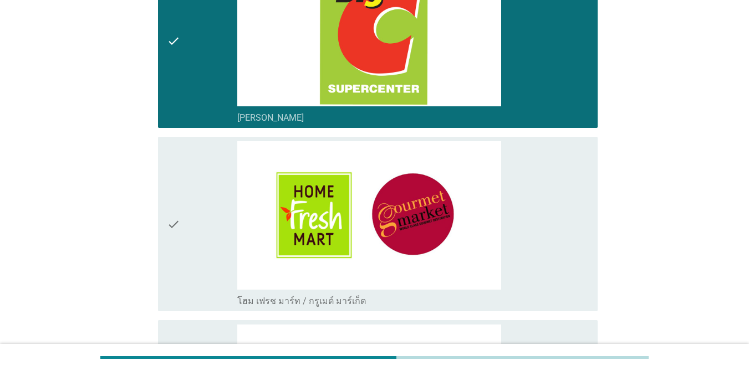
scroll to position [1385, 0]
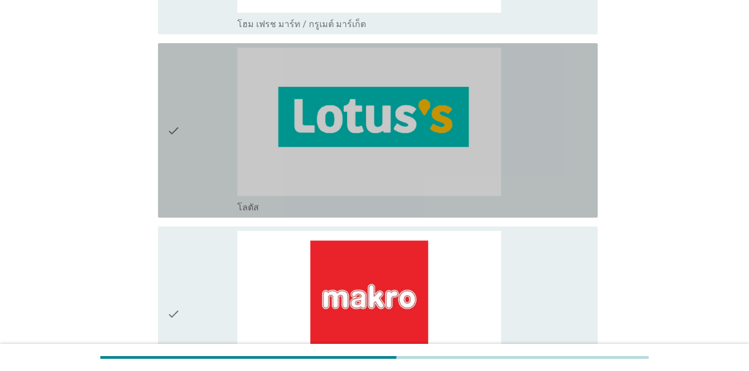
click at [164, 173] on div "check check_box_outline_blank โลตัส" at bounding box center [377, 130] width 439 height 175
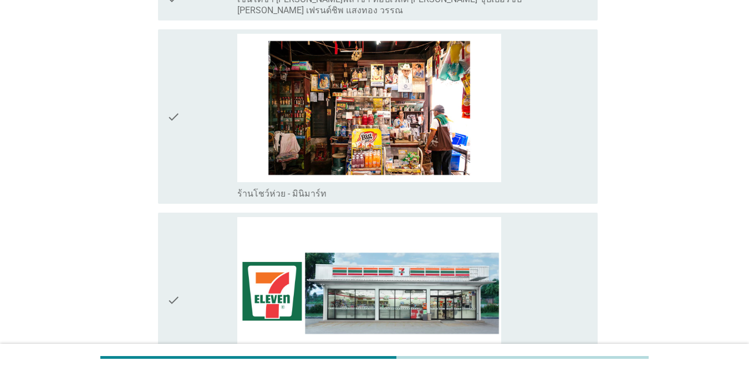
scroll to position [2327, 0]
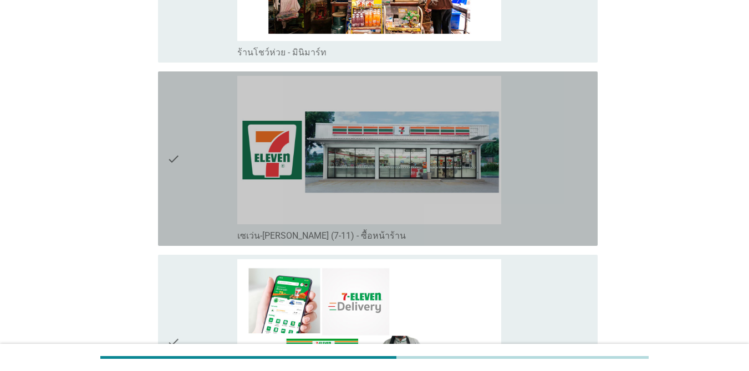
click at [177, 163] on icon "check" at bounding box center [173, 159] width 13 height 166
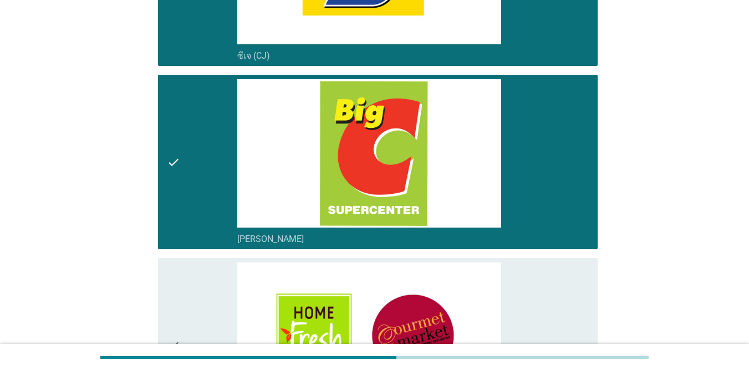
scroll to position [833, 0]
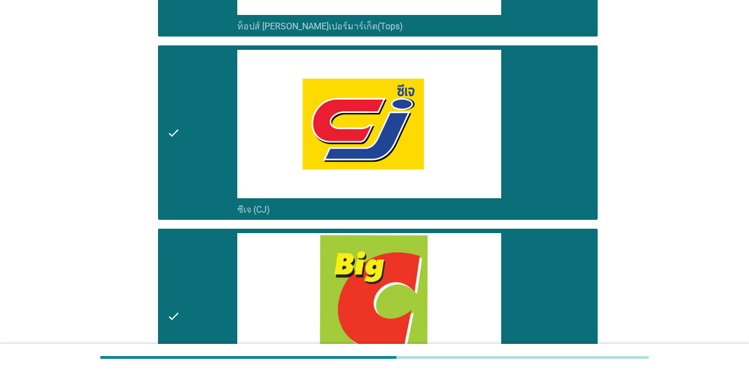
click at [198, 251] on div "check" at bounding box center [202, 316] width 70 height 166
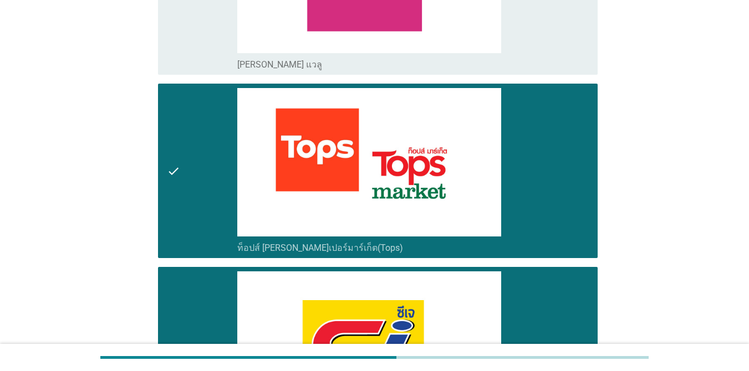
click at [197, 156] on div "check" at bounding box center [202, 171] width 70 height 166
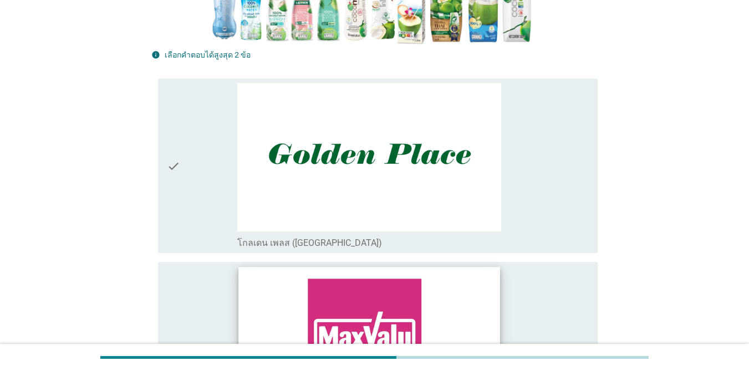
scroll to position [0, 0]
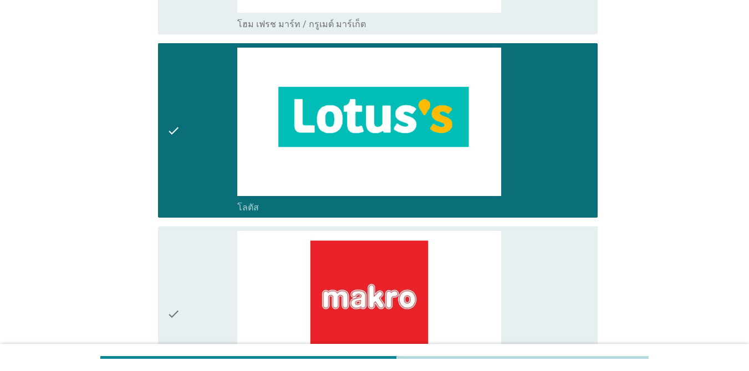
click at [214, 119] on div "check" at bounding box center [202, 131] width 70 height 166
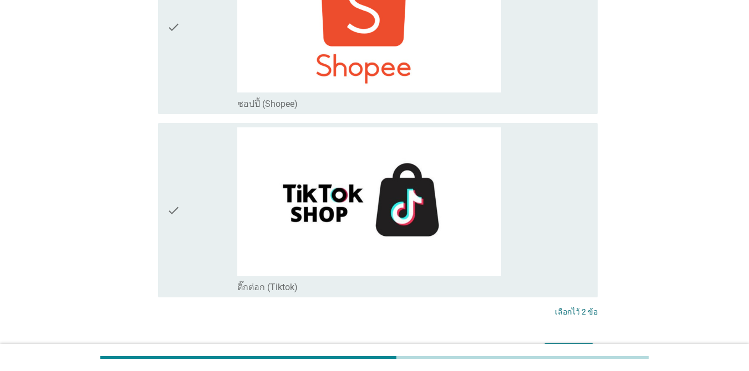
scroll to position [3437, 0]
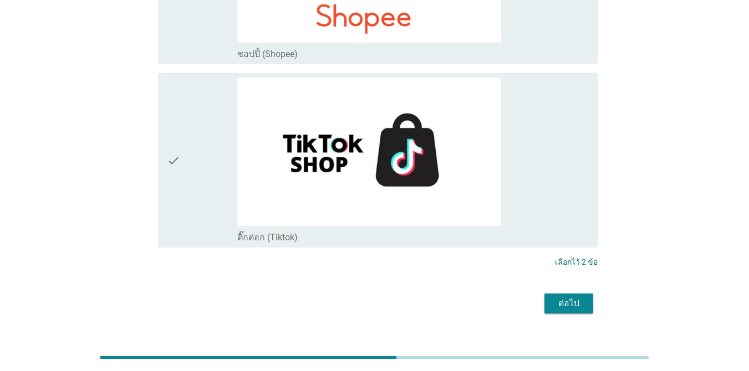
click at [568, 290] on div "ต่อไป" at bounding box center [374, 303] width 446 height 27
click at [570, 297] on div "ต่อไป" at bounding box center [568, 303] width 31 height 13
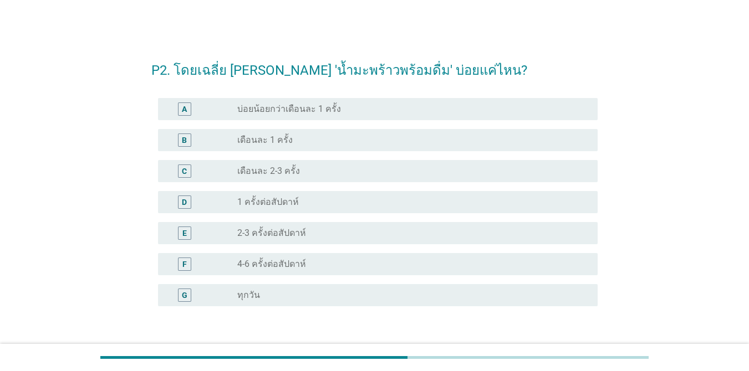
click at [322, 204] on div "radio_button_unchecked 1 ครั้งต่อสัปดาห์" at bounding box center [408, 202] width 342 height 11
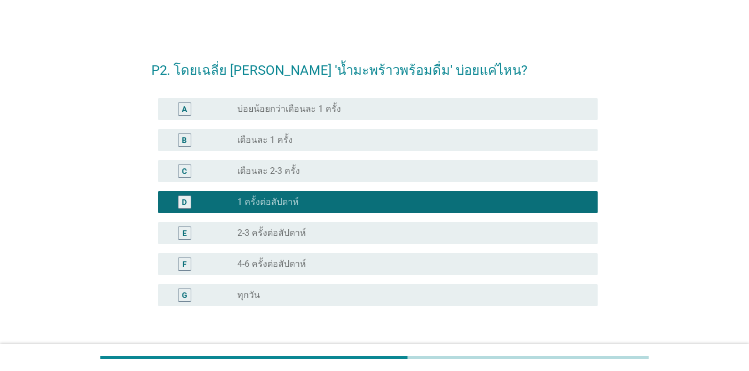
click at [301, 233] on label "2-3 ครั้งต่อสัปดาห์" at bounding box center [271, 233] width 69 height 11
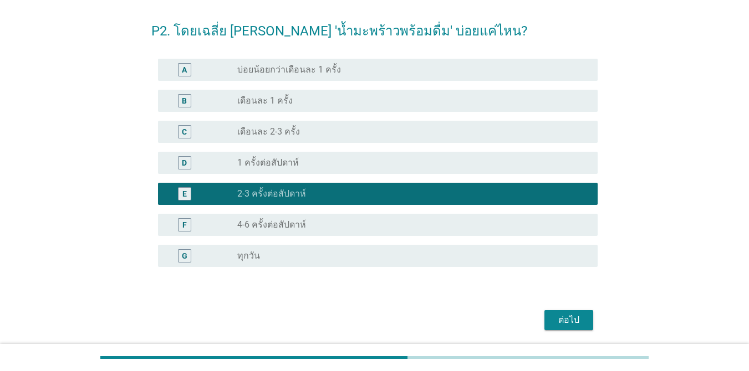
scroll to position [78, 0]
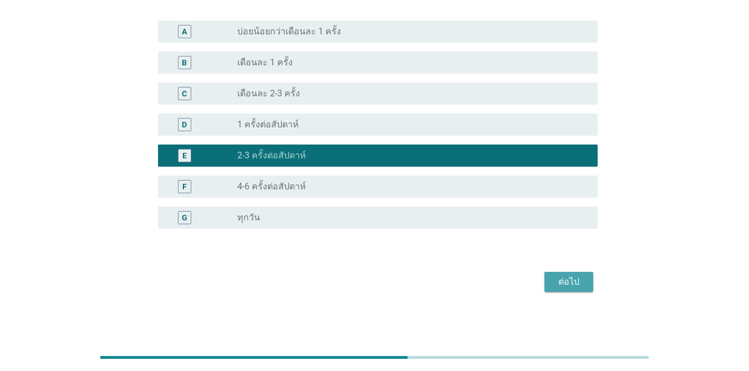
click at [552, 283] on button "ต่อไป" at bounding box center [568, 282] width 49 height 20
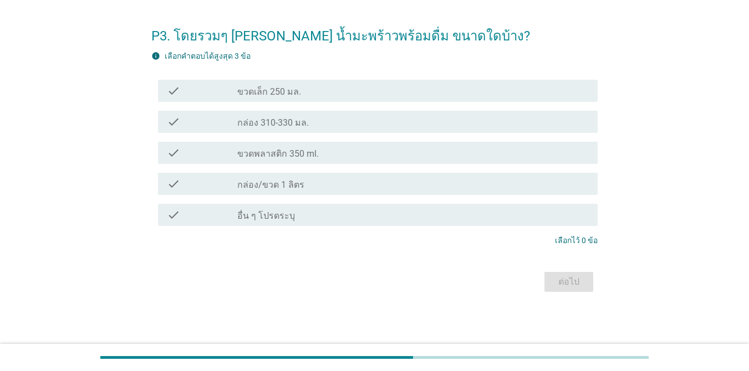
scroll to position [0, 0]
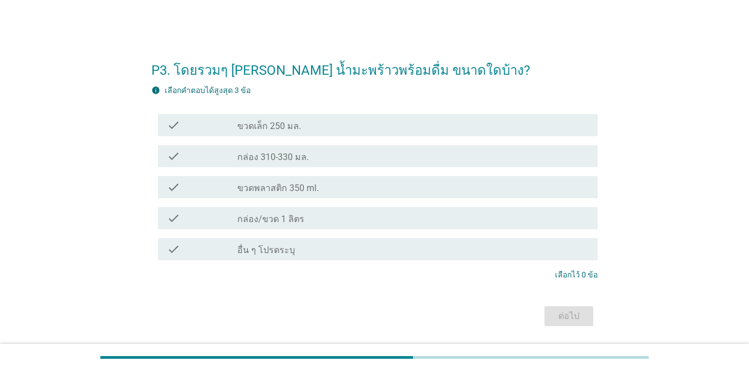
click at [313, 128] on div "check_box_outline_blank ขวดเล็ก 250 มล." at bounding box center [412, 125] width 351 height 13
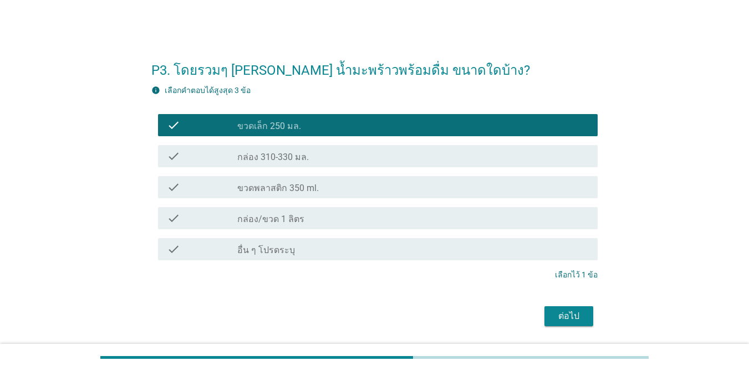
click at [559, 315] on div "ต่อไป" at bounding box center [568, 316] width 31 height 13
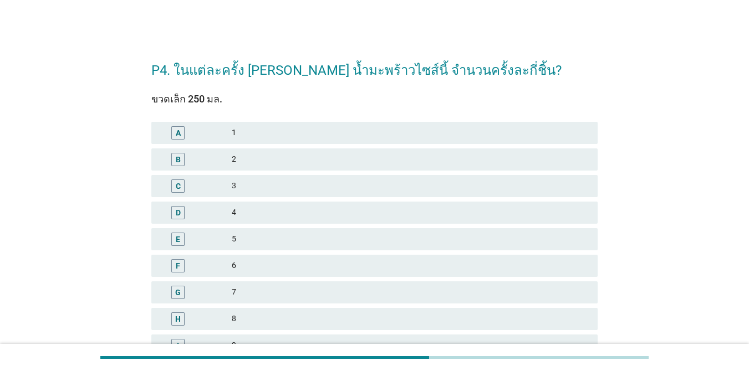
click at [290, 157] on div "2" at bounding box center [410, 159] width 357 height 13
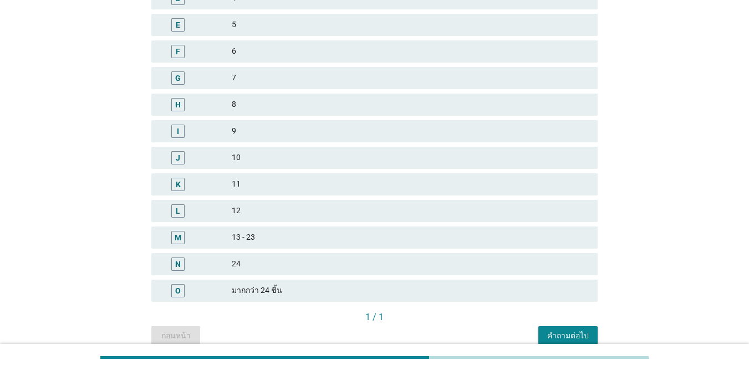
scroll to position [265, 0]
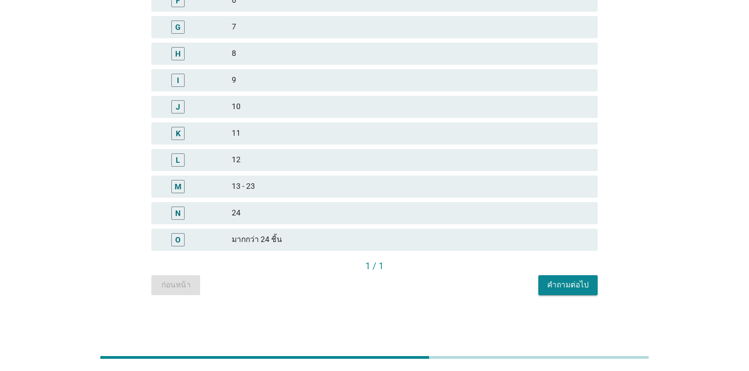
click at [583, 282] on div "คำถามต่อไป" at bounding box center [568, 285] width 42 height 12
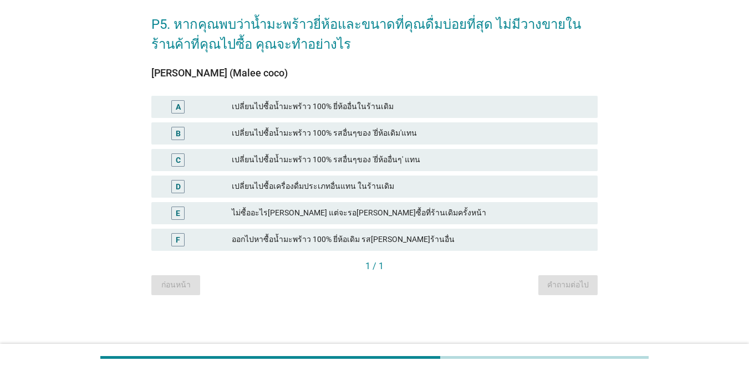
scroll to position [0, 0]
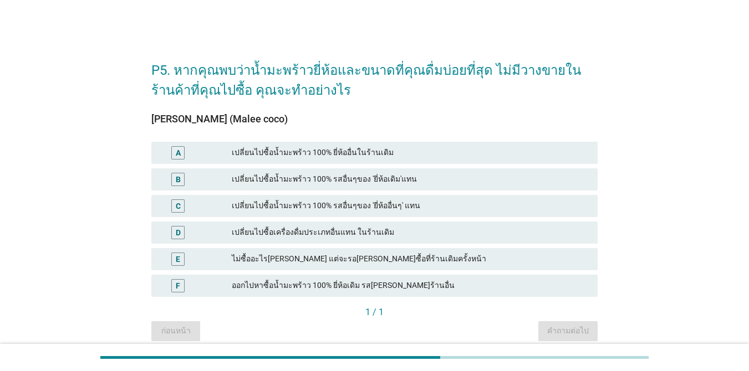
click at [400, 148] on div "เปลี่ยนไปซื้อน้ำมะพร้าว 100% ยี่ห้ออื่นในร้านเดิม" at bounding box center [410, 152] width 357 height 13
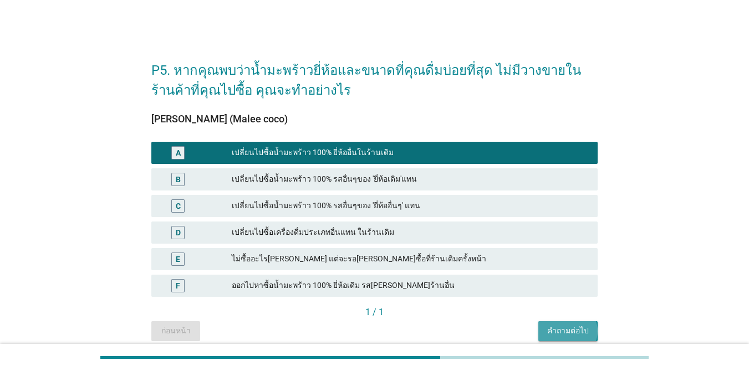
click at [578, 324] on button "คำถามต่อไป" at bounding box center [567, 331] width 59 height 20
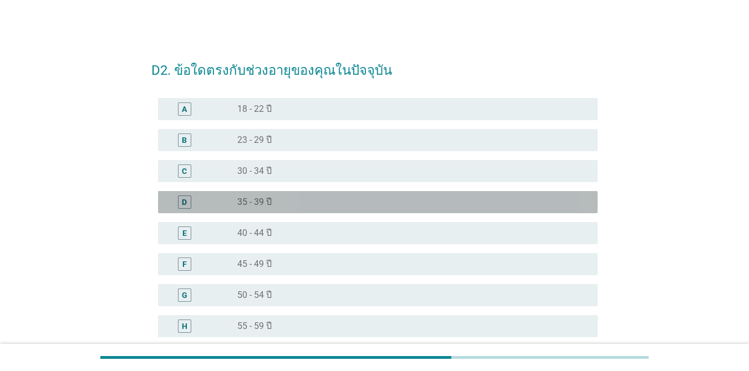
click at [294, 198] on div "radio_button_unchecked 35 - 39 ปี" at bounding box center [408, 202] width 342 height 11
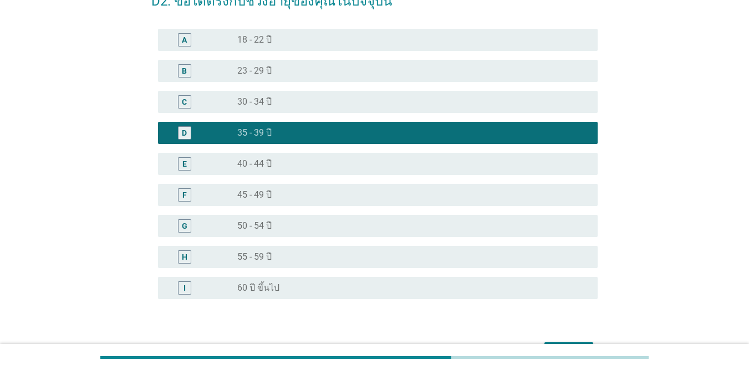
scroll to position [140, 0]
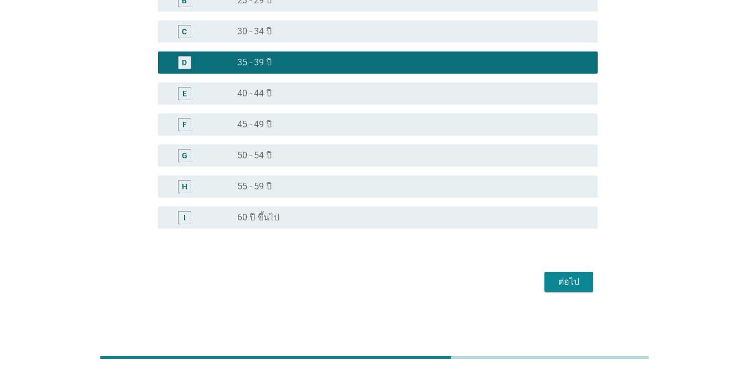
click at [570, 274] on button "ต่อไป" at bounding box center [568, 282] width 49 height 20
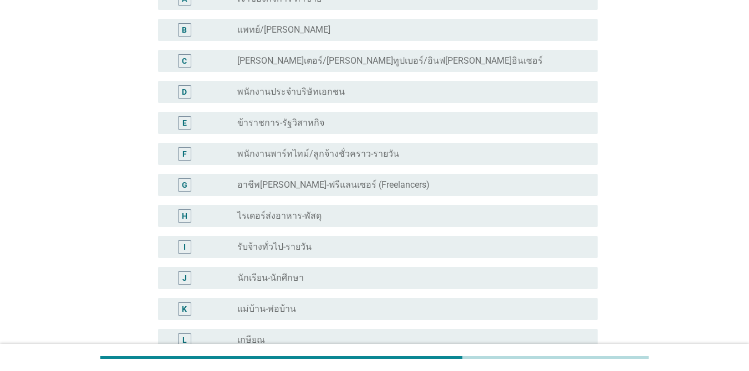
scroll to position [111, 0]
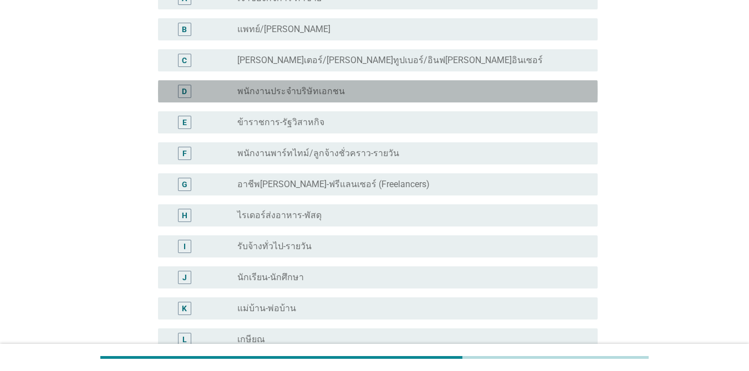
click at [334, 90] on label "พนักงานประจำบริษัทเอกชน" at bounding box center [290, 91] width 107 height 11
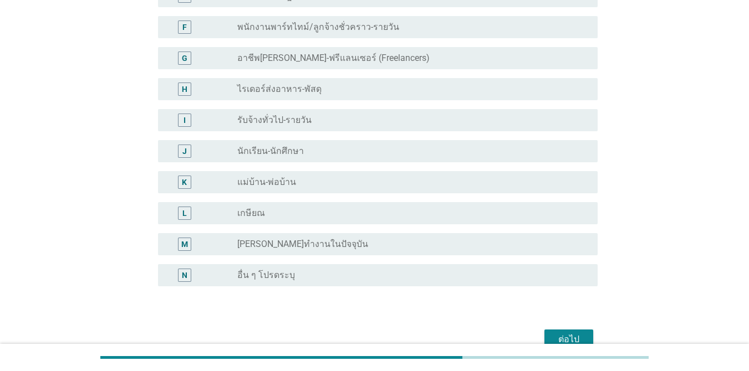
scroll to position [295, 0]
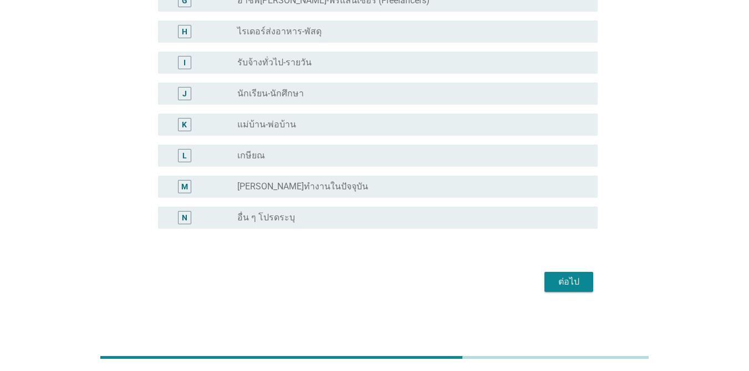
click at [576, 280] on div "ต่อไป" at bounding box center [568, 281] width 31 height 13
